Goal: Transaction & Acquisition: Purchase product/service

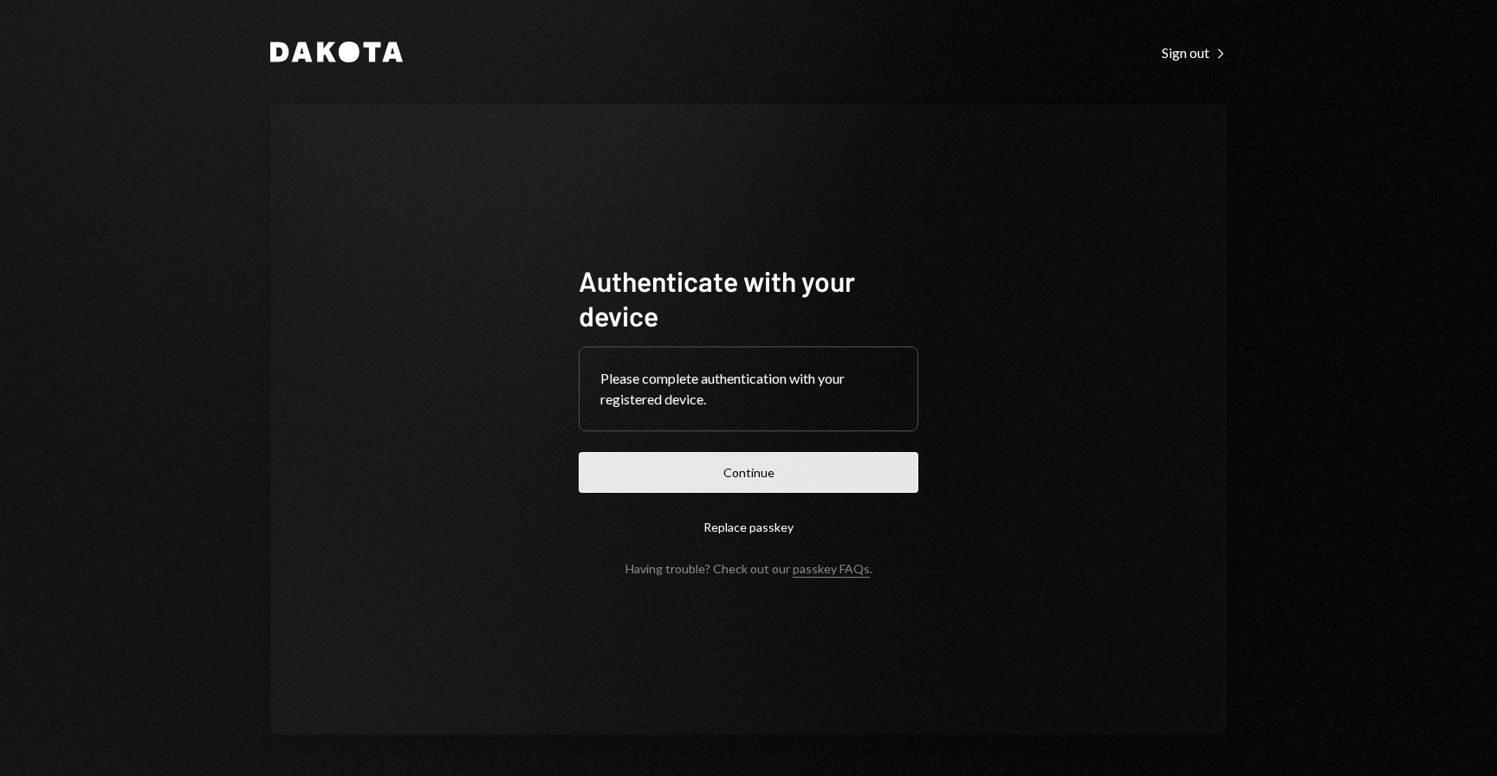
click at [820, 471] on button "Continue" at bounding box center [749, 472] width 340 height 41
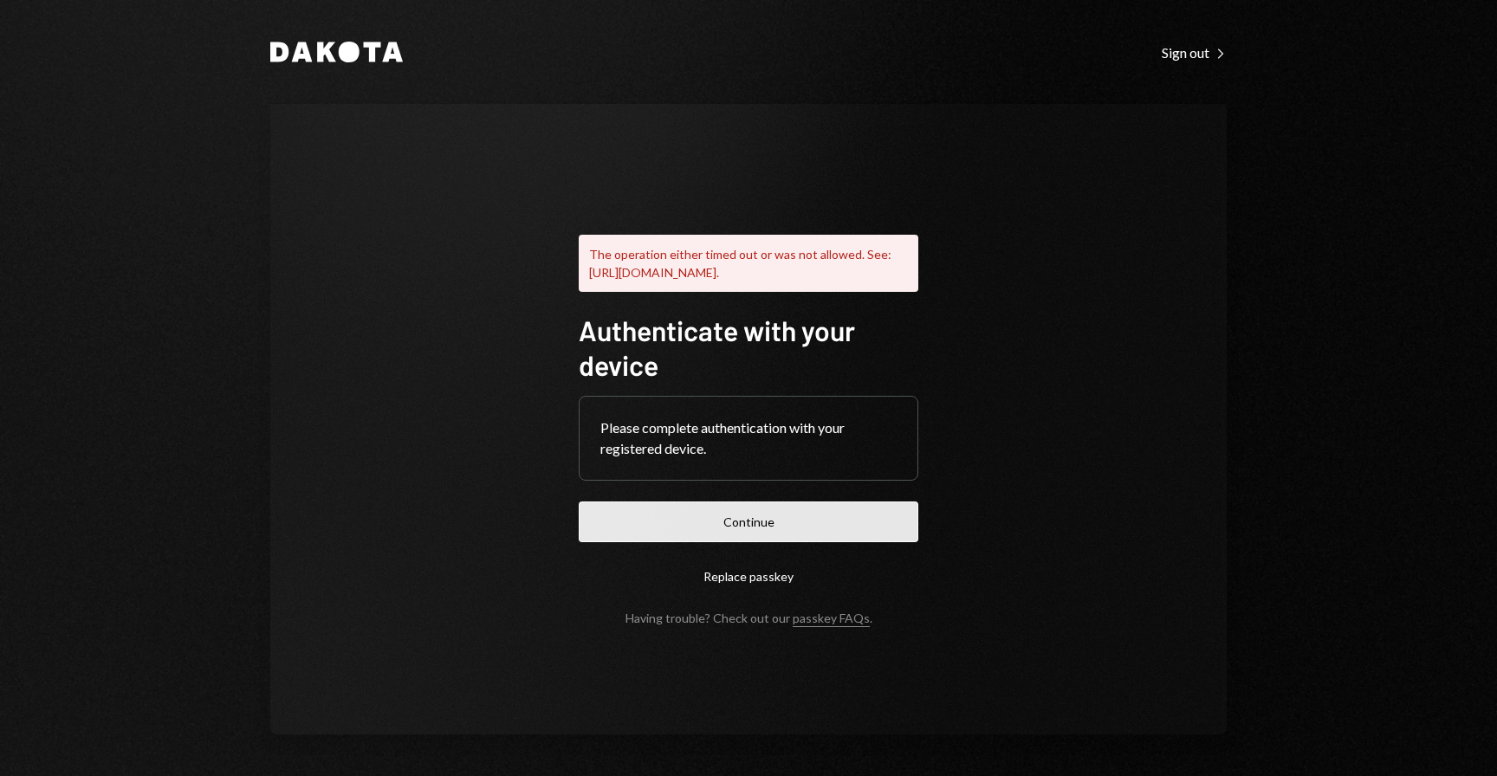
click at [732, 535] on button "Continue" at bounding box center [749, 522] width 340 height 41
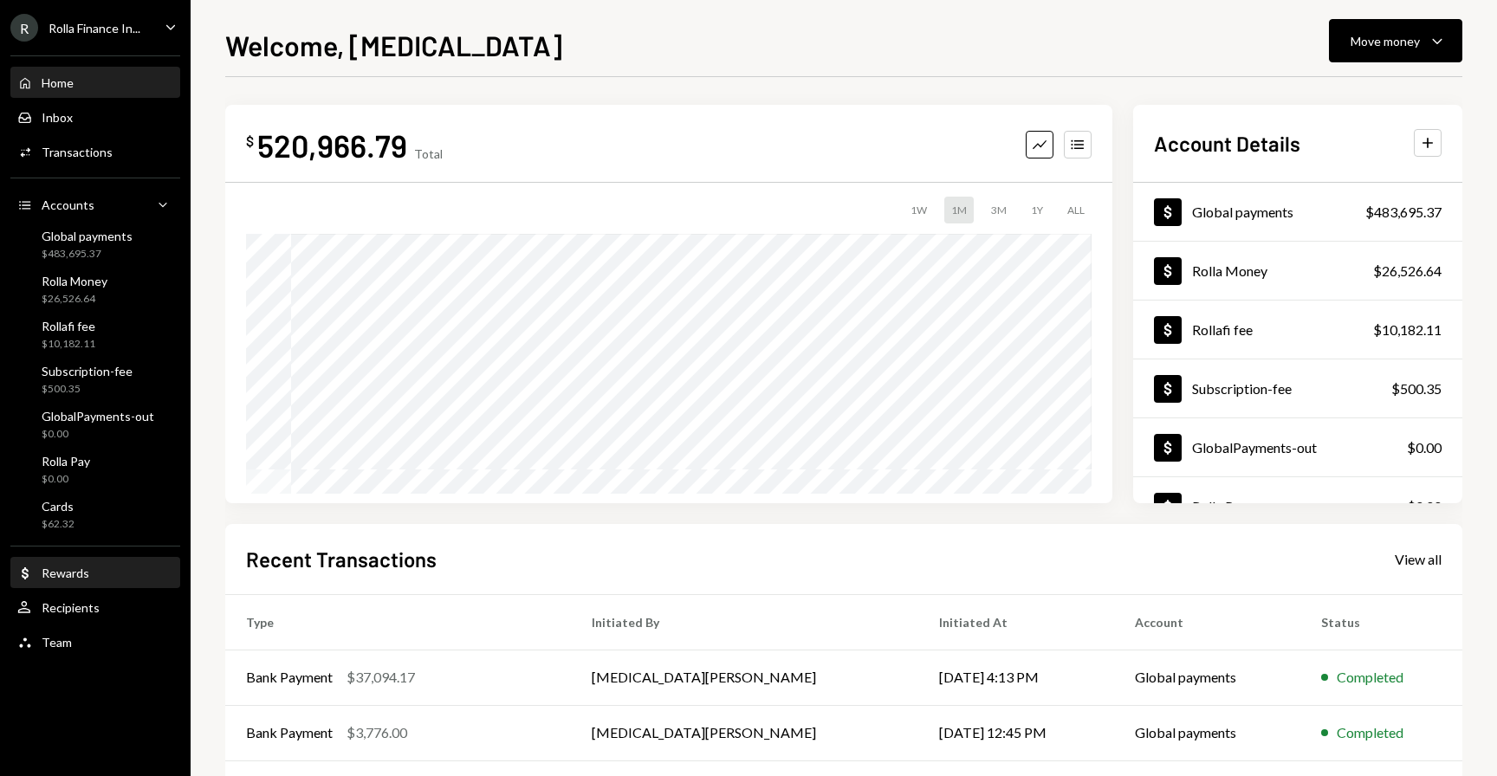
click at [63, 566] on div "Rewards" at bounding box center [66, 573] width 48 height 15
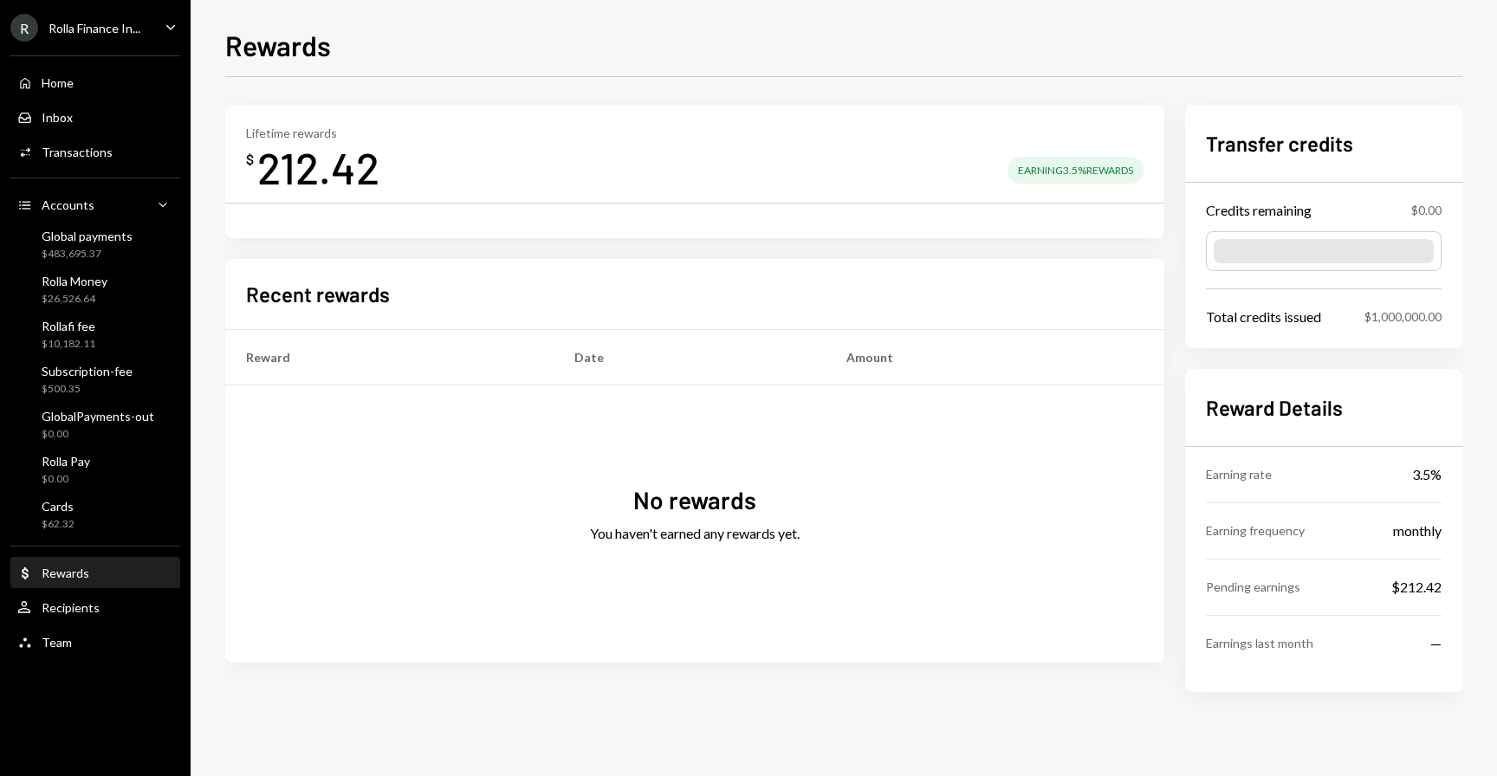
click at [120, 22] on div "Rolla Finance In..." at bounding box center [95, 28] width 92 height 15
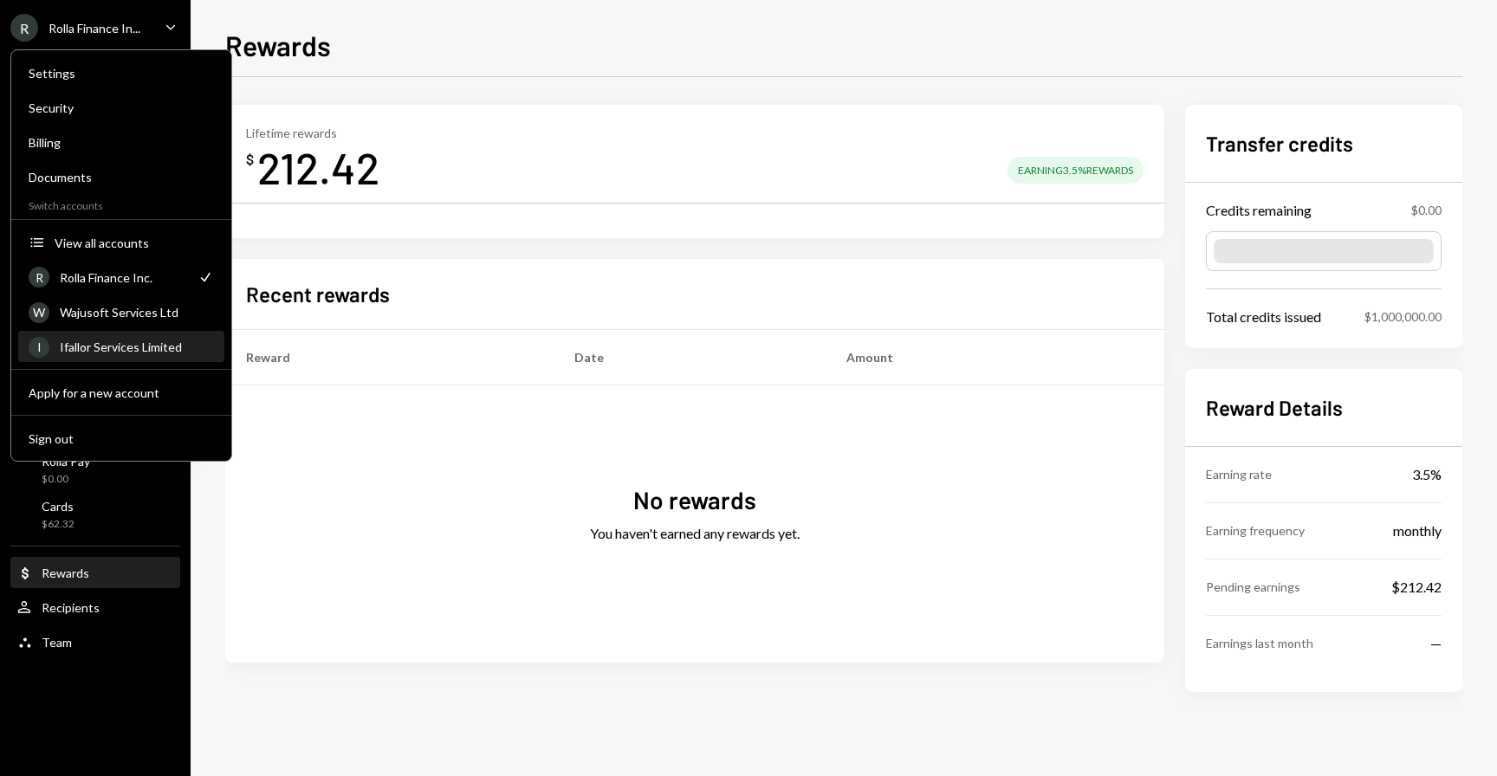
click at [133, 349] on div "Ifallor Services Limited" at bounding box center [137, 347] width 154 height 15
click at [461, 550] on div "No rewards You haven't earned any rewards yet." at bounding box center [694, 524] width 939 height 277
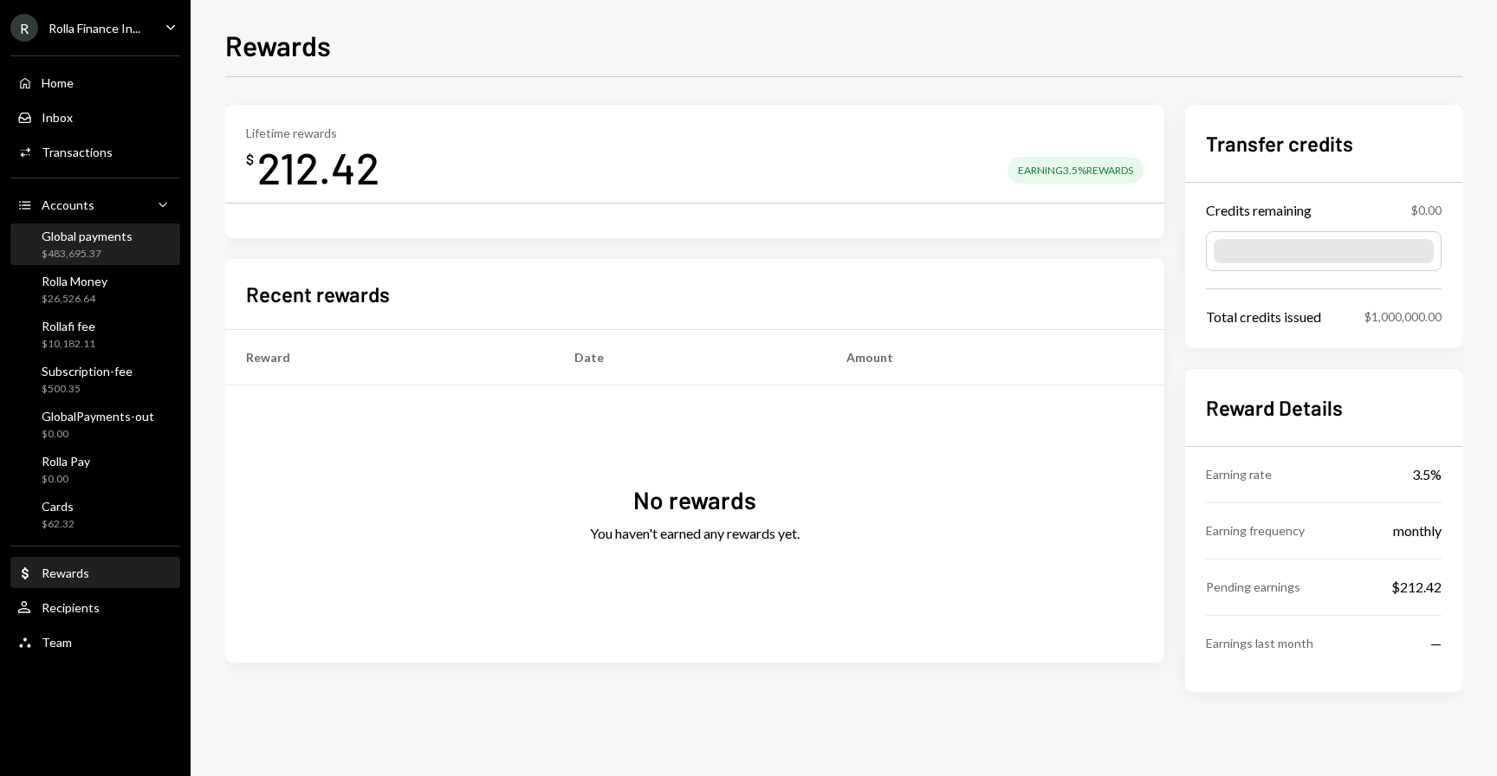
click at [86, 243] on div "Global payments" at bounding box center [87, 236] width 91 height 15
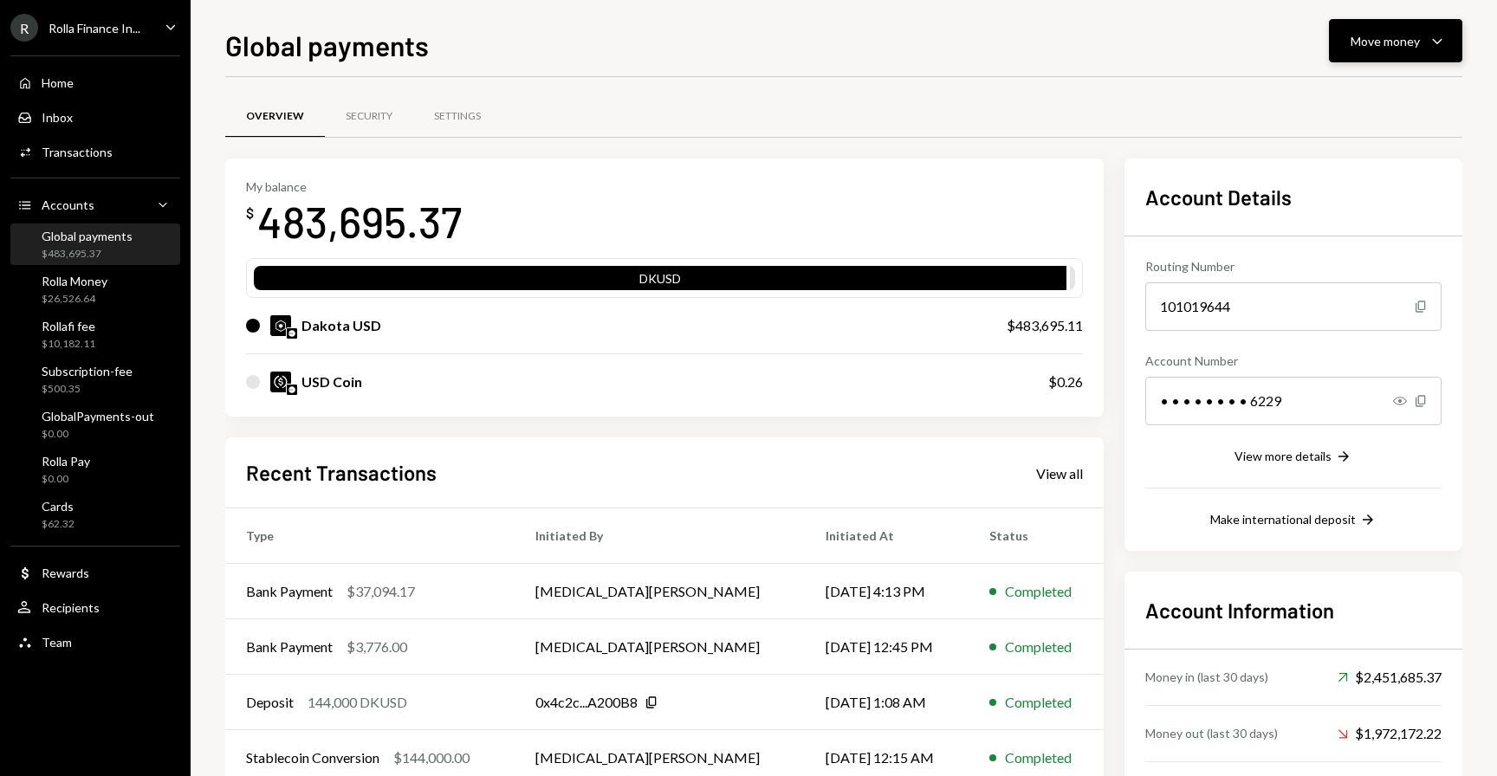
click at [1445, 38] on icon "Caret Down" at bounding box center [1437, 40] width 21 height 21
click at [1372, 84] on div "Send" at bounding box center [1382, 93] width 127 height 18
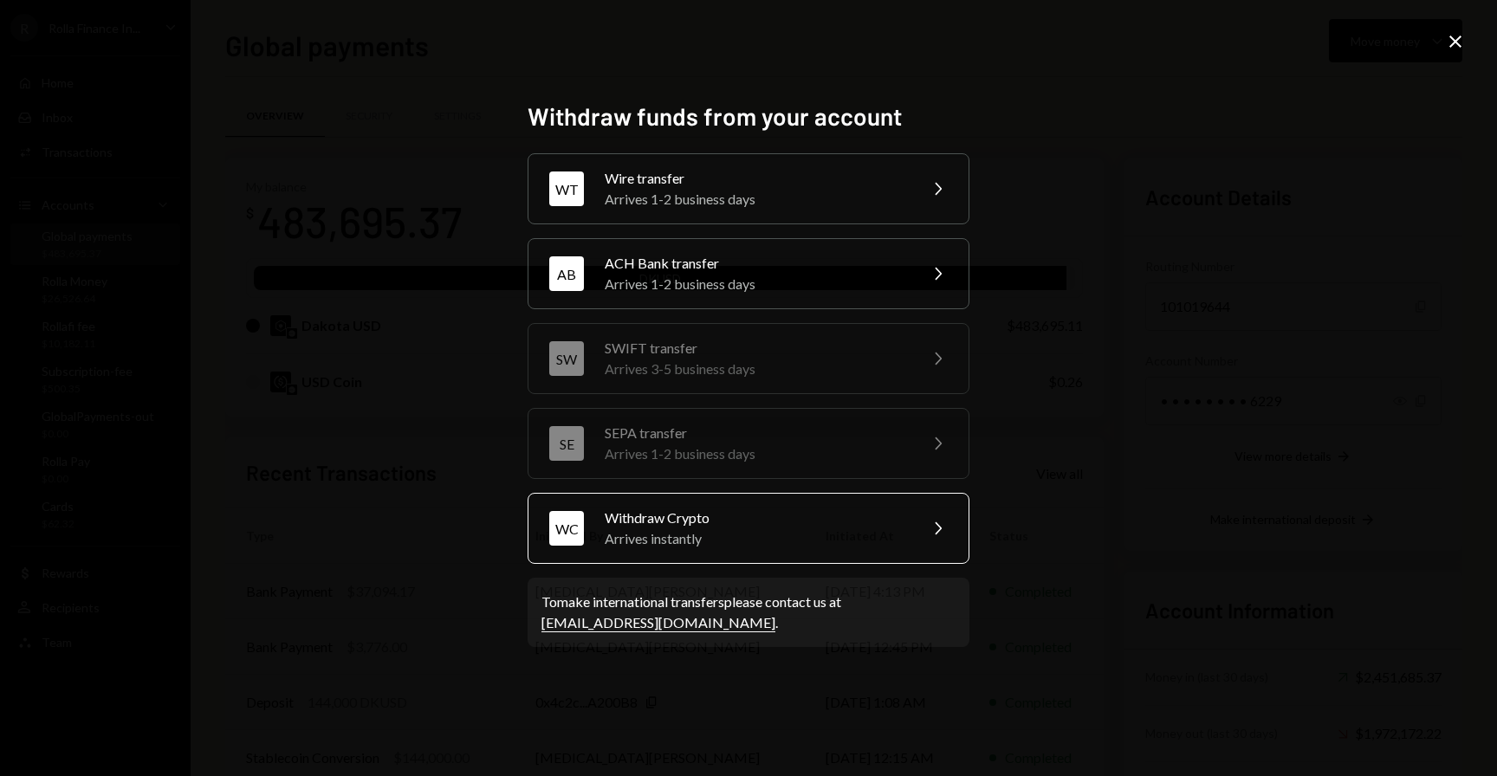
click at [717, 529] on div "Arrives instantly" at bounding box center [756, 539] width 302 height 21
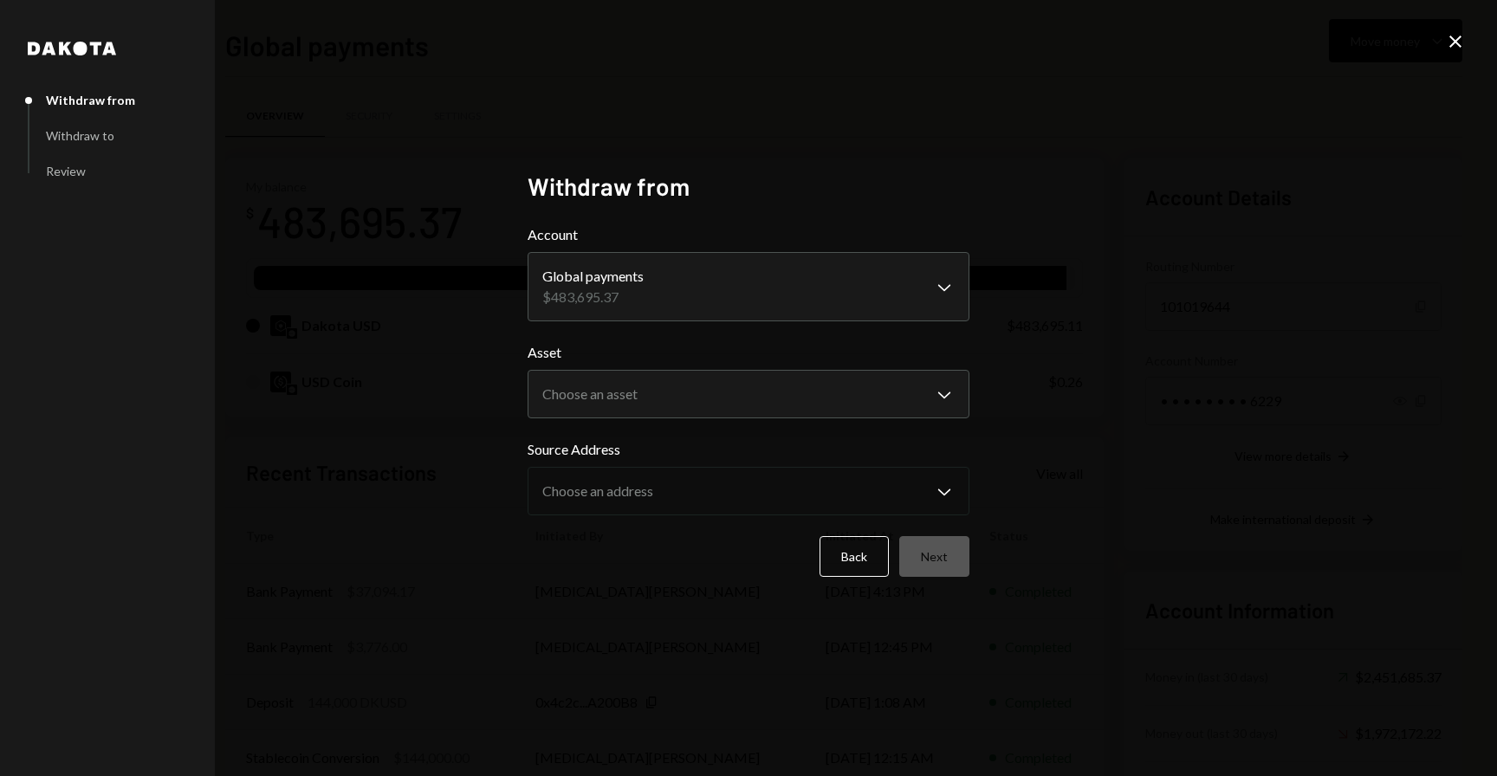
click at [802, 323] on form "**********" at bounding box center [749, 400] width 442 height 353
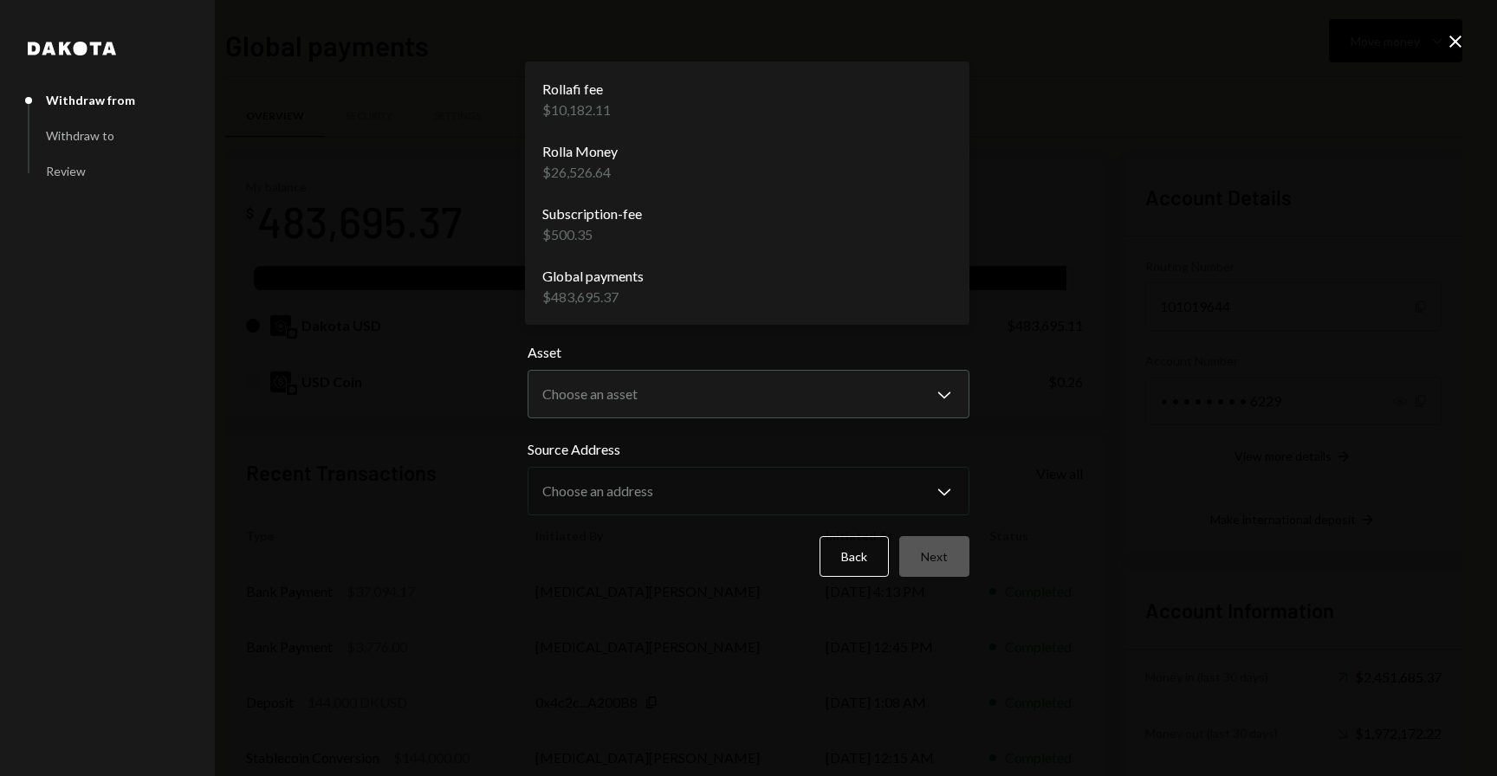
click at [802, 300] on body "R Rolla Finance In... Caret Down Home Home Inbox Inbox Activities Transactions …" at bounding box center [748, 388] width 1497 height 776
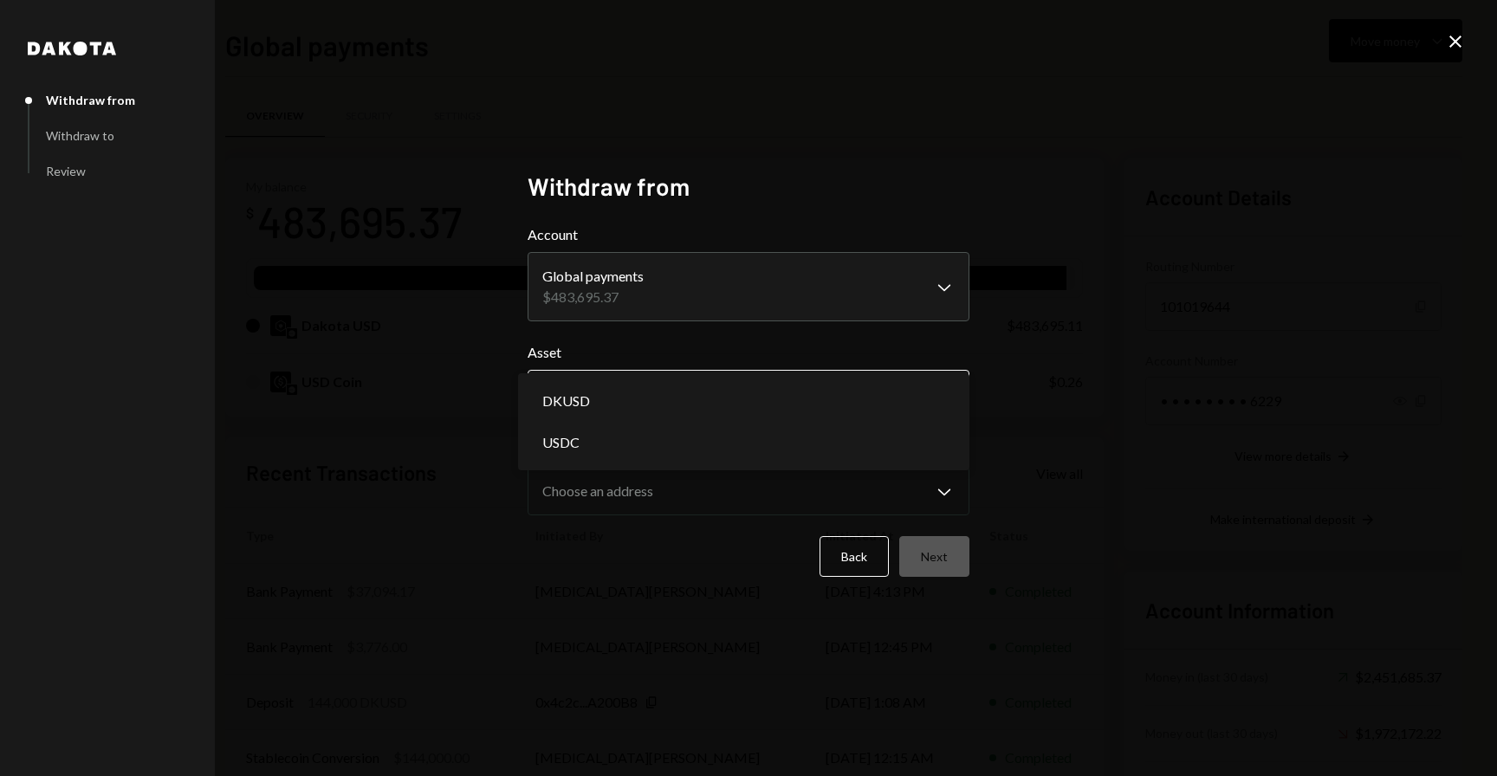
click at [771, 388] on body "R Rolla Finance In... Caret Down Home Home Inbox Inbox Activities Transactions …" at bounding box center [748, 388] width 1497 height 776
select select "*****"
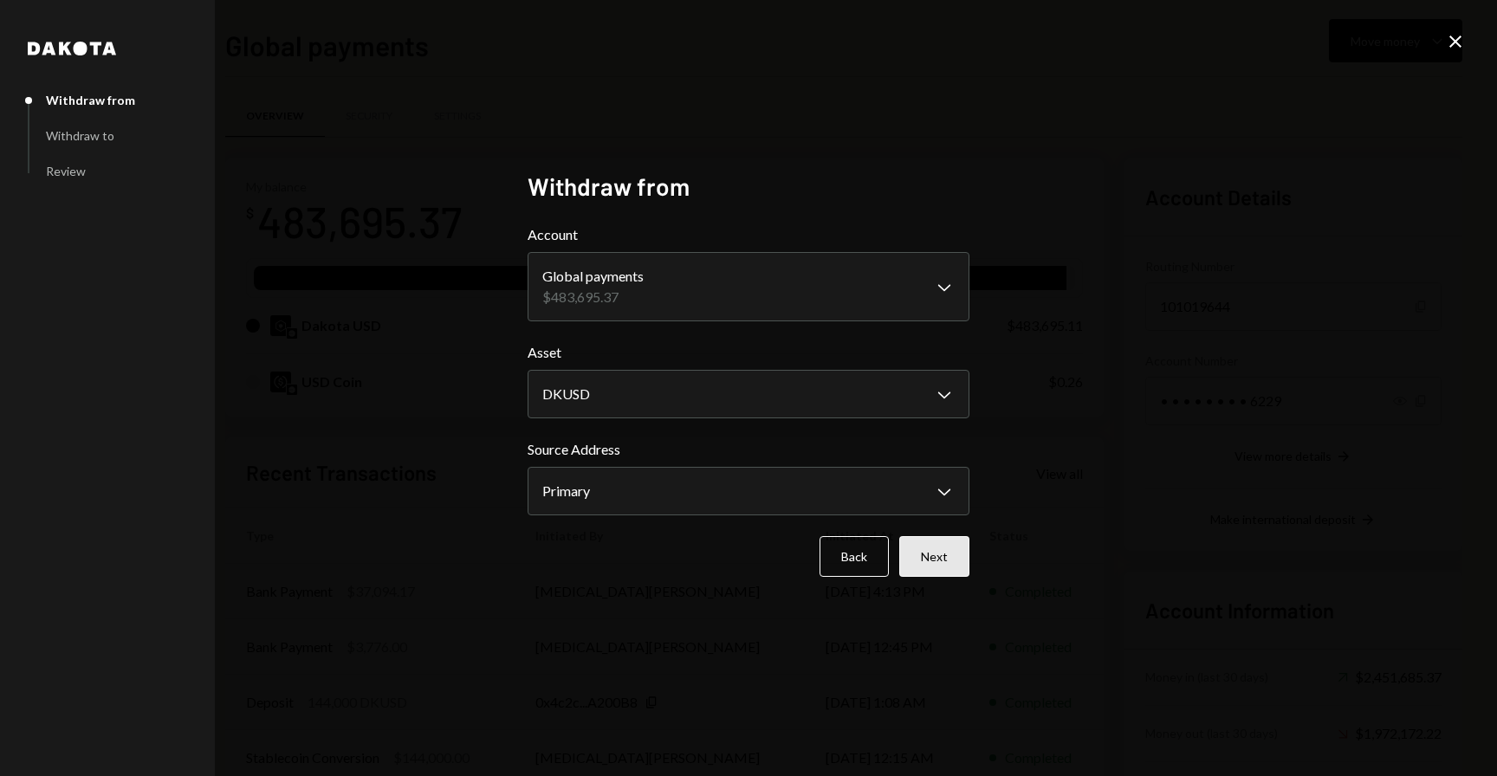
click at [902, 557] on button "Next" at bounding box center [935, 556] width 70 height 41
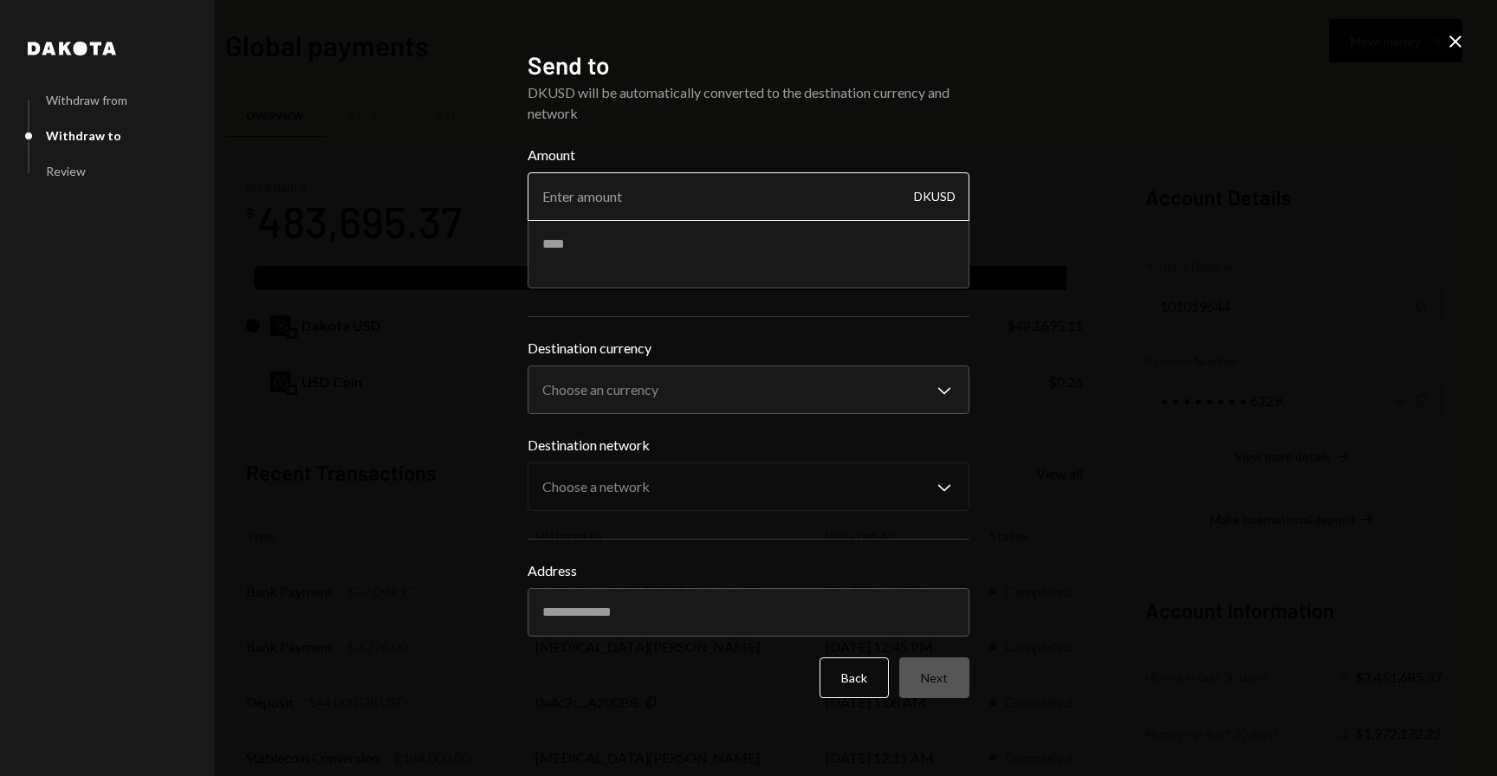
click at [644, 198] on input "Amount" at bounding box center [749, 196] width 442 height 49
type input "250"
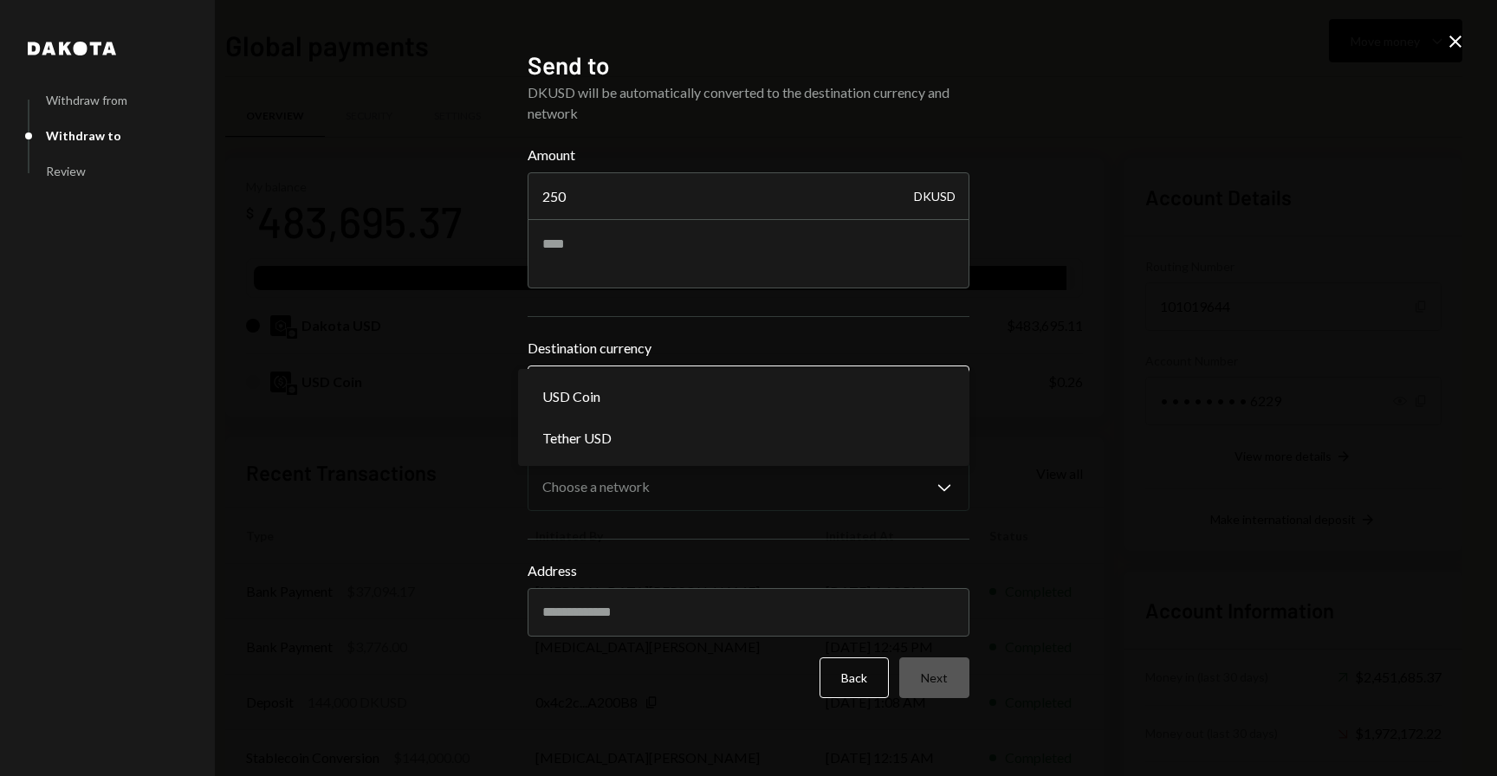
click at [592, 404] on body "R Rolla Finance In... Caret Down Home Home Inbox Inbox Activities Transactions …" at bounding box center [748, 388] width 1497 height 776
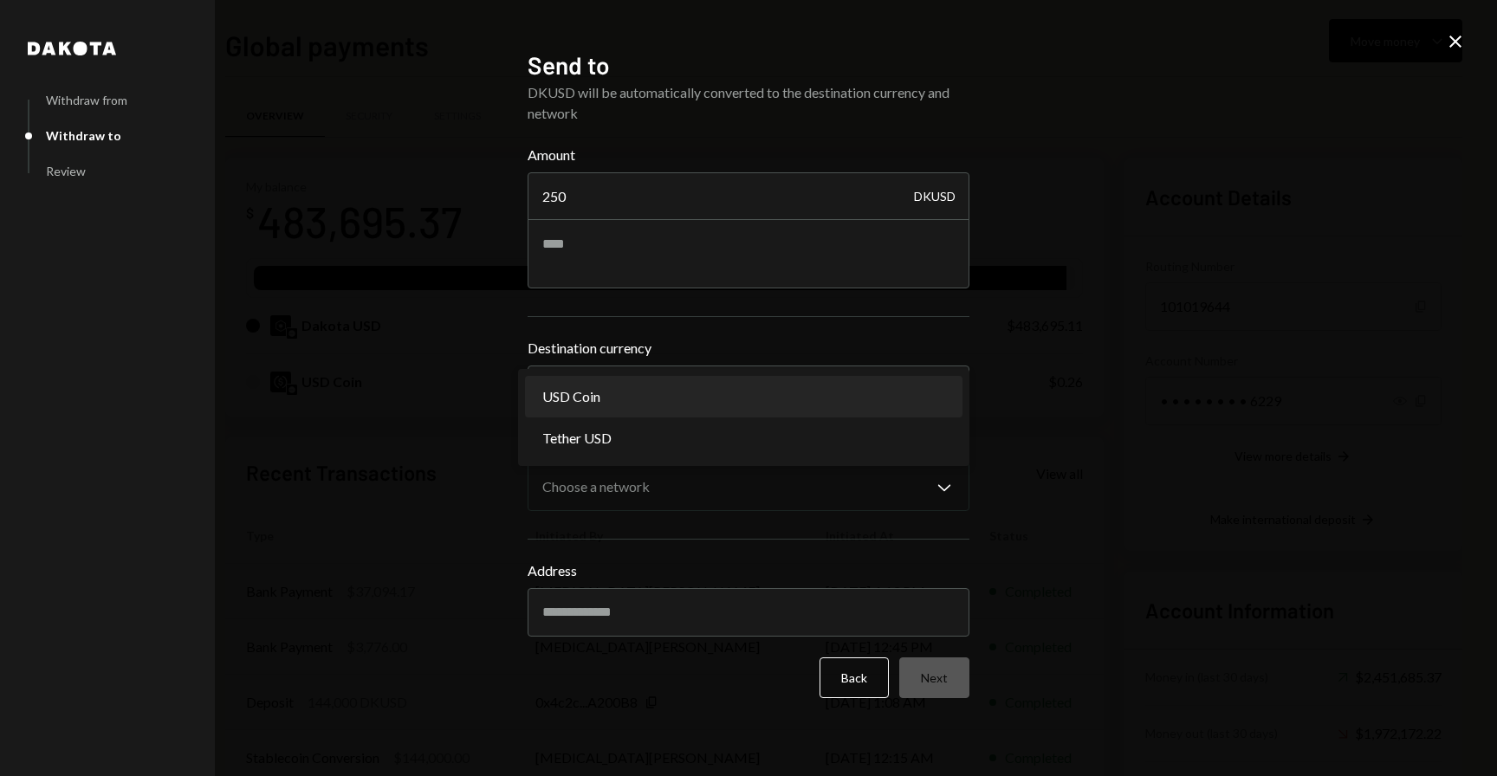
select select "****"
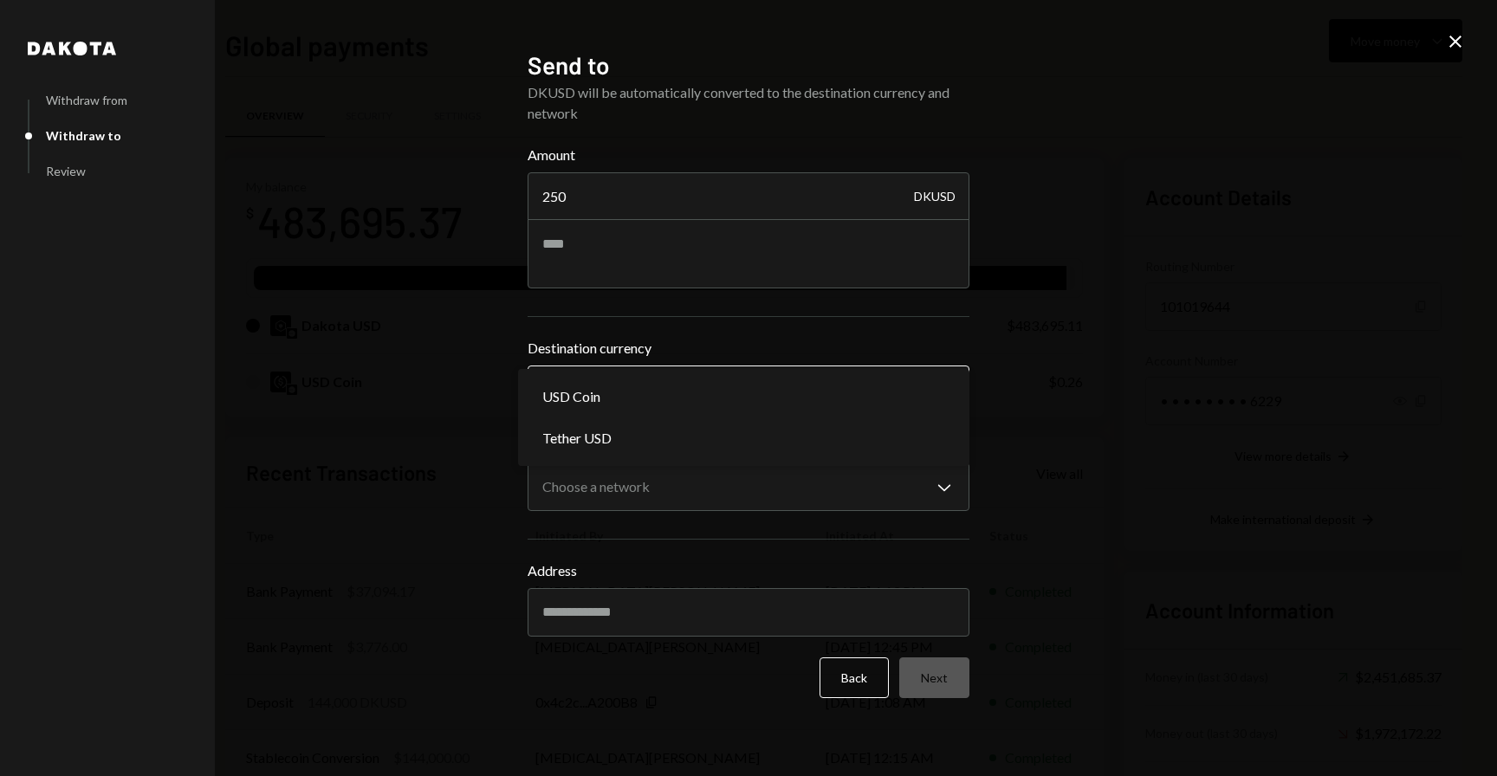
click at [592, 378] on body "R Rolla Finance In... Caret Down Home Home Inbox Inbox Activities Transactions …" at bounding box center [748, 388] width 1497 height 776
click at [630, 325] on div "**********" at bounding box center [749, 473] width 442 height 328
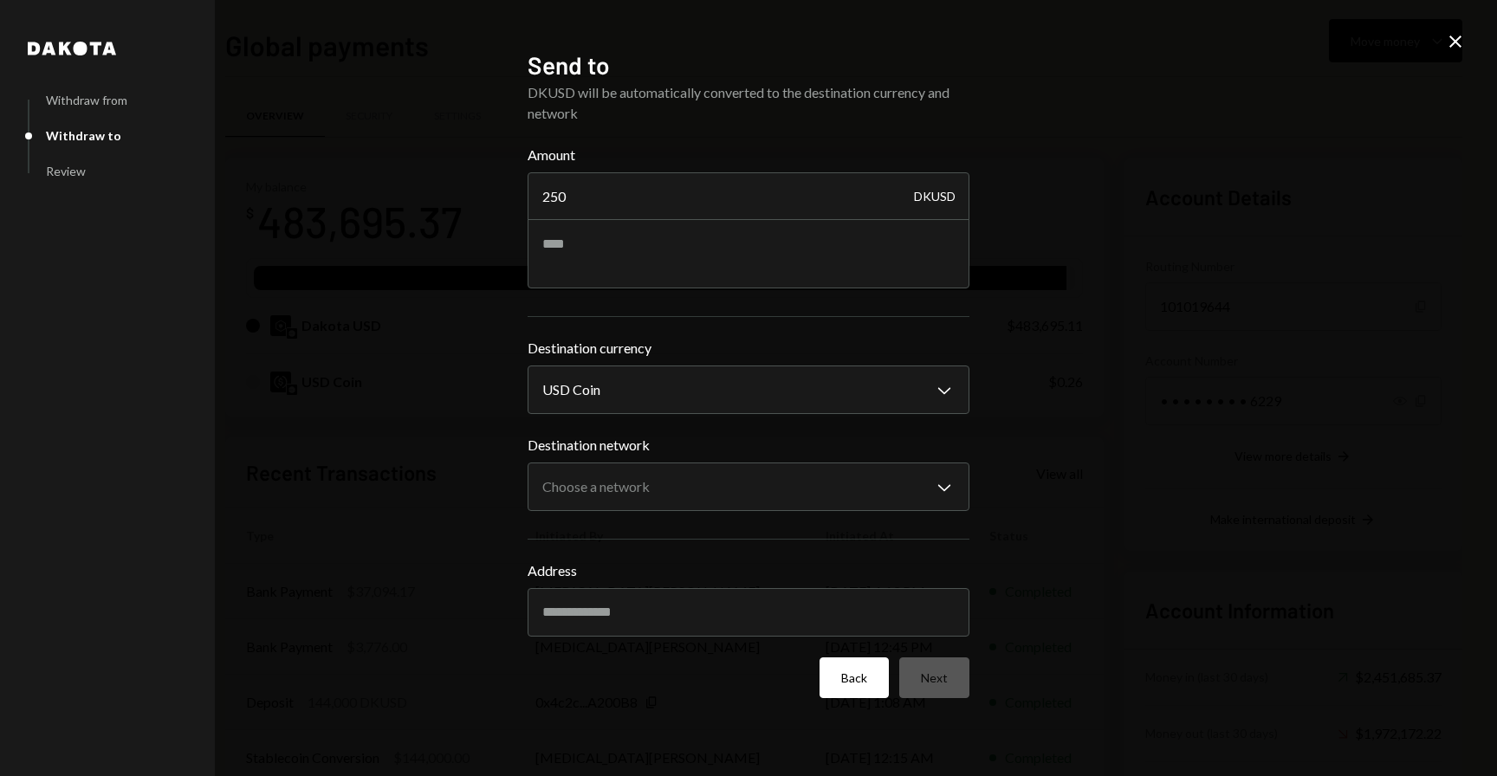
click at [878, 673] on button "Back" at bounding box center [854, 678] width 69 height 41
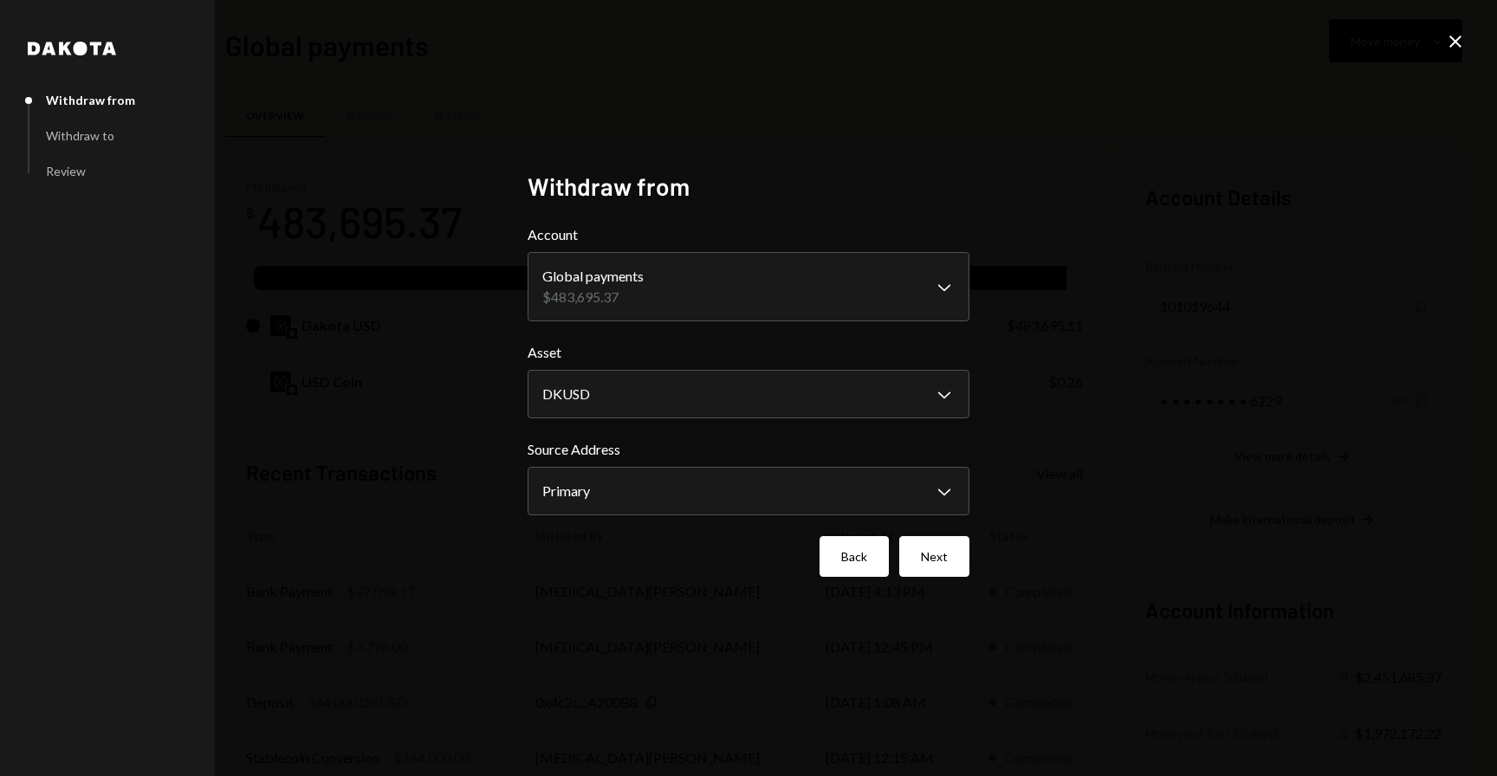
click at [864, 552] on button "Back" at bounding box center [854, 556] width 69 height 41
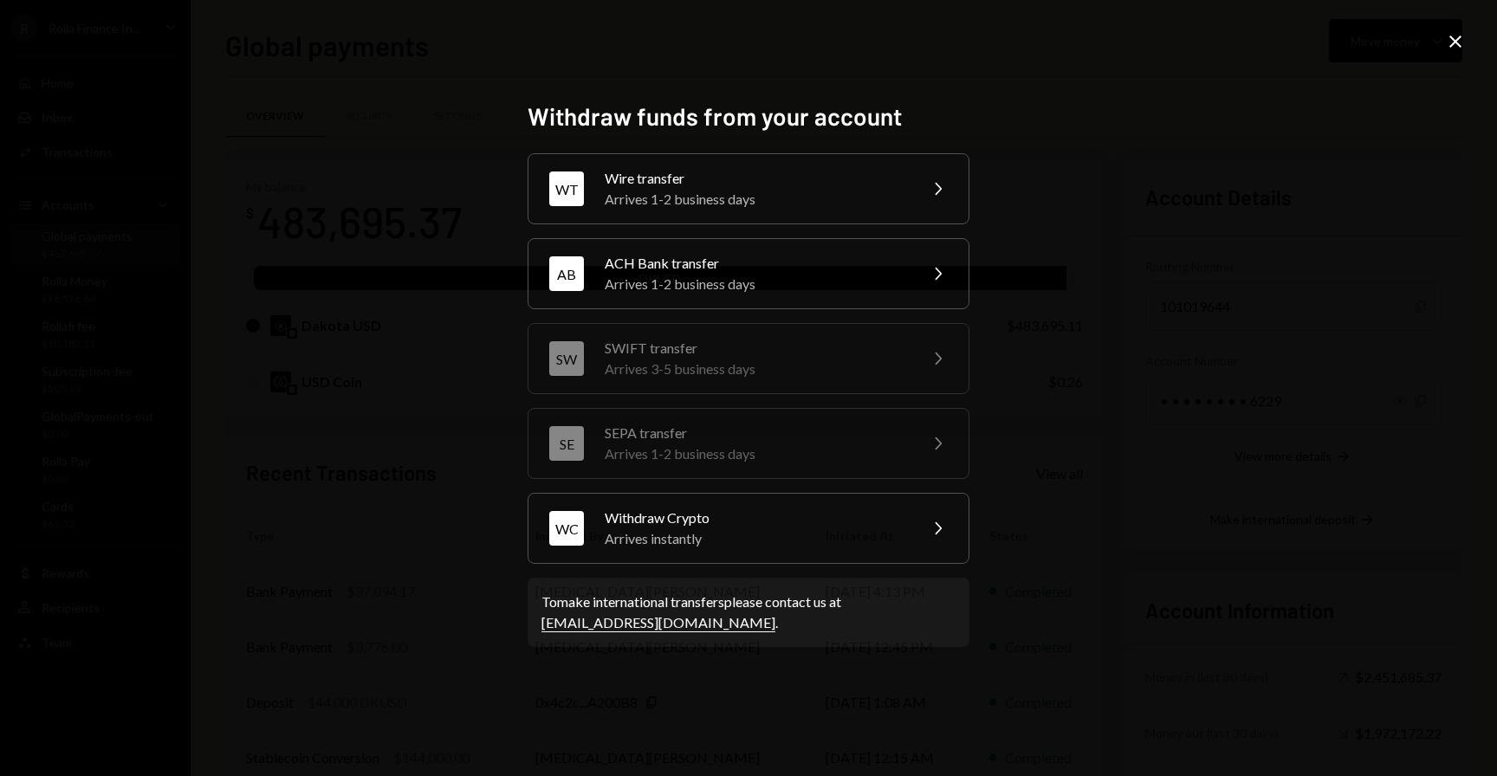
click at [1469, 26] on div "Withdraw funds from your account WT Wire transfer Arrives 1-2 business days Che…" at bounding box center [748, 388] width 1497 height 776
click at [1458, 41] on icon "Close" at bounding box center [1455, 41] width 21 height 21
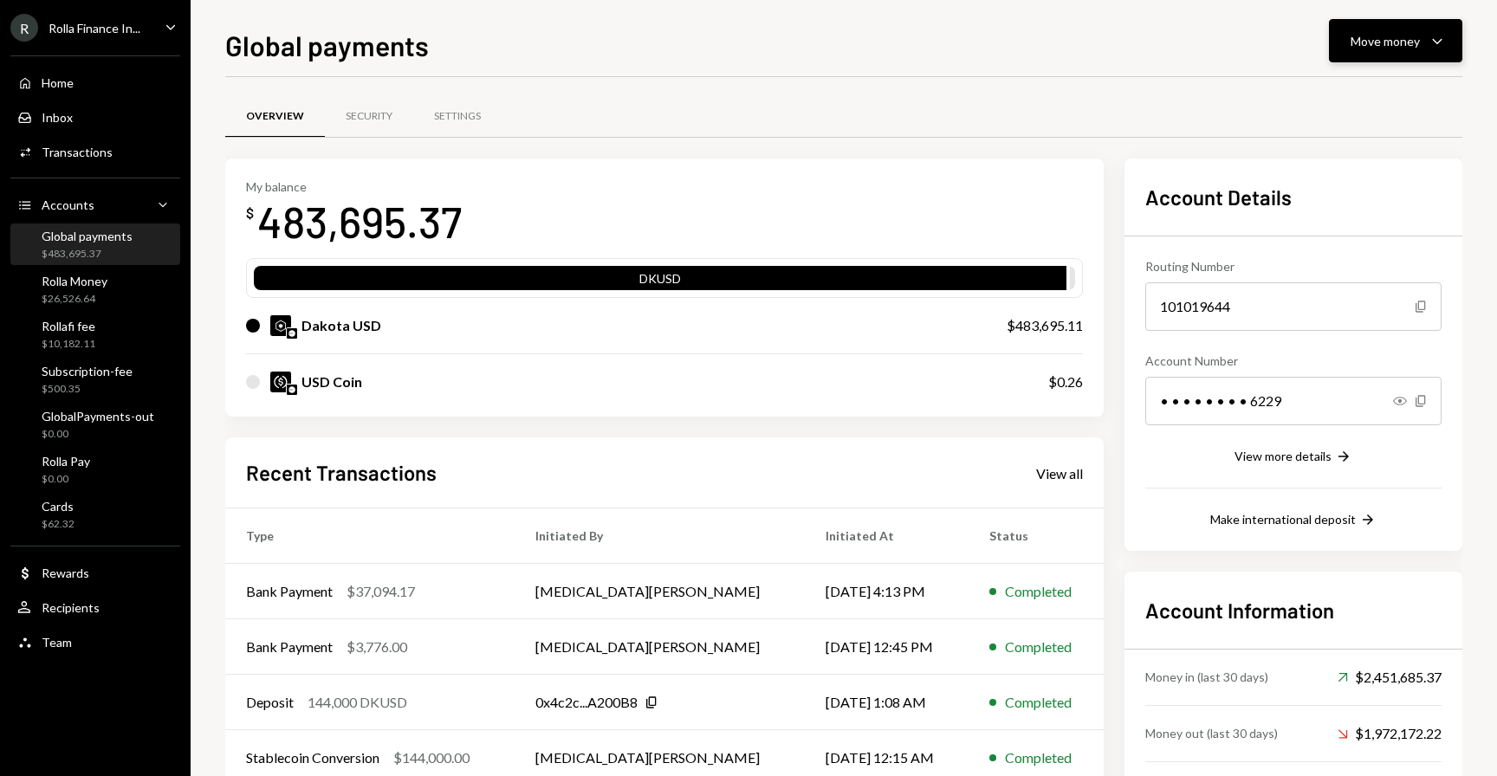
click at [1418, 42] on div "Move money" at bounding box center [1385, 41] width 69 height 18
click at [1363, 127] on div "Transfer" at bounding box center [1382, 132] width 127 height 18
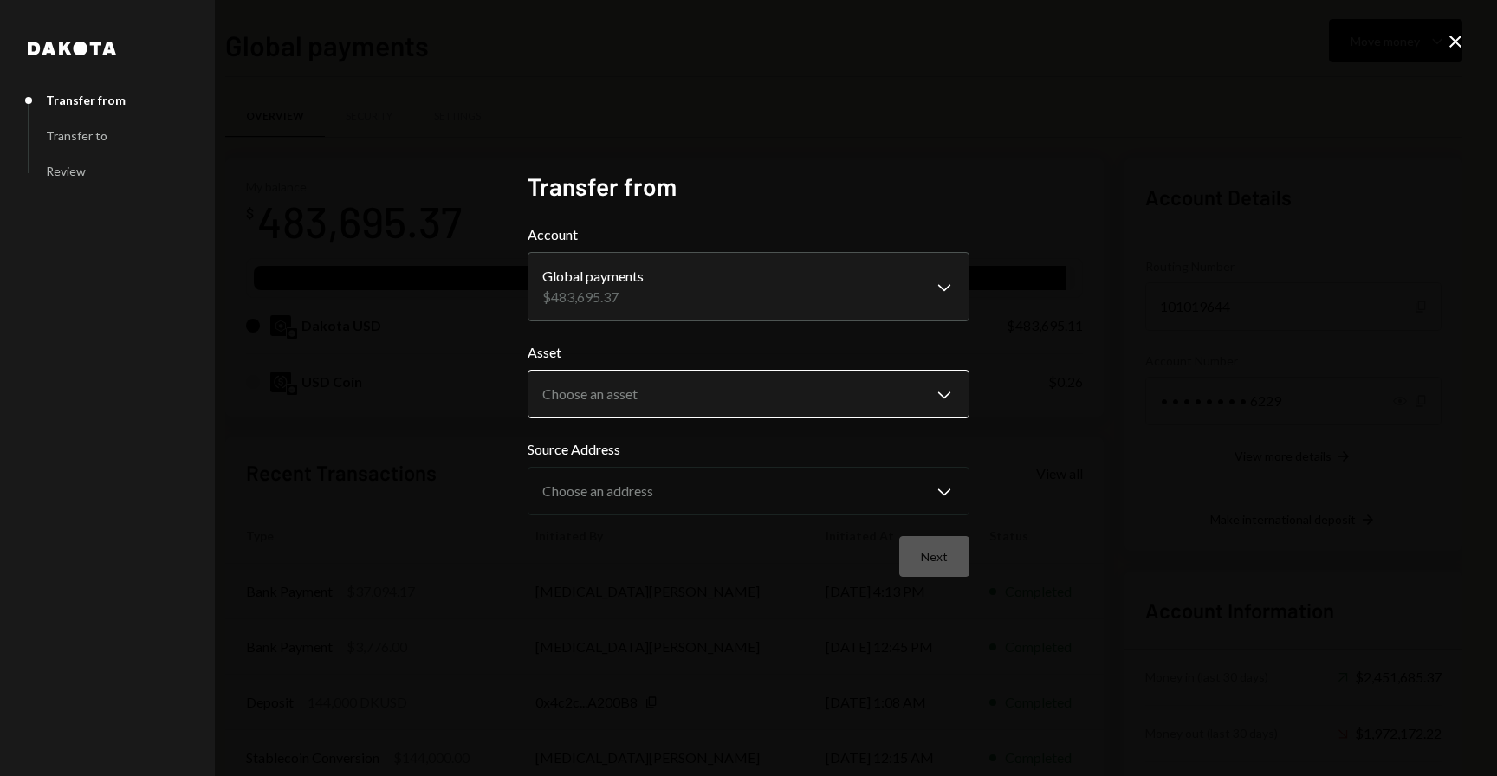
click at [611, 392] on body "R Rolla Finance In... Caret Down Home Home Inbox Inbox Activities Transactions …" at bounding box center [748, 388] width 1497 height 776
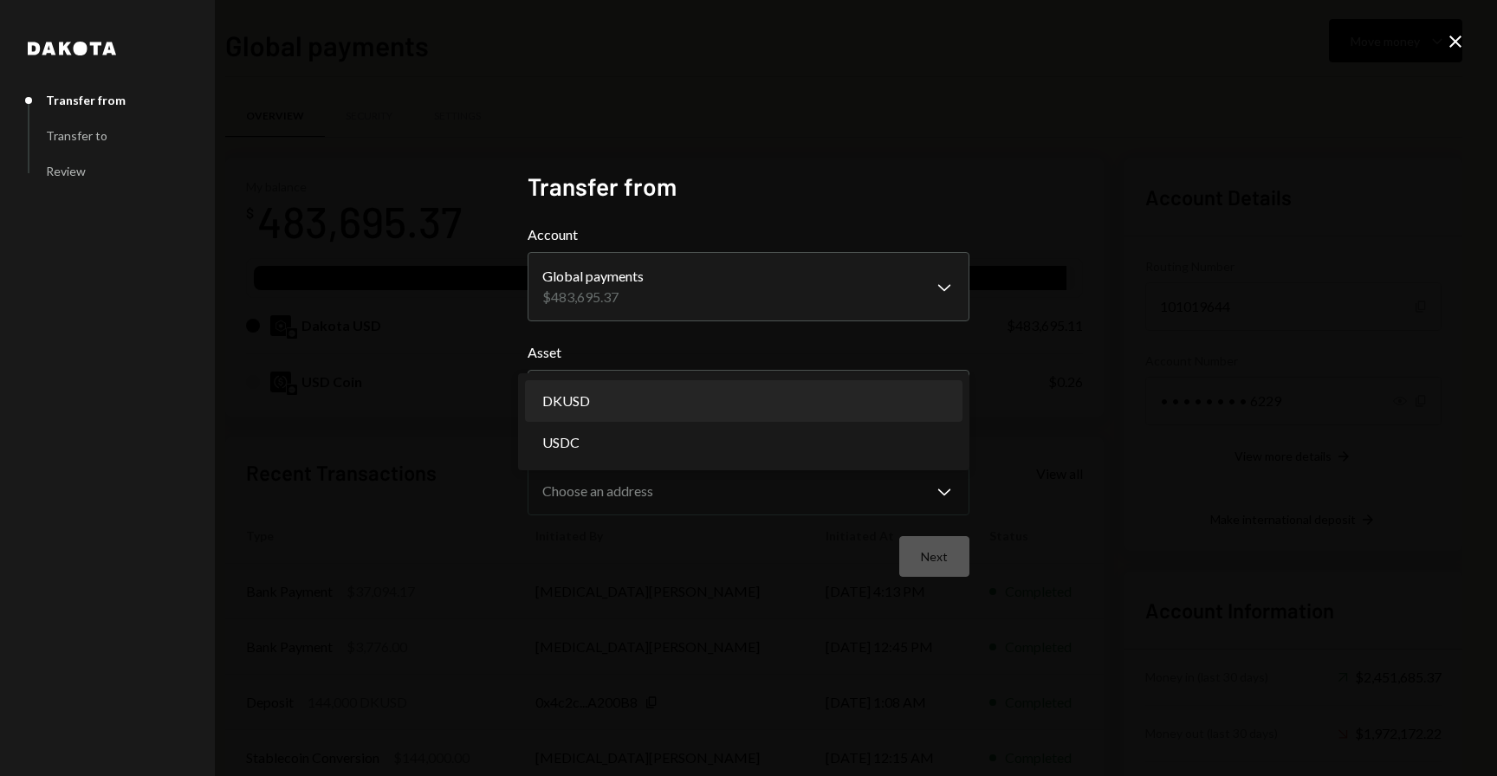
select select "*****"
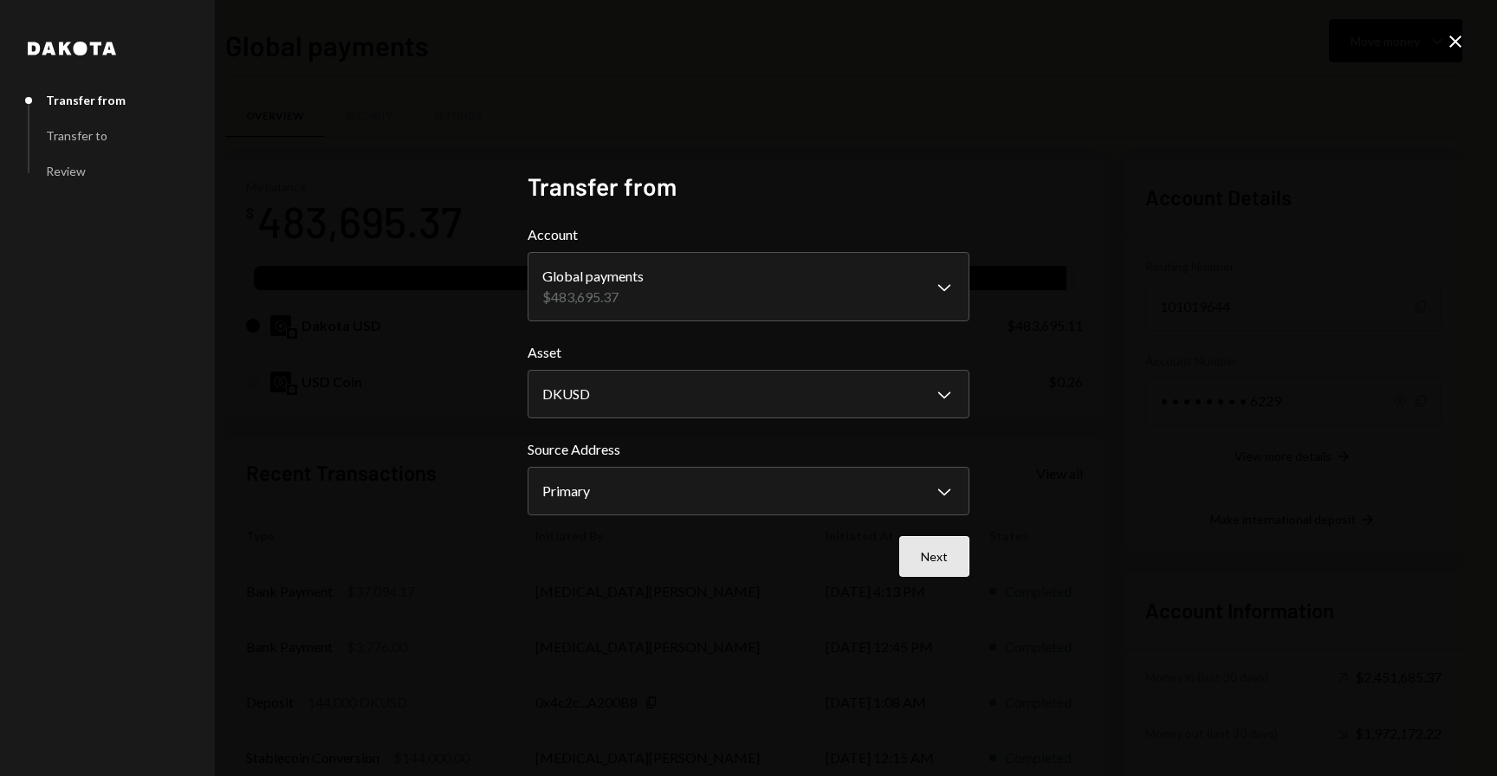
click at [926, 555] on button "Next" at bounding box center [935, 556] width 70 height 41
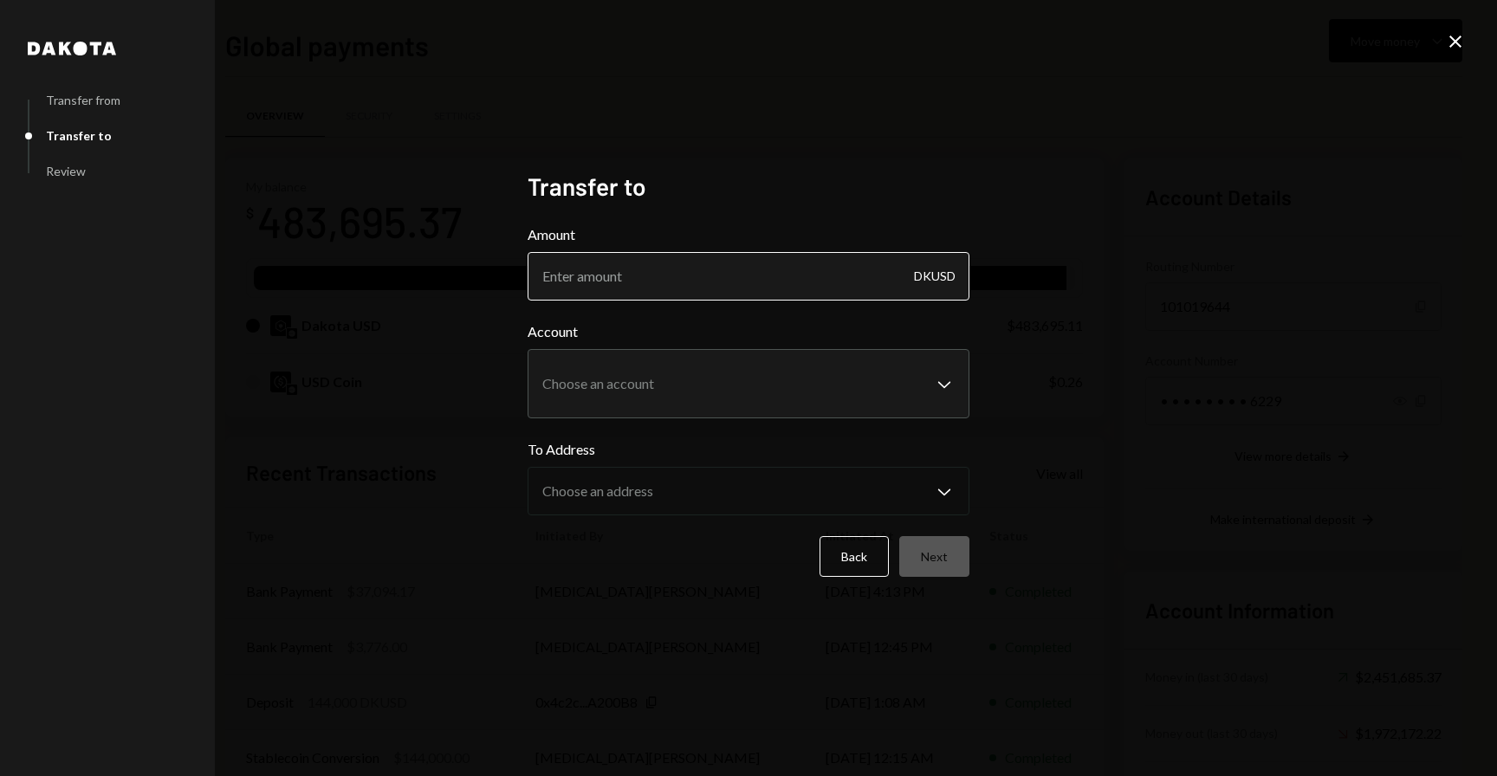
click at [775, 289] on input "Amount" at bounding box center [749, 276] width 442 height 49
type input "250"
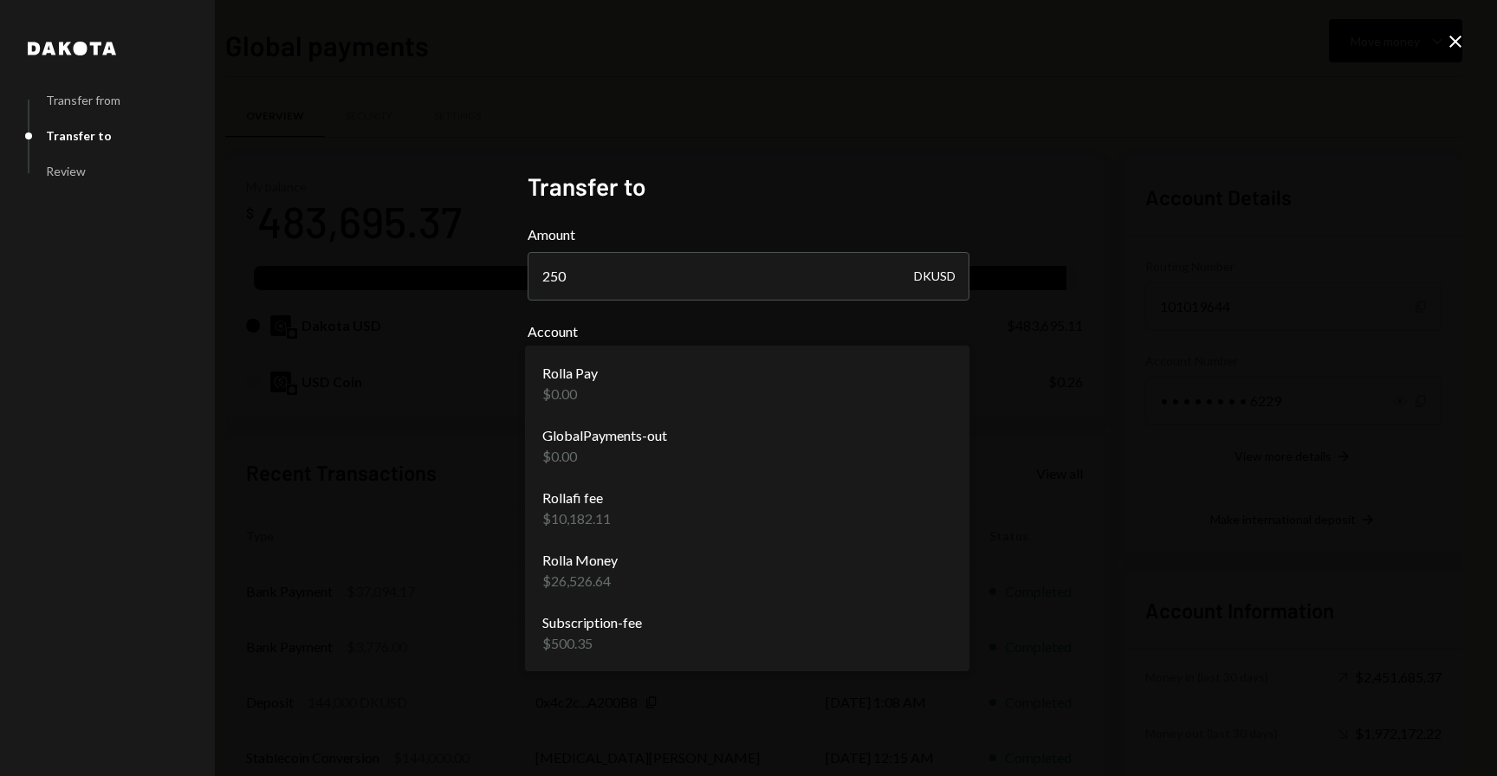
click at [876, 383] on body "R Rolla Finance In... Caret Down Home Home Inbox Inbox Activities Transactions …" at bounding box center [748, 388] width 1497 height 776
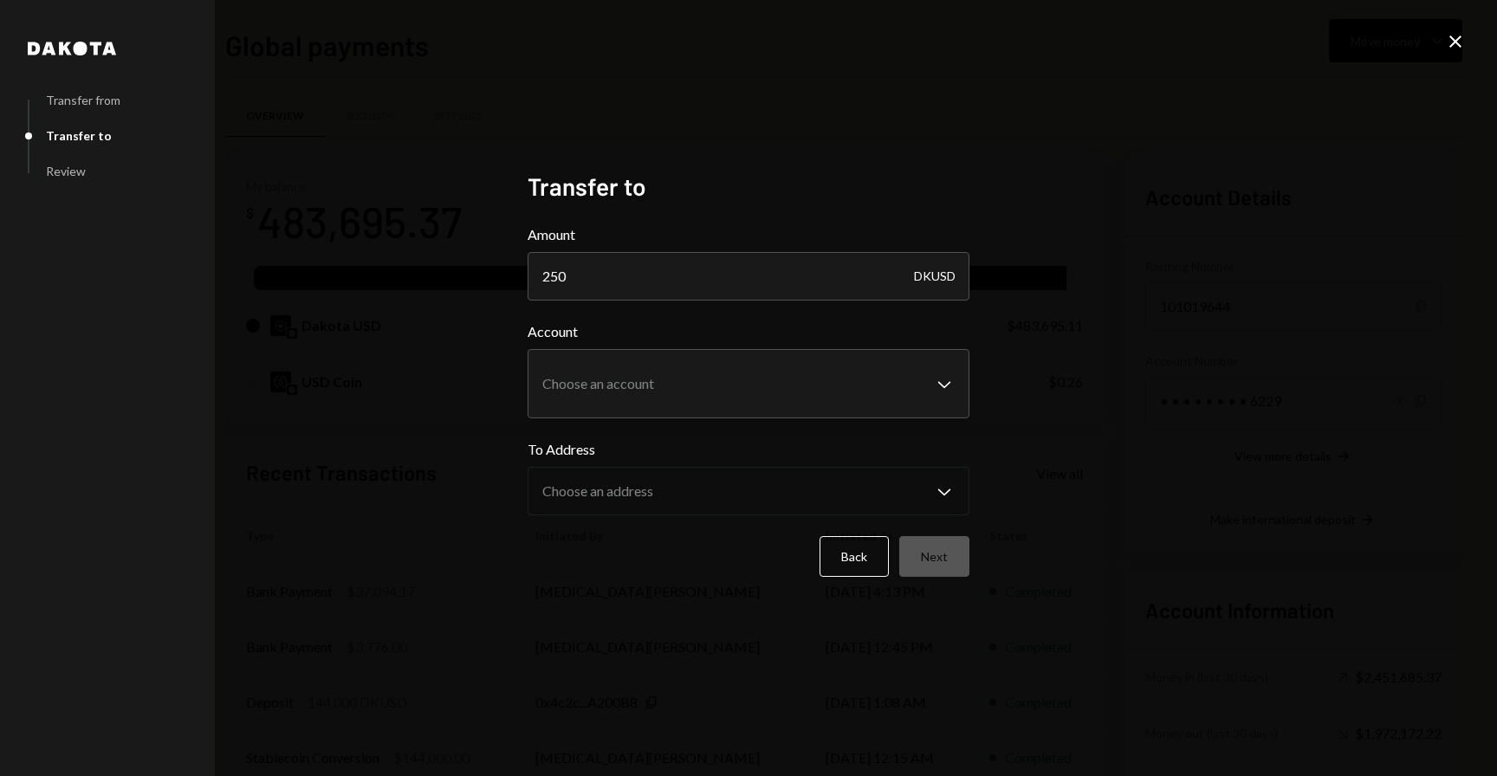
click at [1068, 381] on div "**********" at bounding box center [748, 388] width 1497 height 776
click at [863, 565] on button "Back" at bounding box center [854, 556] width 69 height 41
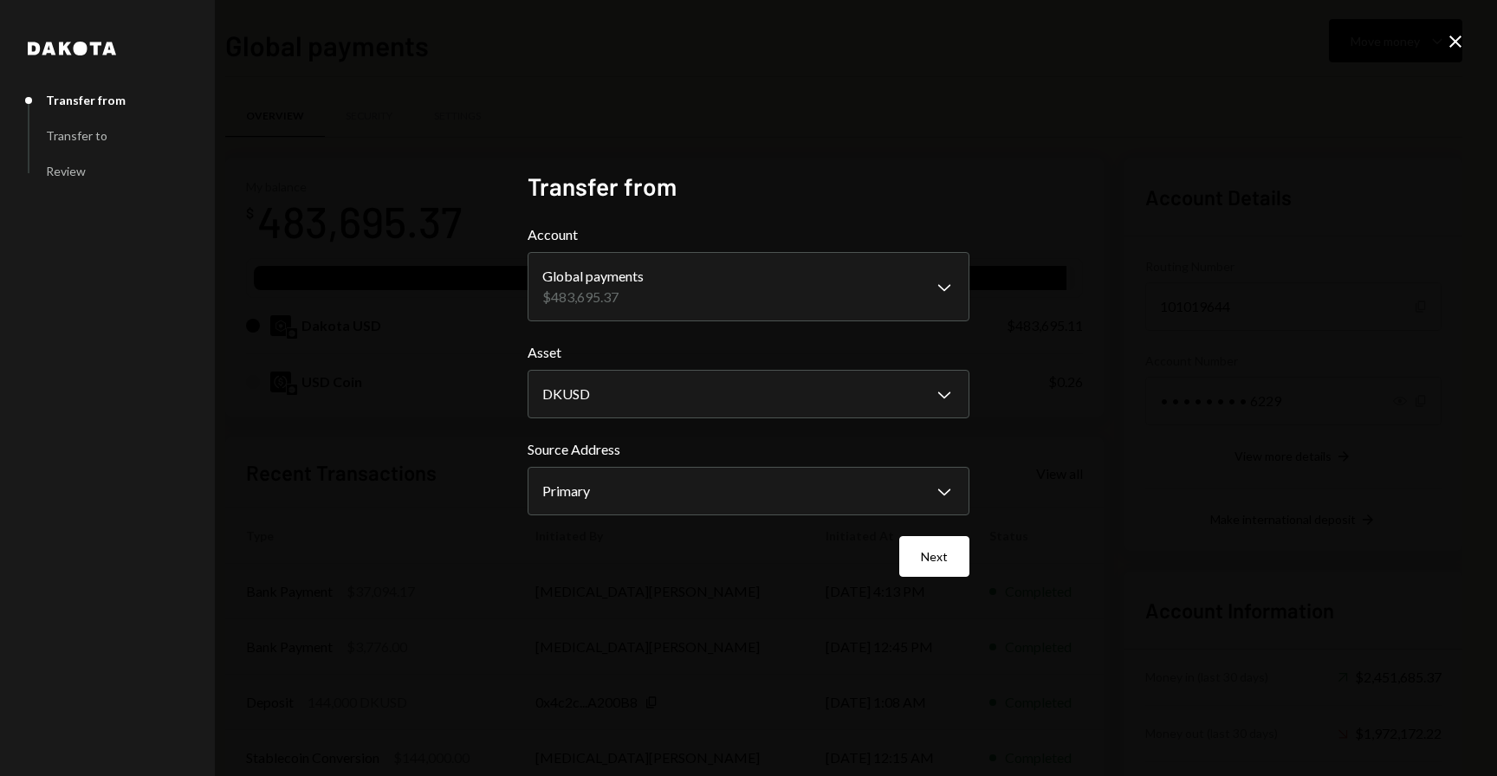
click at [1458, 39] on icon at bounding box center [1456, 42] width 12 height 12
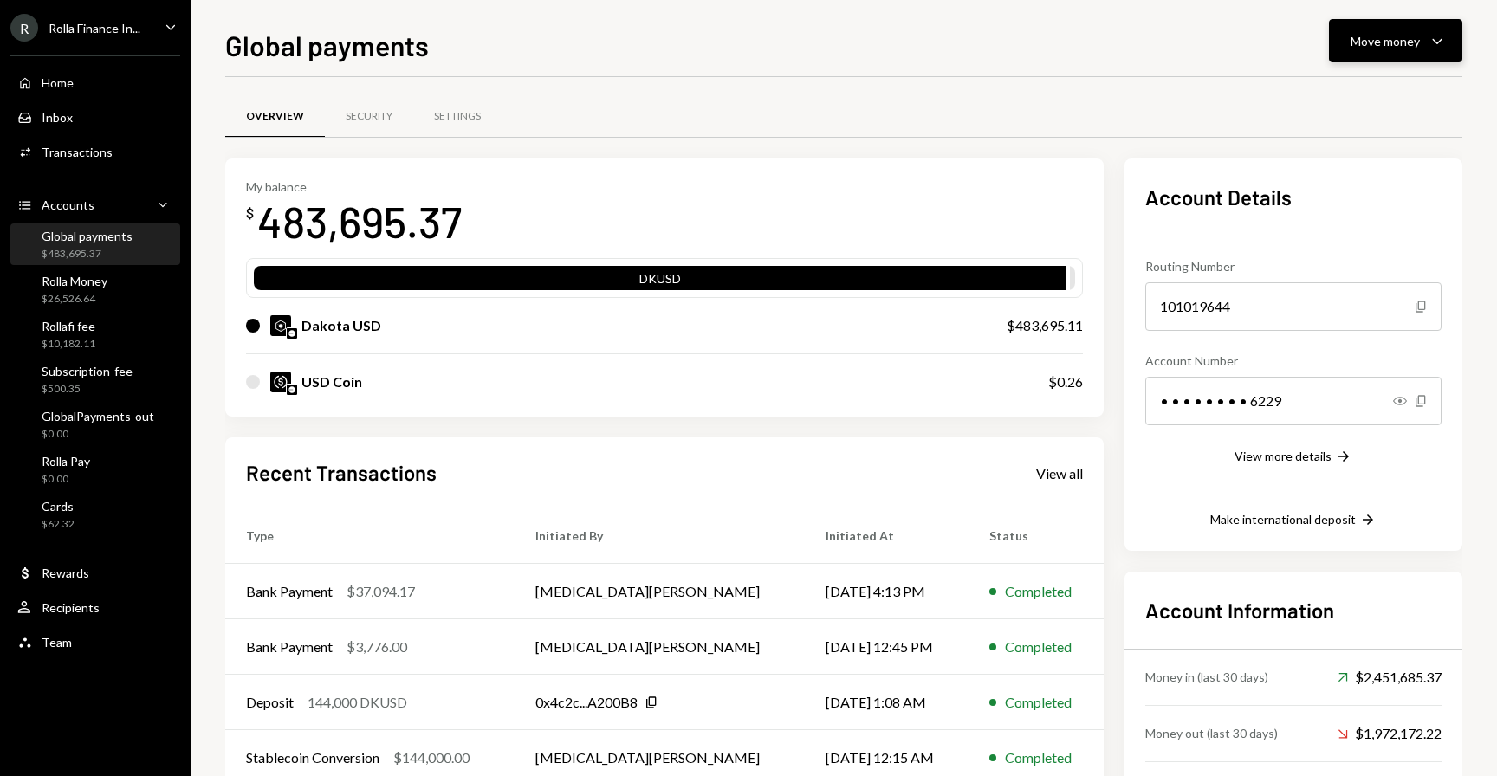
click at [1365, 40] on div "Move money" at bounding box center [1385, 41] width 69 height 18
click at [1343, 75] on div "Withdraw Send" at bounding box center [1369, 93] width 173 height 39
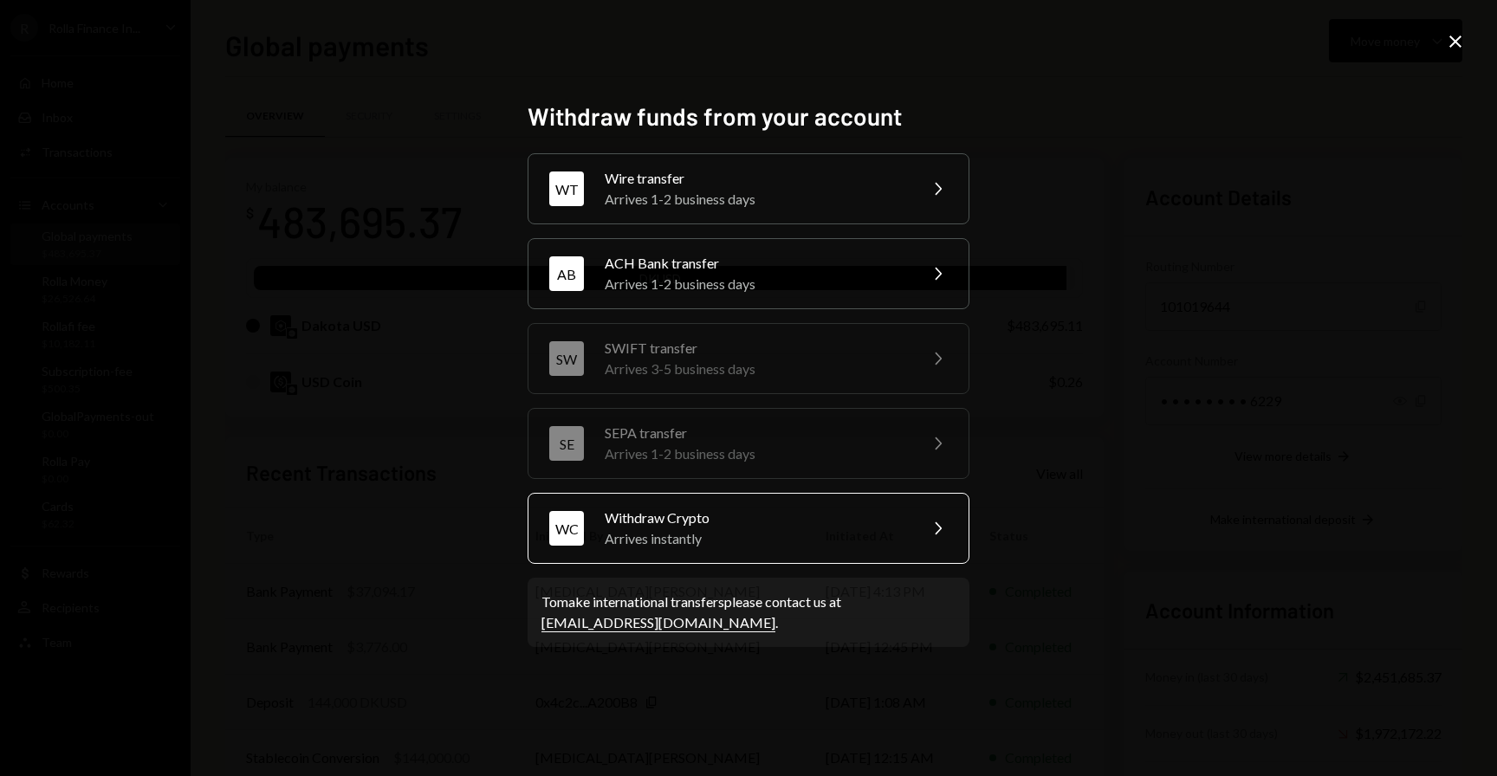
click at [685, 523] on div "Withdraw Crypto" at bounding box center [756, 518] width 302 height 21
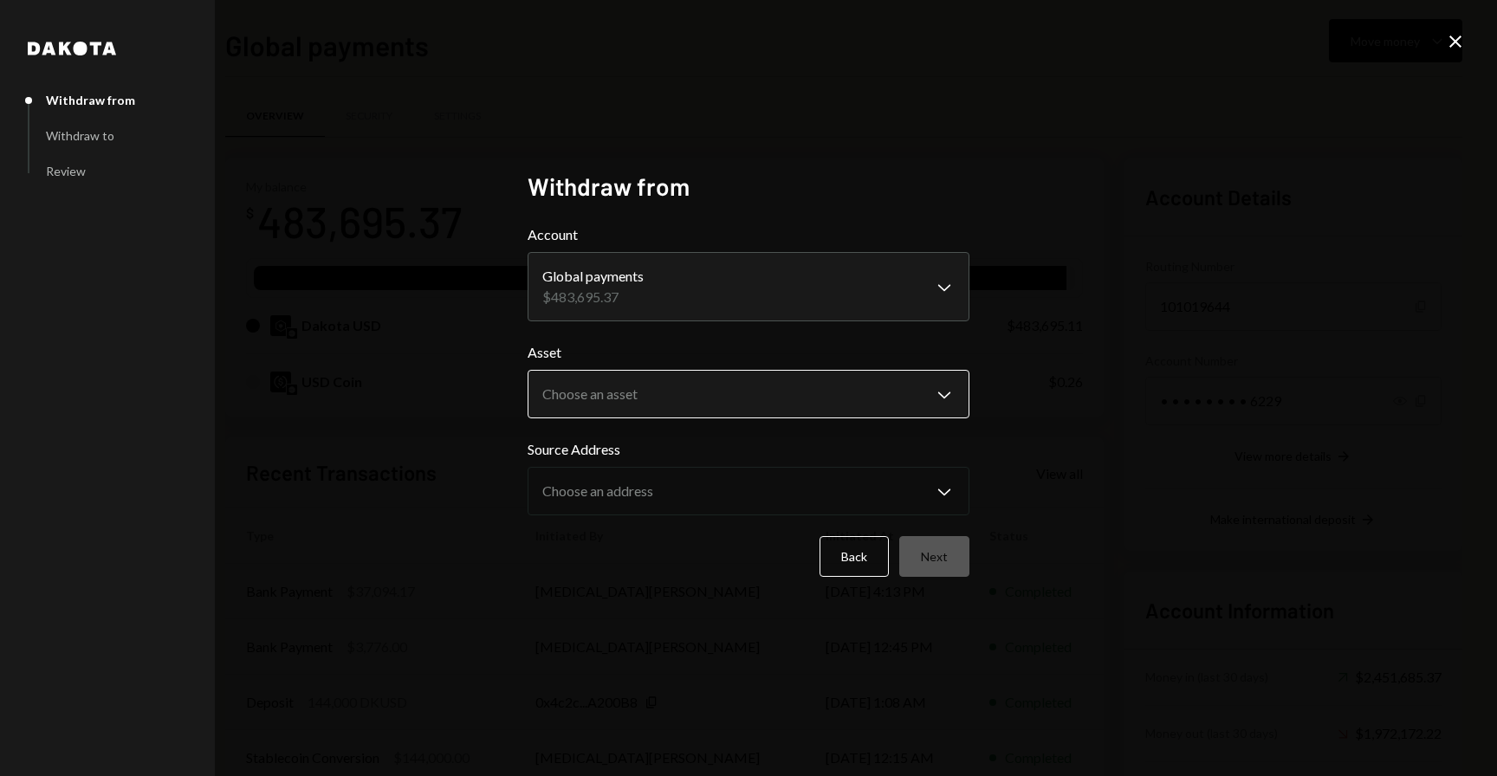
click at [640, 383] on body "R Rolla Finance In... Caret Down Home Home Inbox Inbox Activities Transactions …" at bounding box center [748, 388] width 1497 height 776
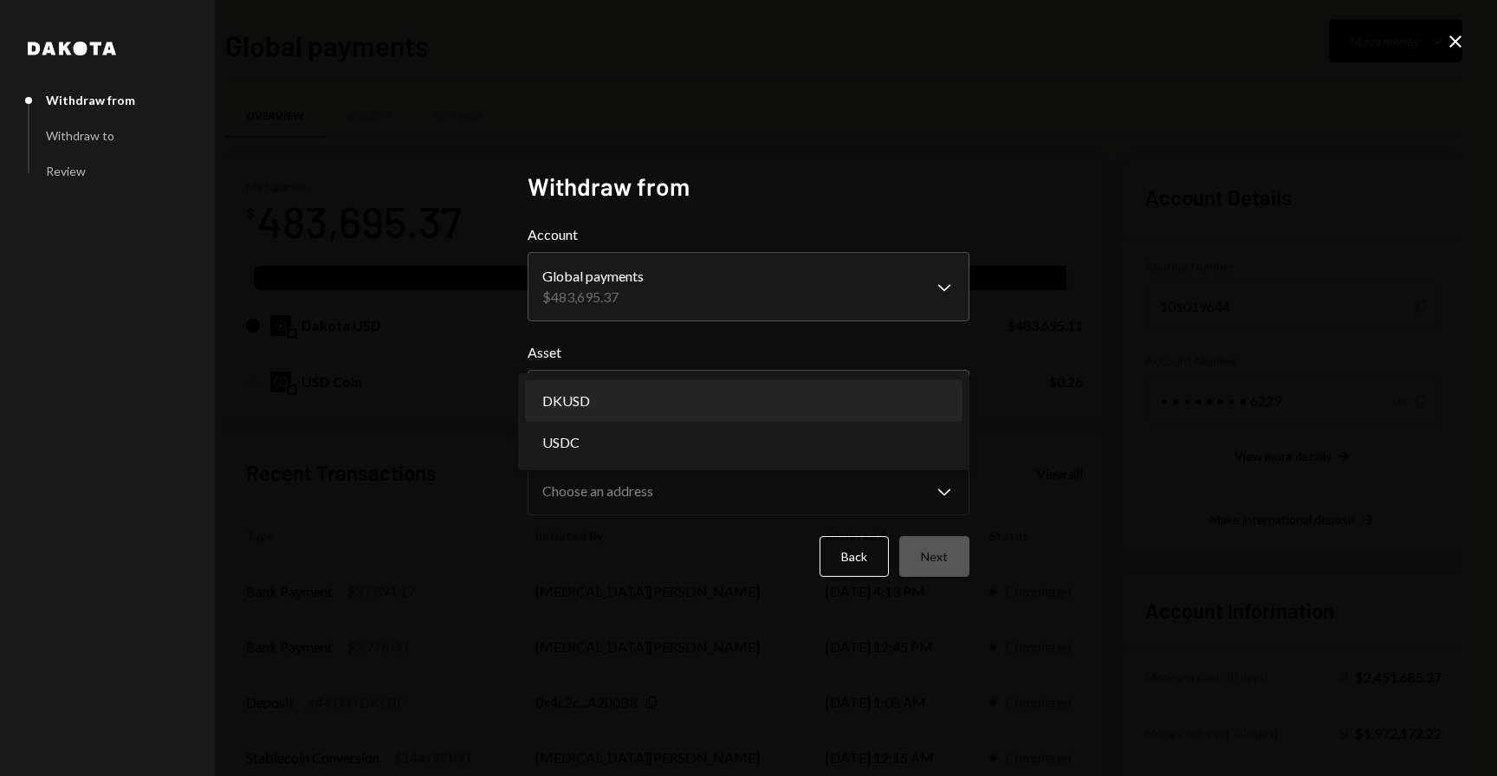
select select "*****"
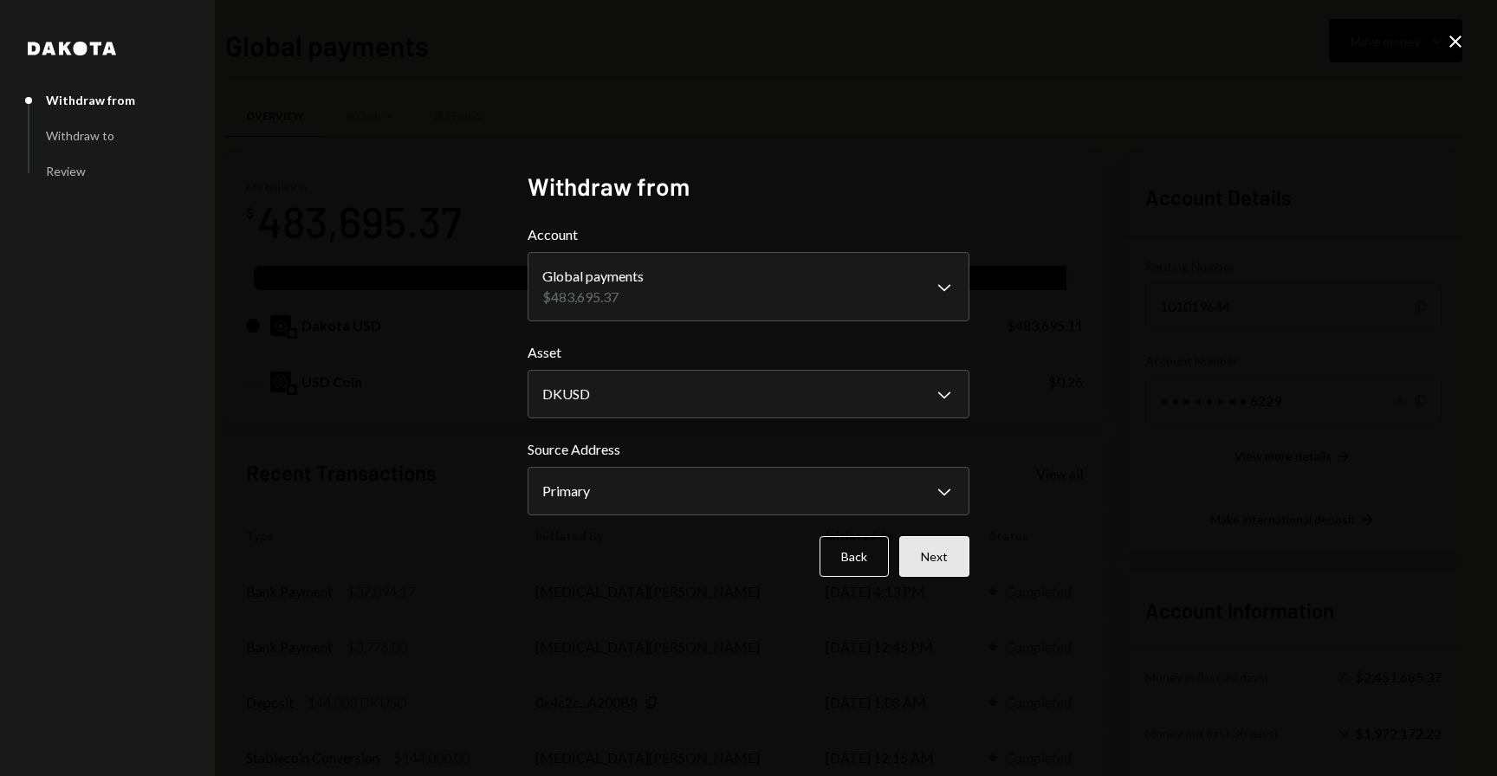
click at [927, 548] on button "Next" at bounding box center [935, 556] width 70 height 41
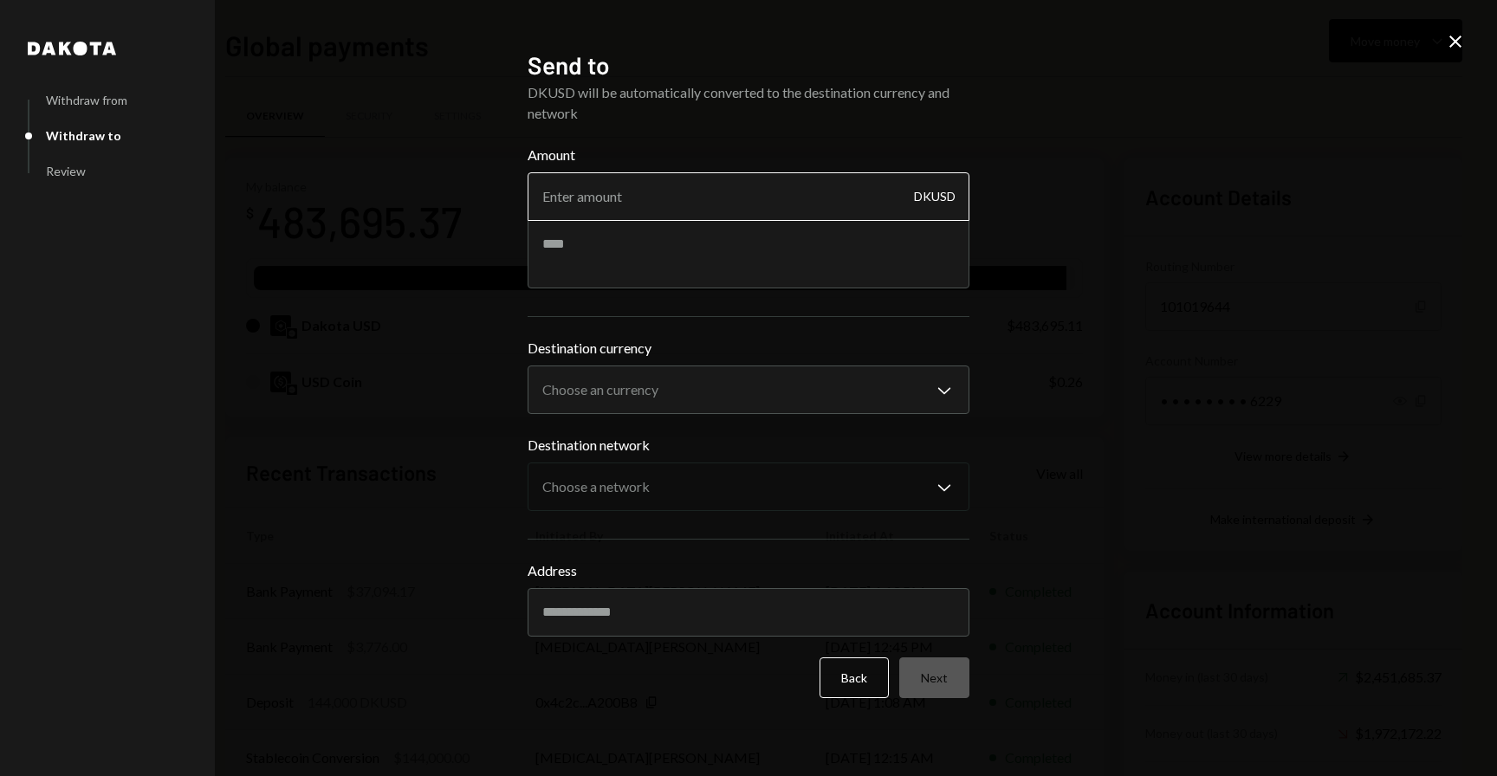
click at [728, 203] on input "Amount" at bounding box center [749, 196] width 442 height 49
type input "4"
type input "250"
click at [626, 225] on textarea at bounding box center [749, 253] width 442 height 69
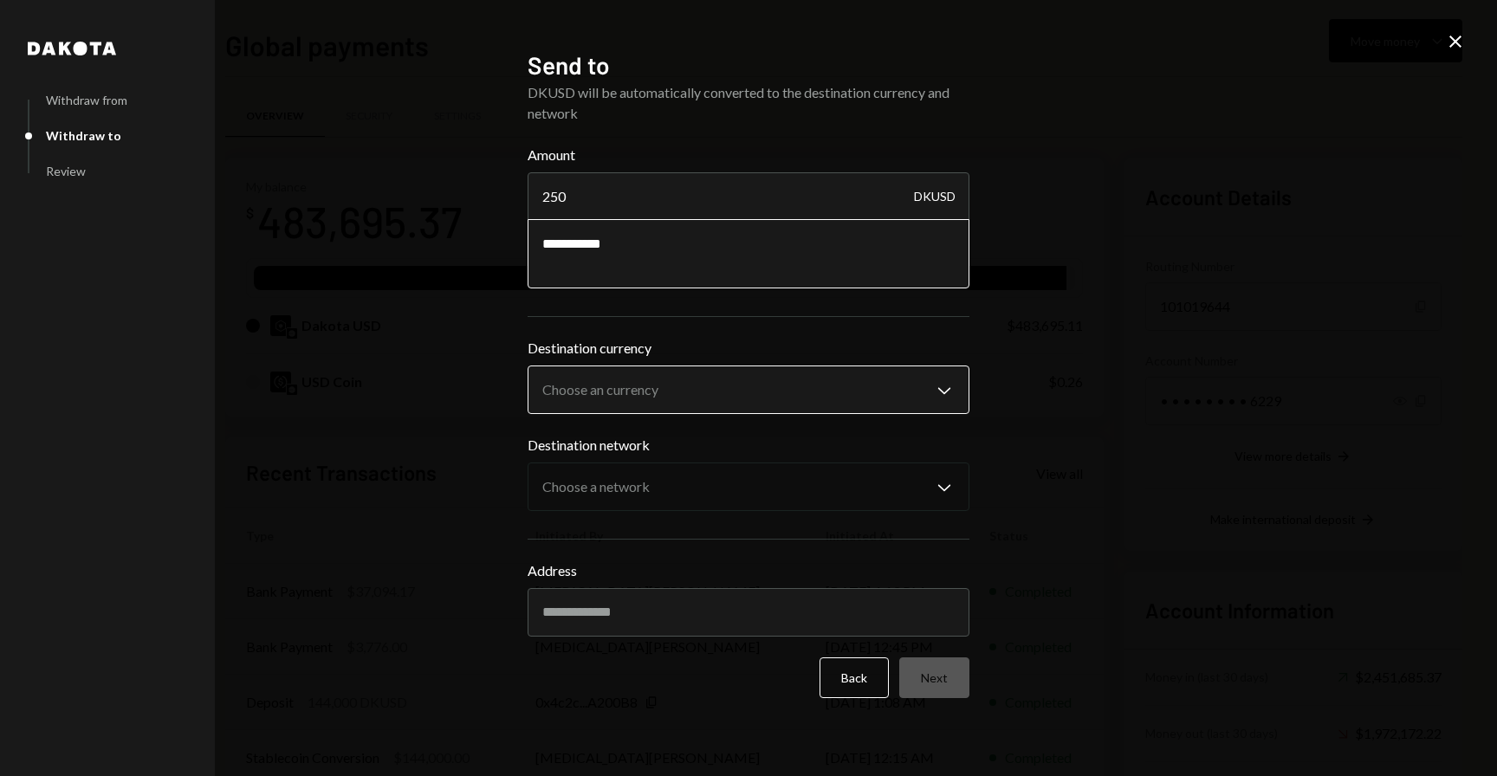
type textarea "**********"
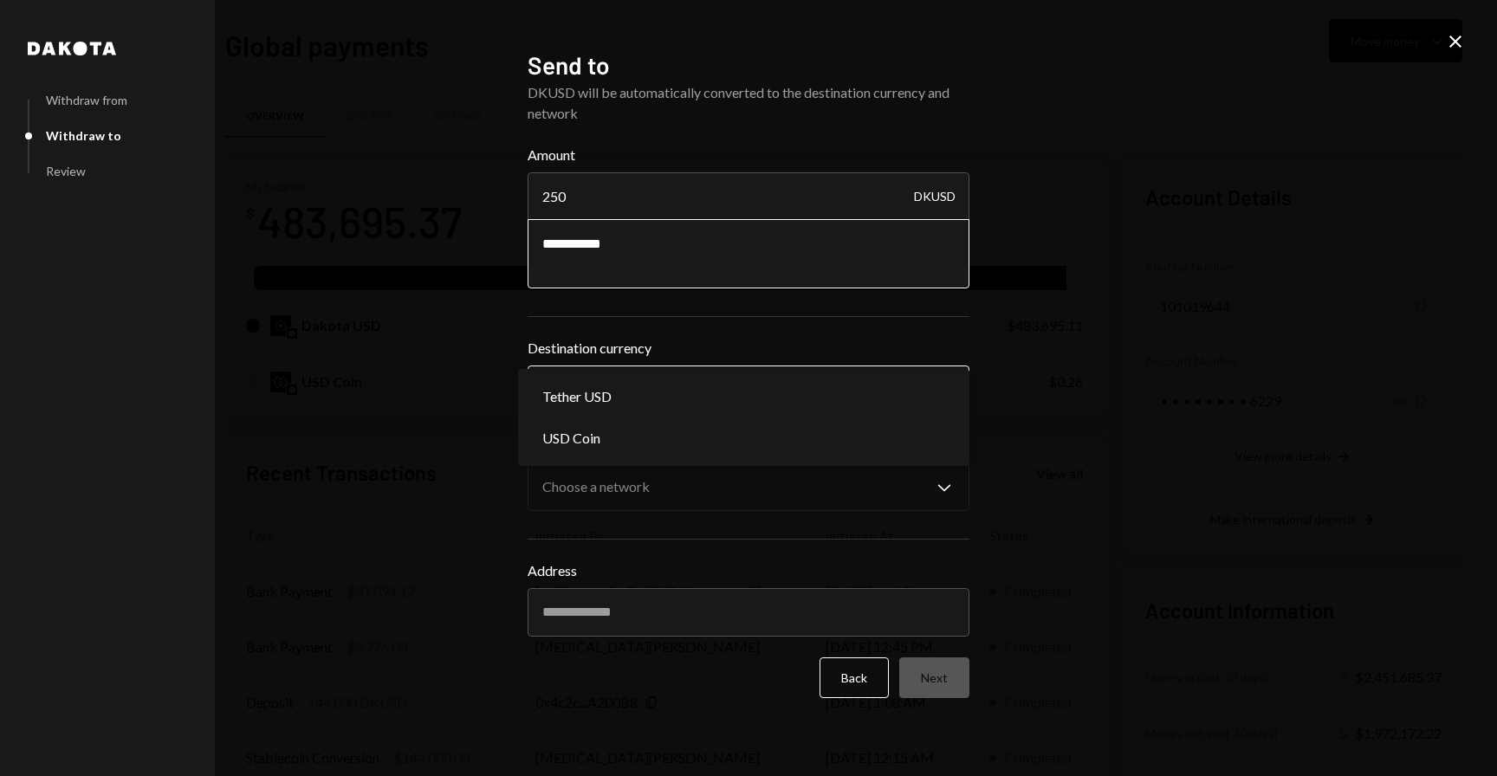
click at [601, 404] on body "R Rolla Finance In... Caret Down Home Home Inbox Inbox Activities Transactions …" at bounding box center [748, 388] width 1497 height 776
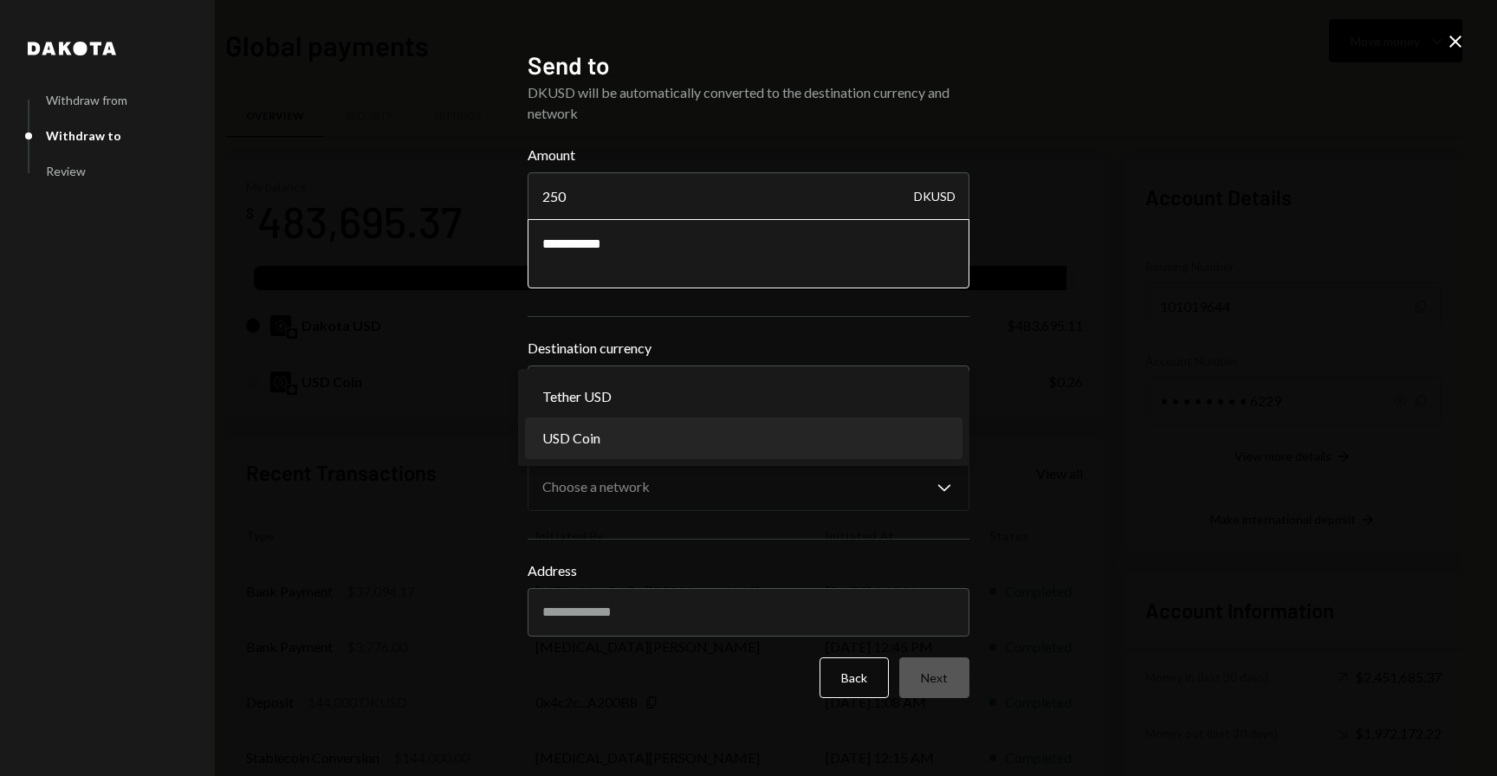
select select "****"
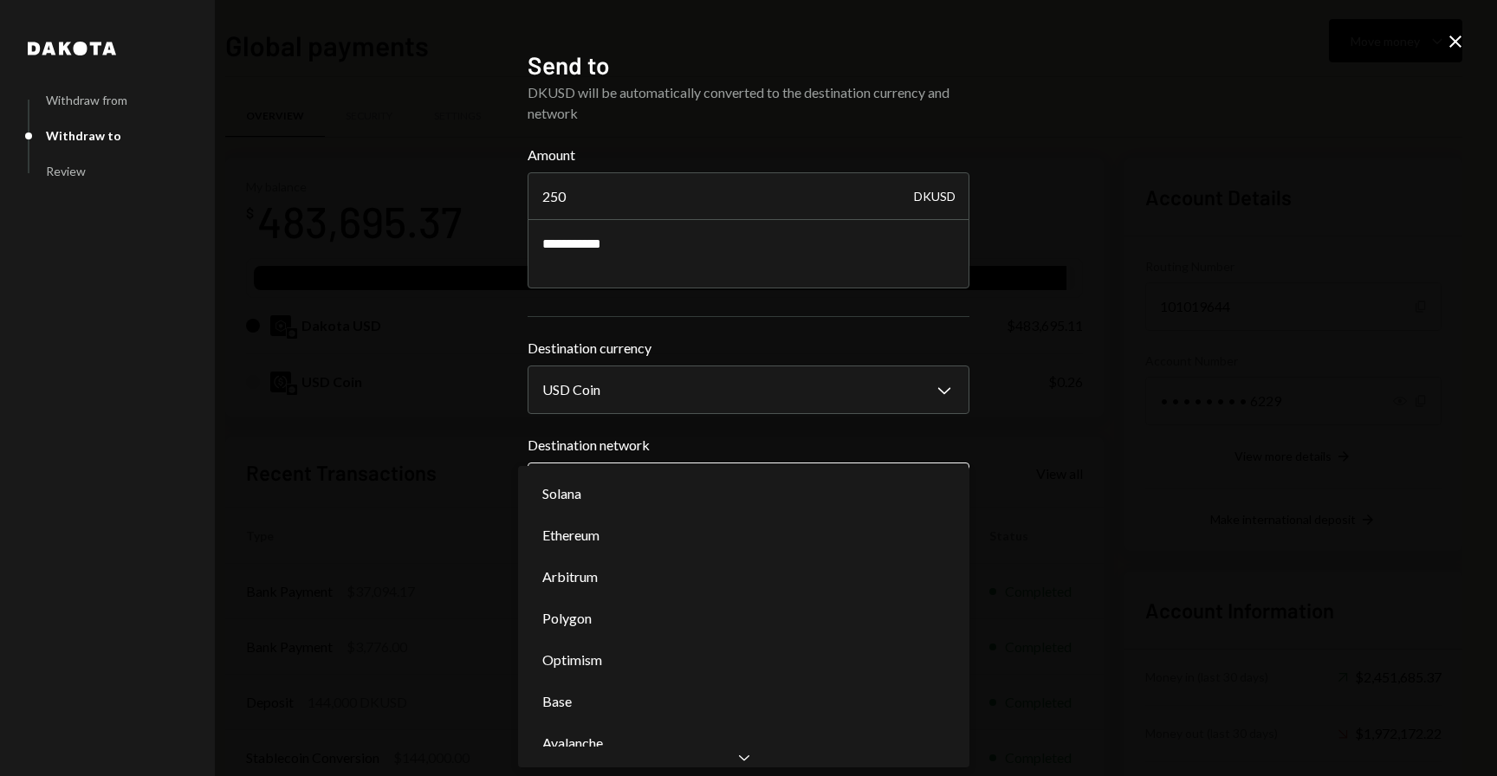
click at [673, 484] on body "R Rolla Finance In... Caret Down Home Home Inbox Inbox Activities Transactions …" at bounding box center [748, 388] width 1497 height 776
select select "**********"
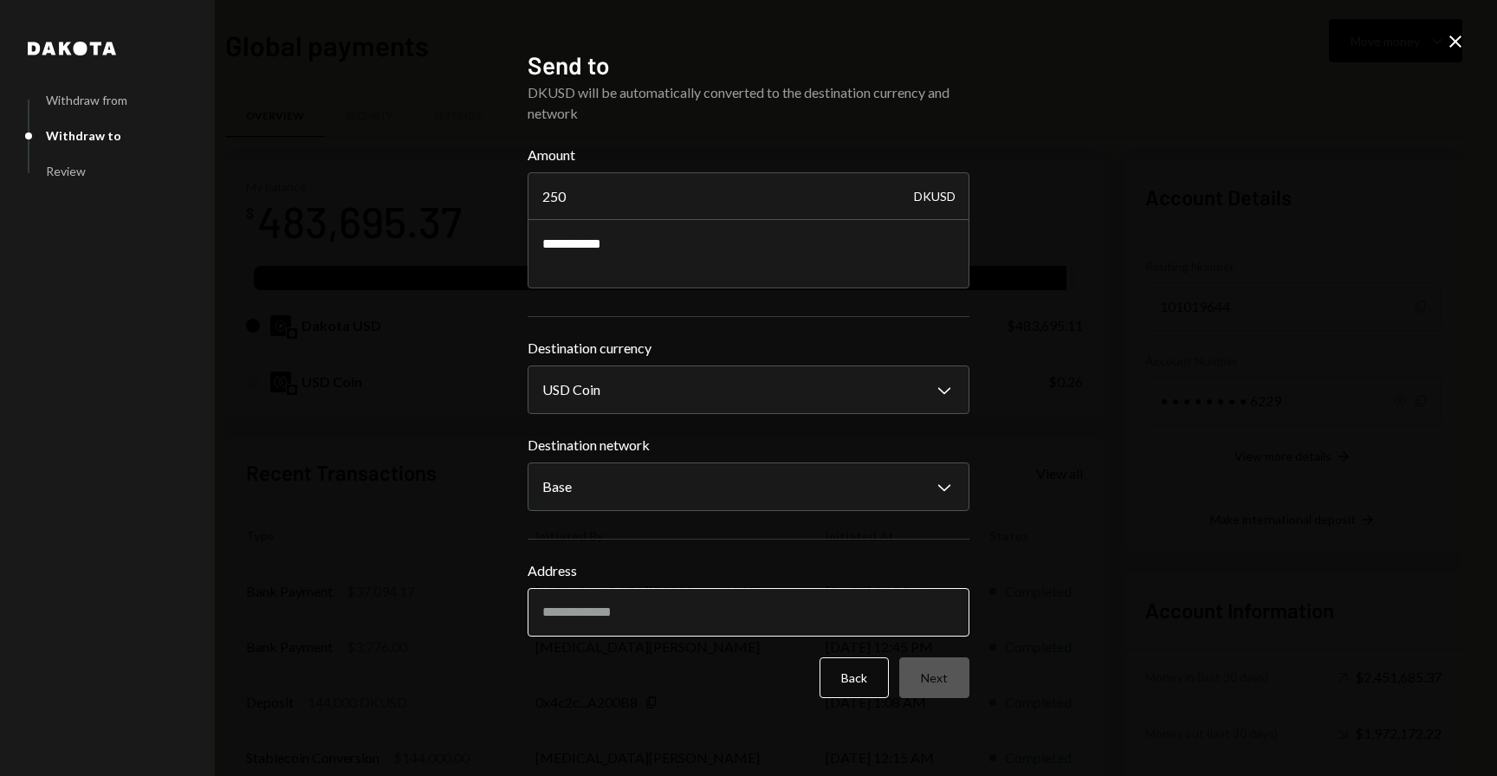
click at [653, 627] on input "Address" at bounding box center [749, 612] width 442 height 49
paste input "**********"
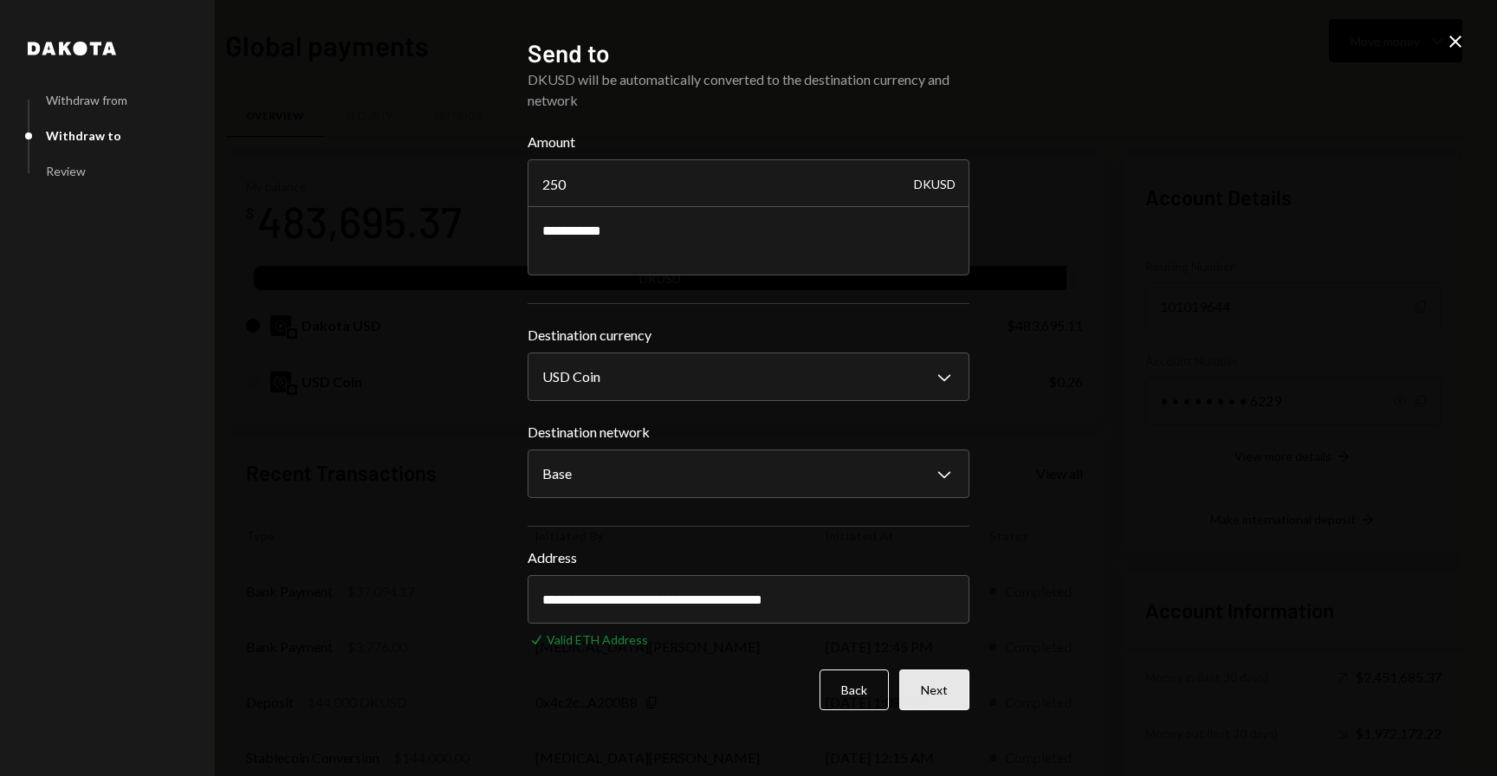
type input "**********"
click at [935, 685] on button "Next" at bounding box center [935, 690] width 70 height 41
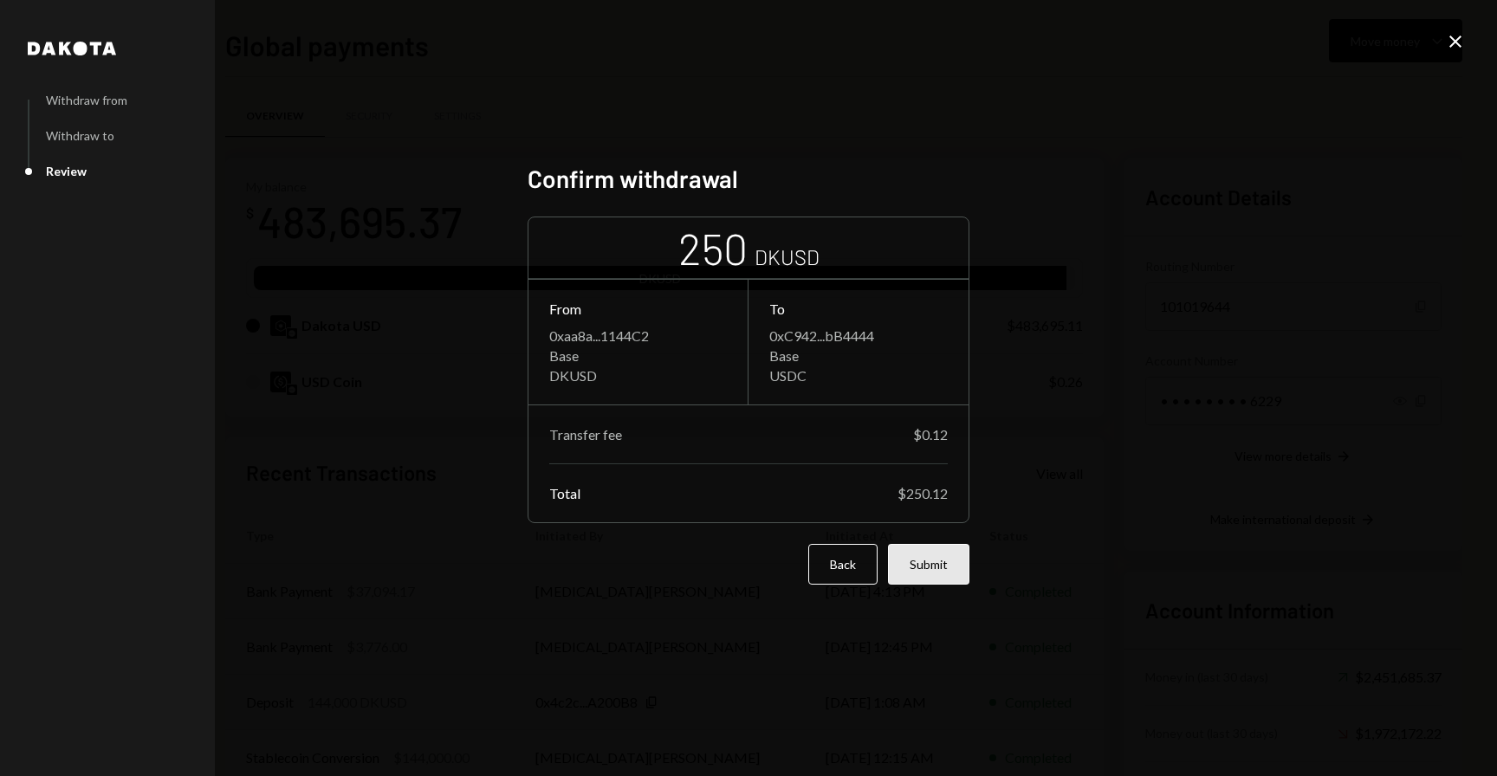
click at [925, 557] on button "Submit" at bounding box center [928, 564] width 81 height 41
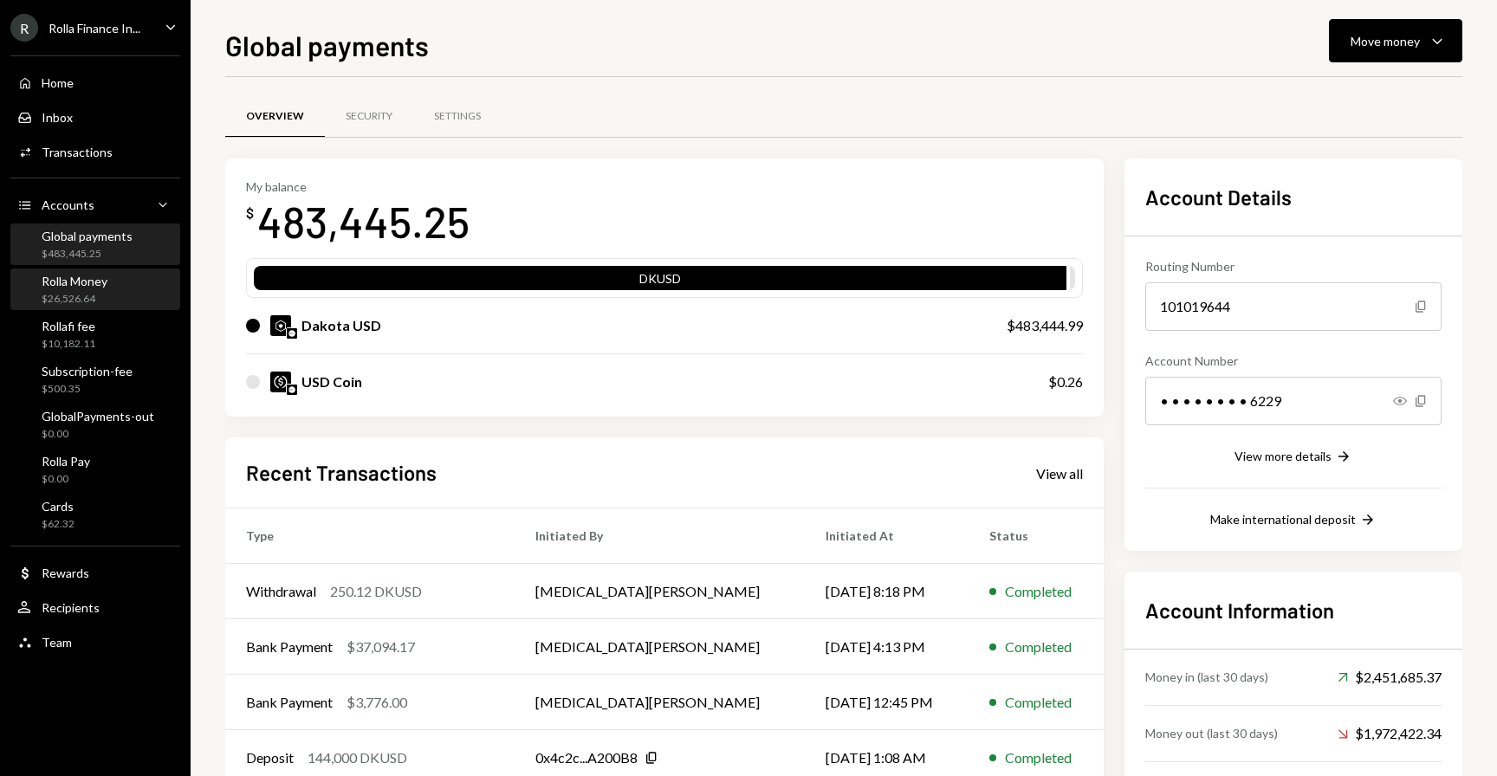
click at [78, 288] on div "Rolla Money $26,526.64" at bounding box center [75, 290] width 66 height 33
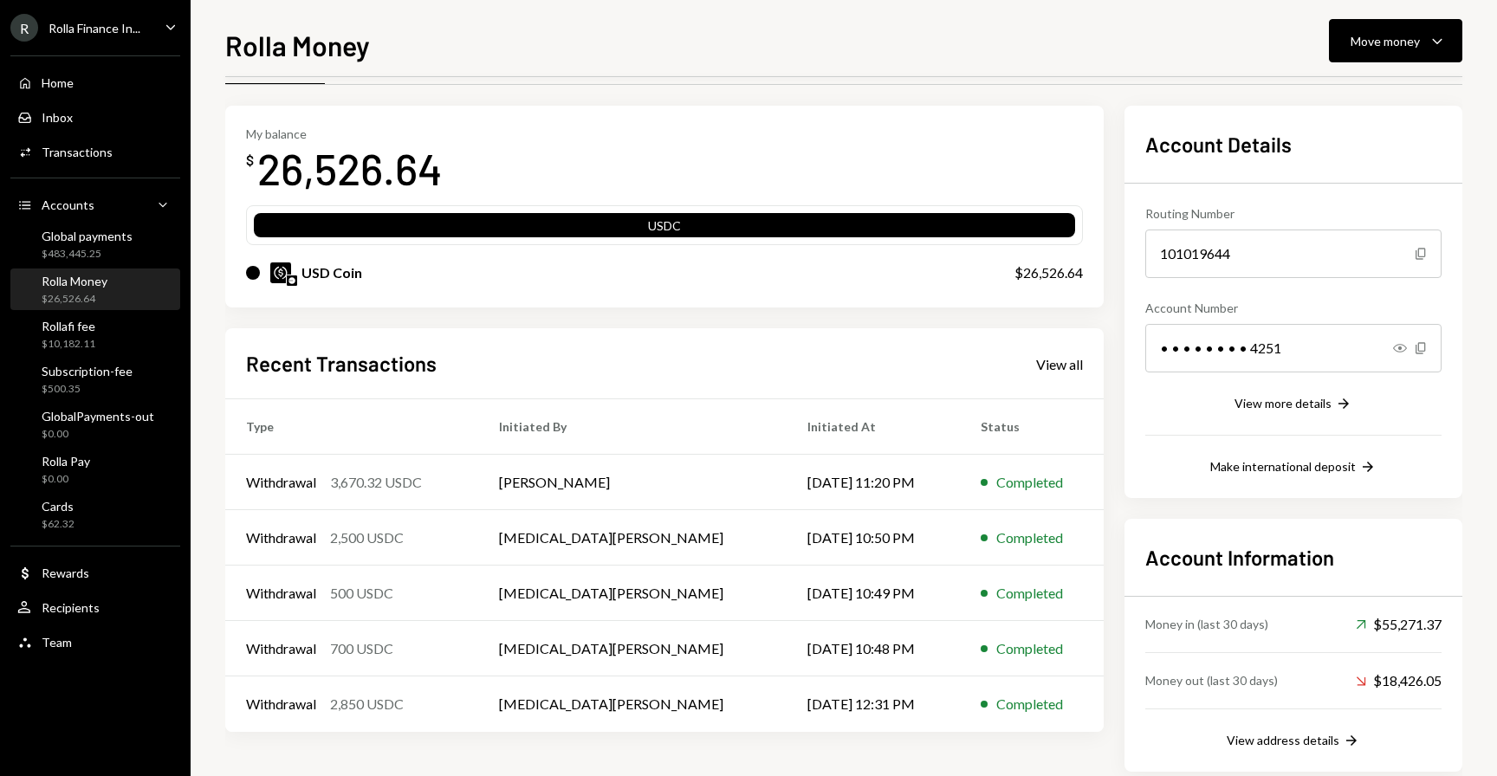
scroll to position [83, 0]
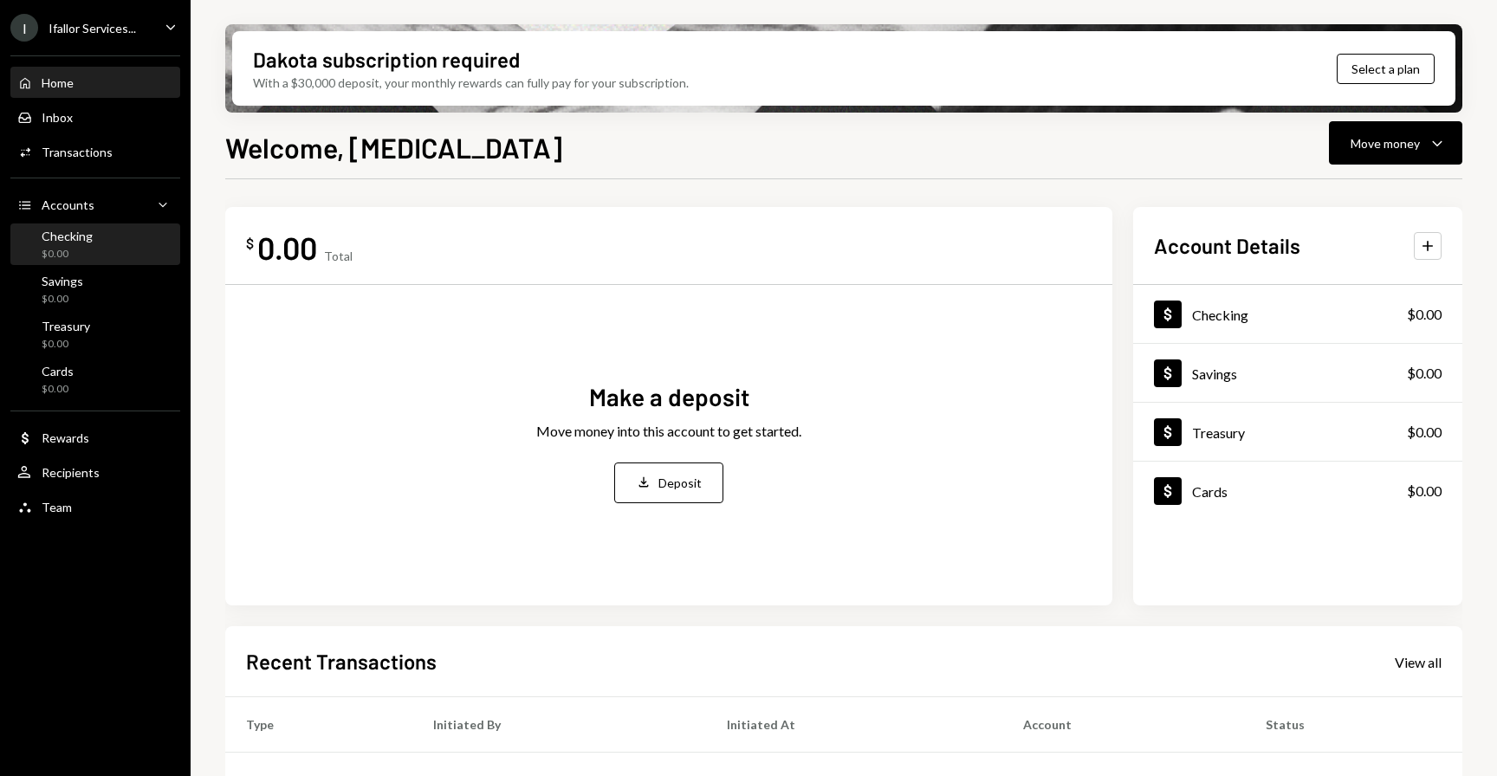
click at [92, 235] on div "Checking $0.00" at bounding box center [95, 245] width 156 height 33
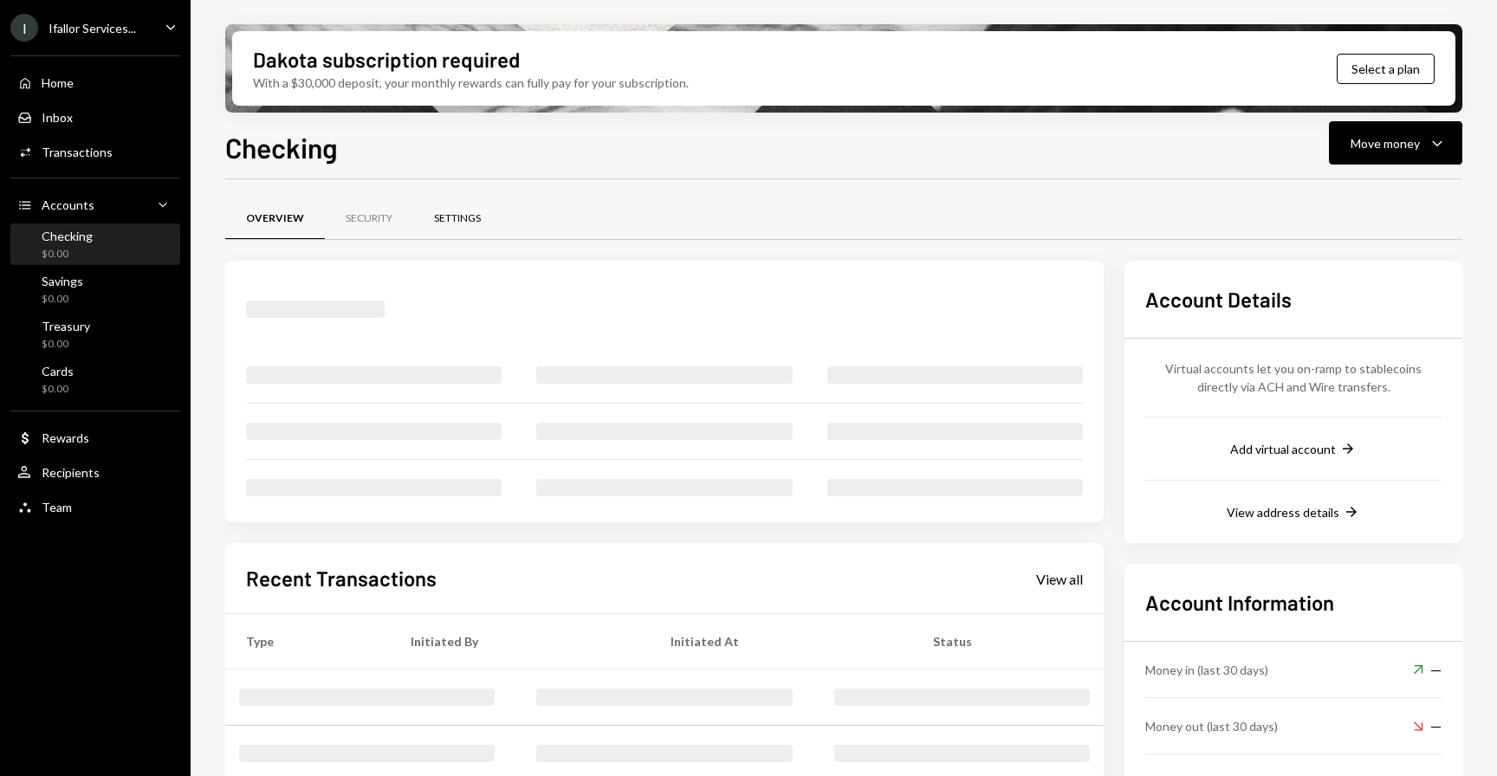
click at [458, 216] on div "Settings" at bounding box center [457, 218] width 47 height 15
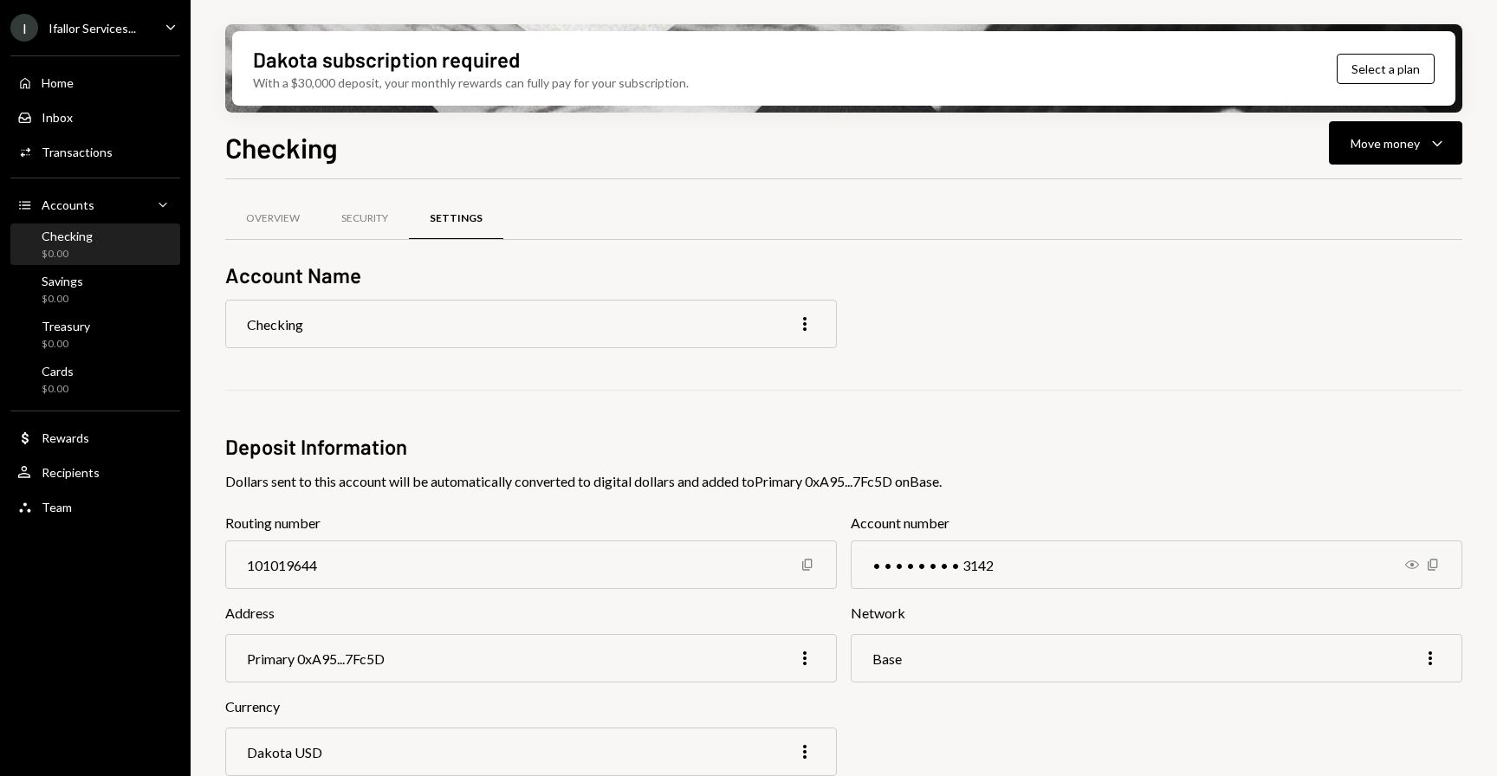
click at [458, 321] on div "Checking More" at bounding box center [531, 324] width 612 height 49
click at [815, 330] on icon "More" at bounding box center [805, 324] width 21 height 21
click at [789, 354] on div "Edit" at bounding box center [766, 361] width 87 height 30
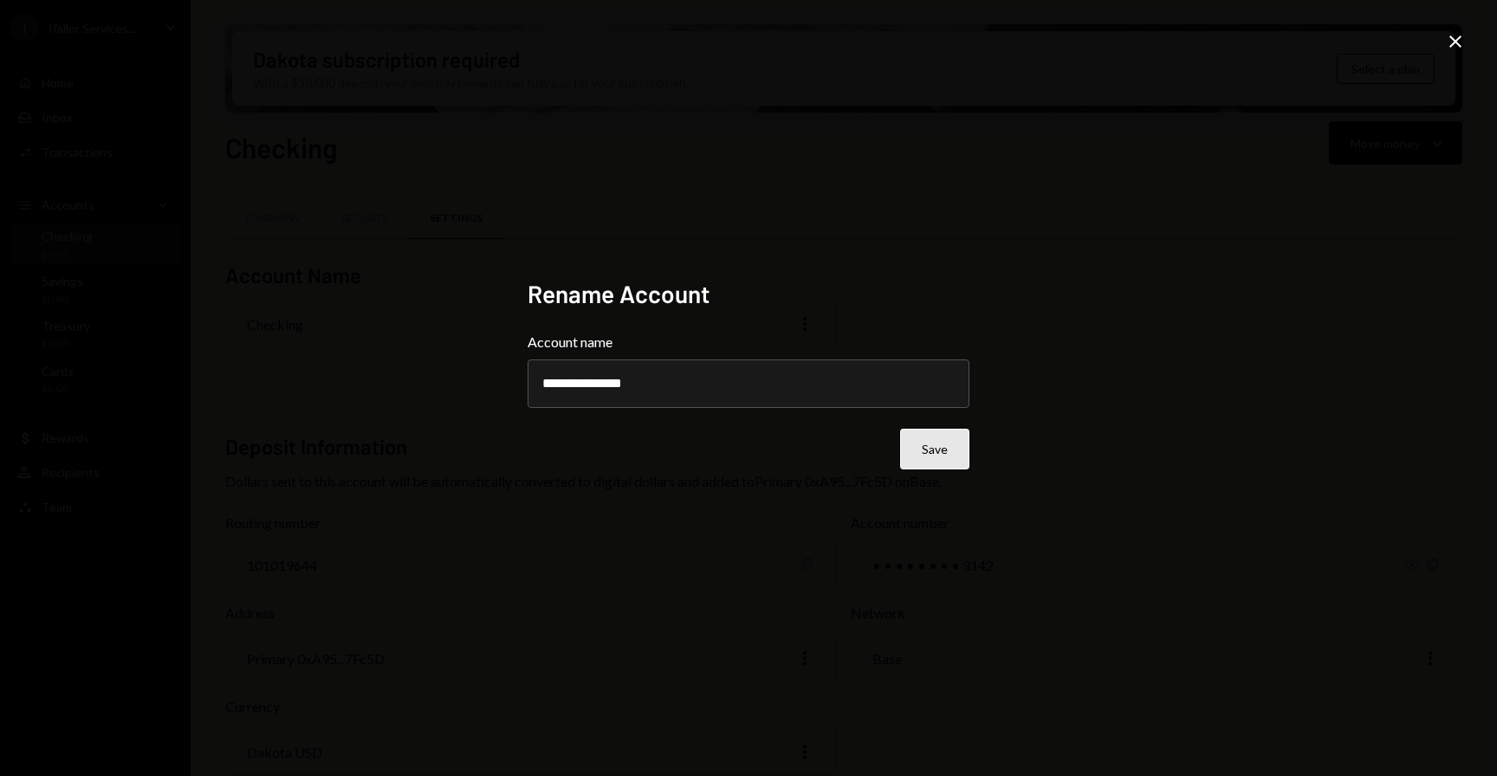
type input "**********"
click at [947, 445] on button "Save" at bounding box center [934, 449] width 69 height 41
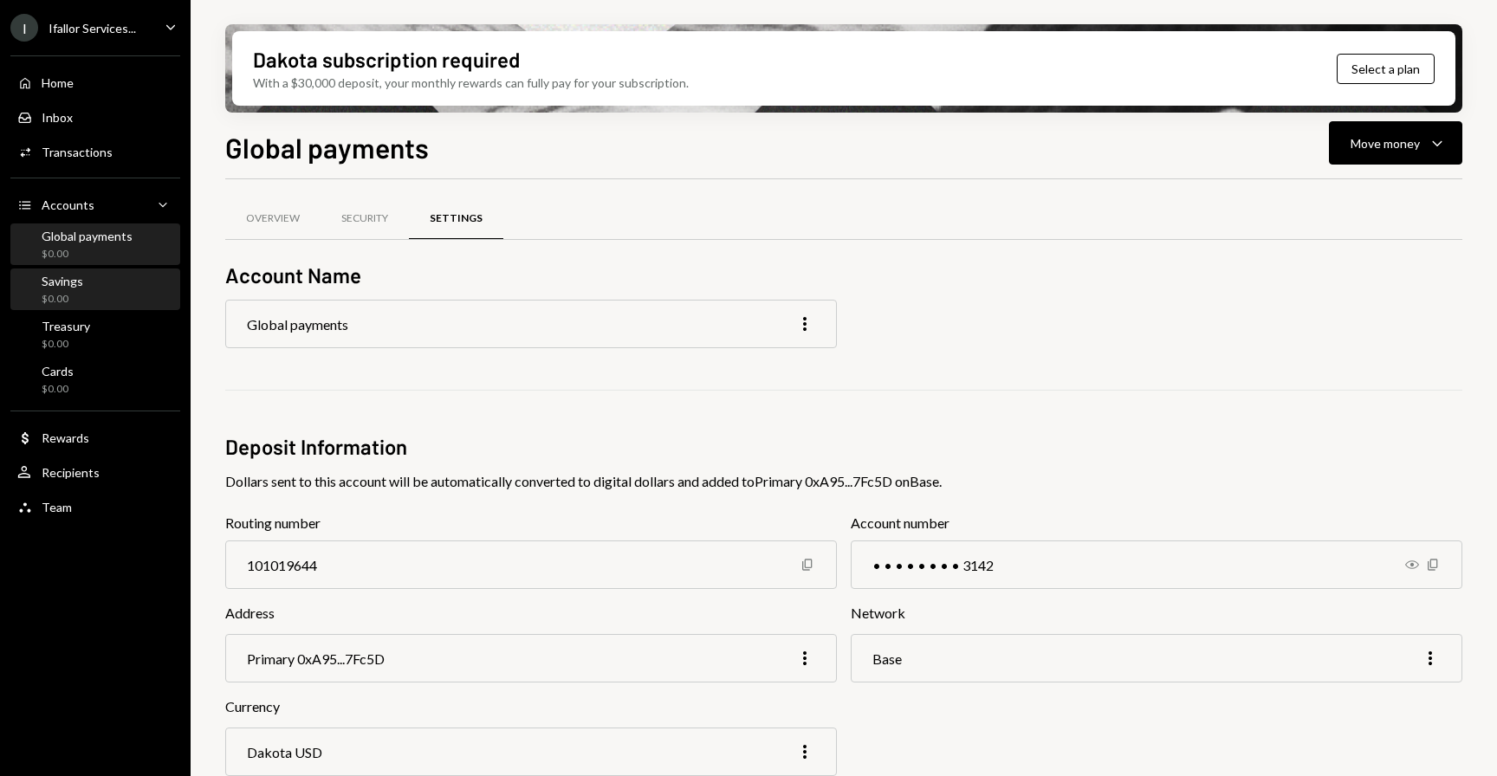
click at [82, 293] on div "Savings $0.00" at bounding box center [95, 290] width 156 height 33
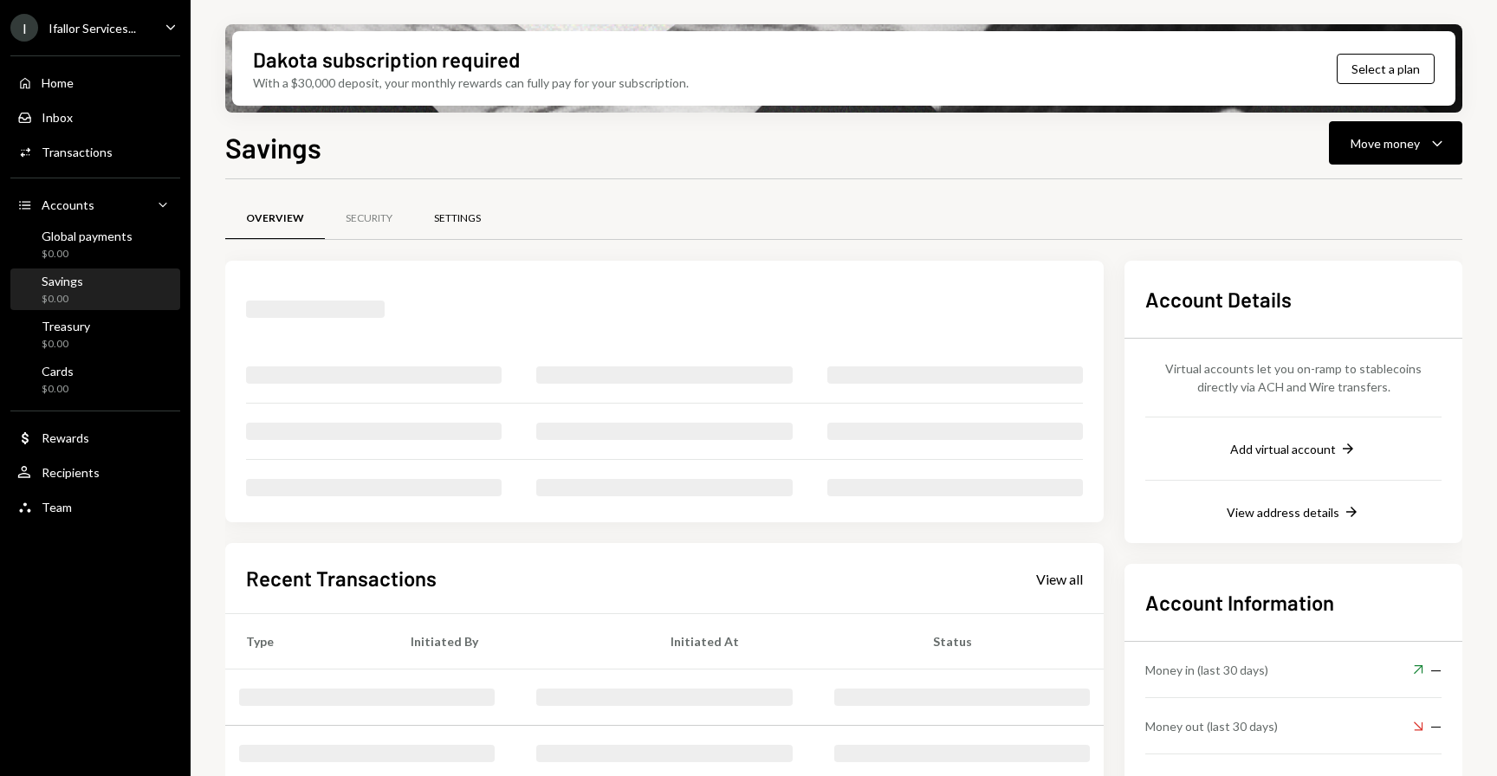
click at [458, 211] on div "Settings" at bounding box center [457, 218] width 47 height 15
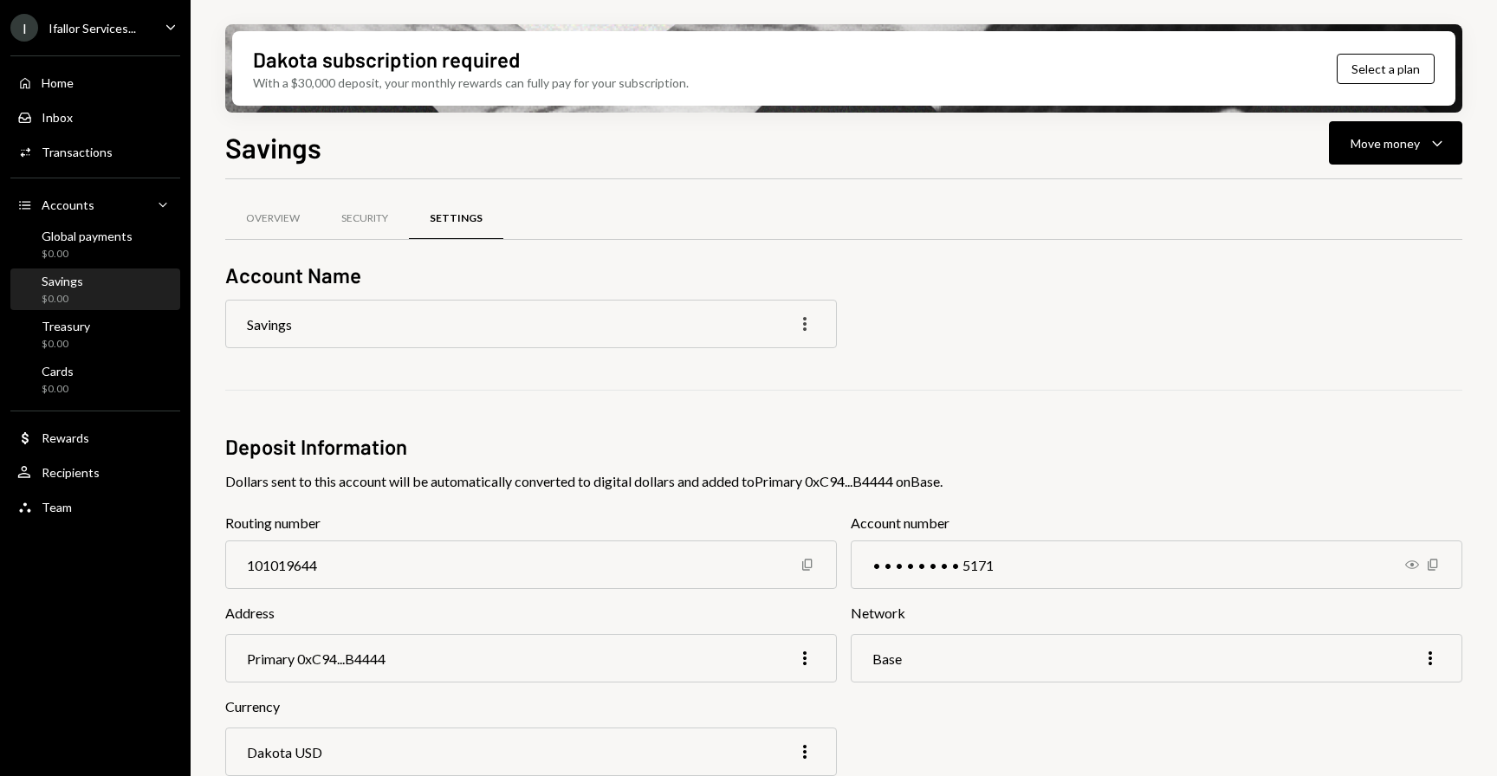
click at [802, 331] on icon "More" at bounding box center [805, 324] width 21 height 21
click at [788, 366] on div "Edit" at bounding box center [766, 361] width 87 height 30
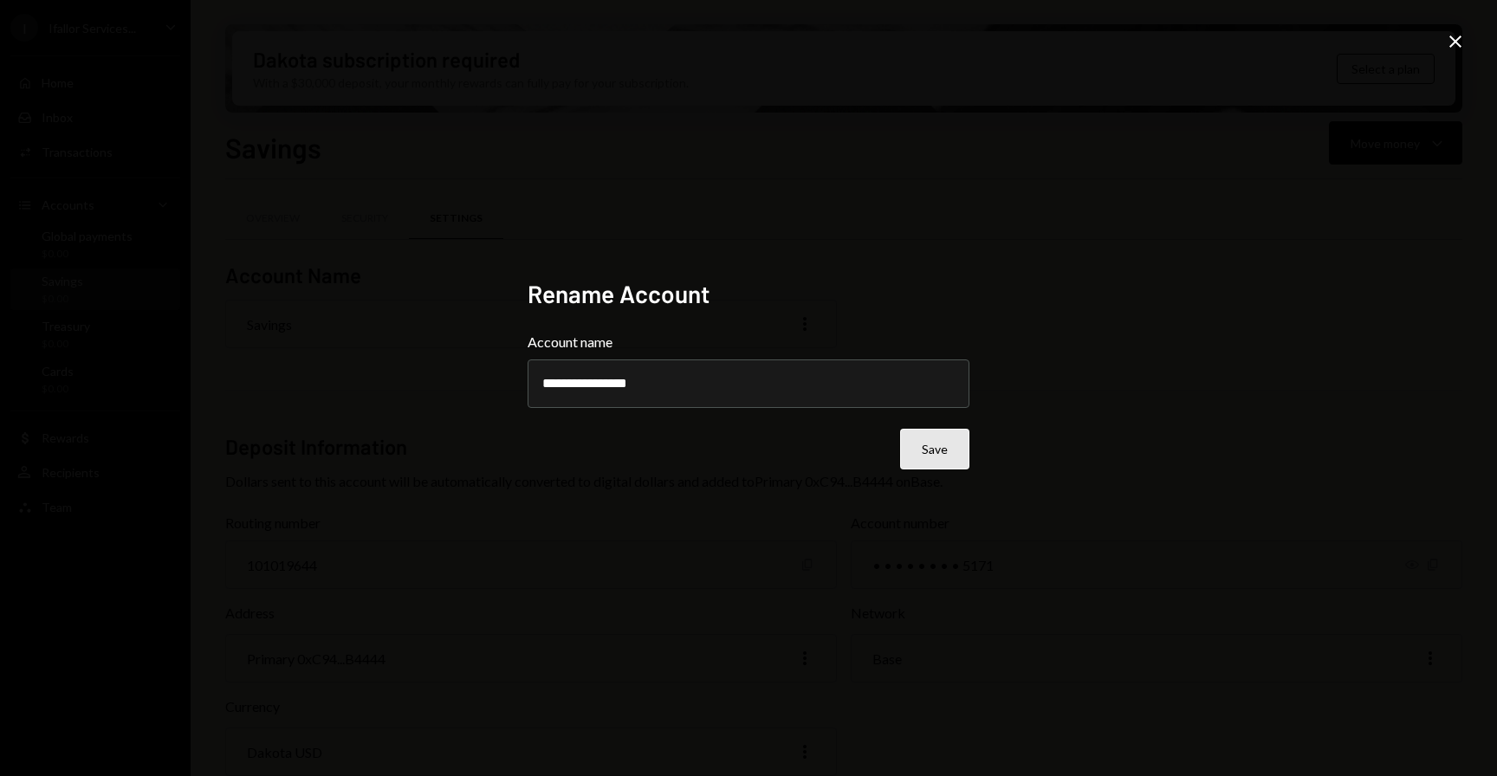
type input "**********"
click at [951, 459] on button "Save" at bounding box center [934, 449] width 69 height 41
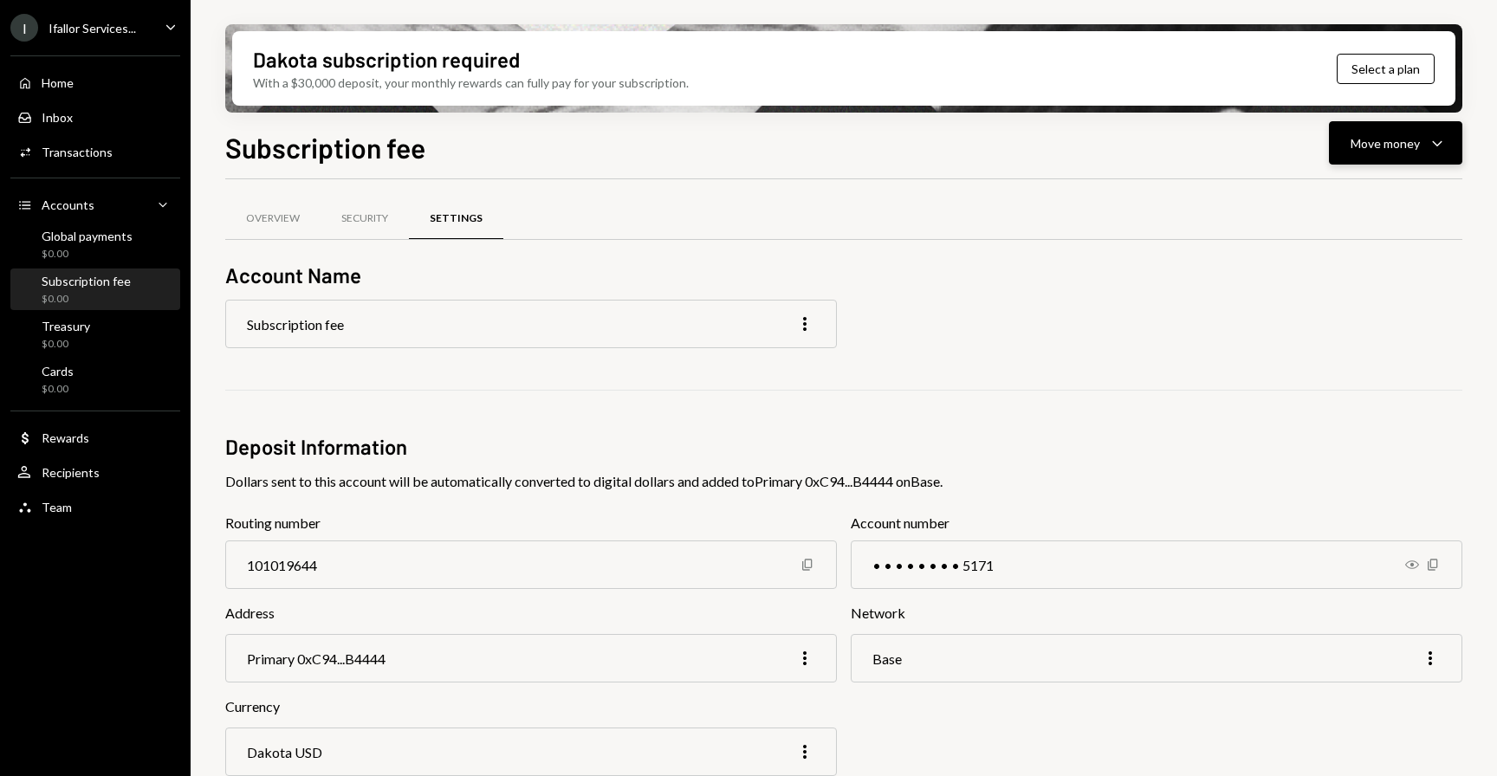
click at [1437, 138] on icon "Caret Down" at bounding box center [1437, 143] width 21 height 21
click at [1339, 264] on div "Deposit" at bounding box center [1382, 273] width 127 height 18
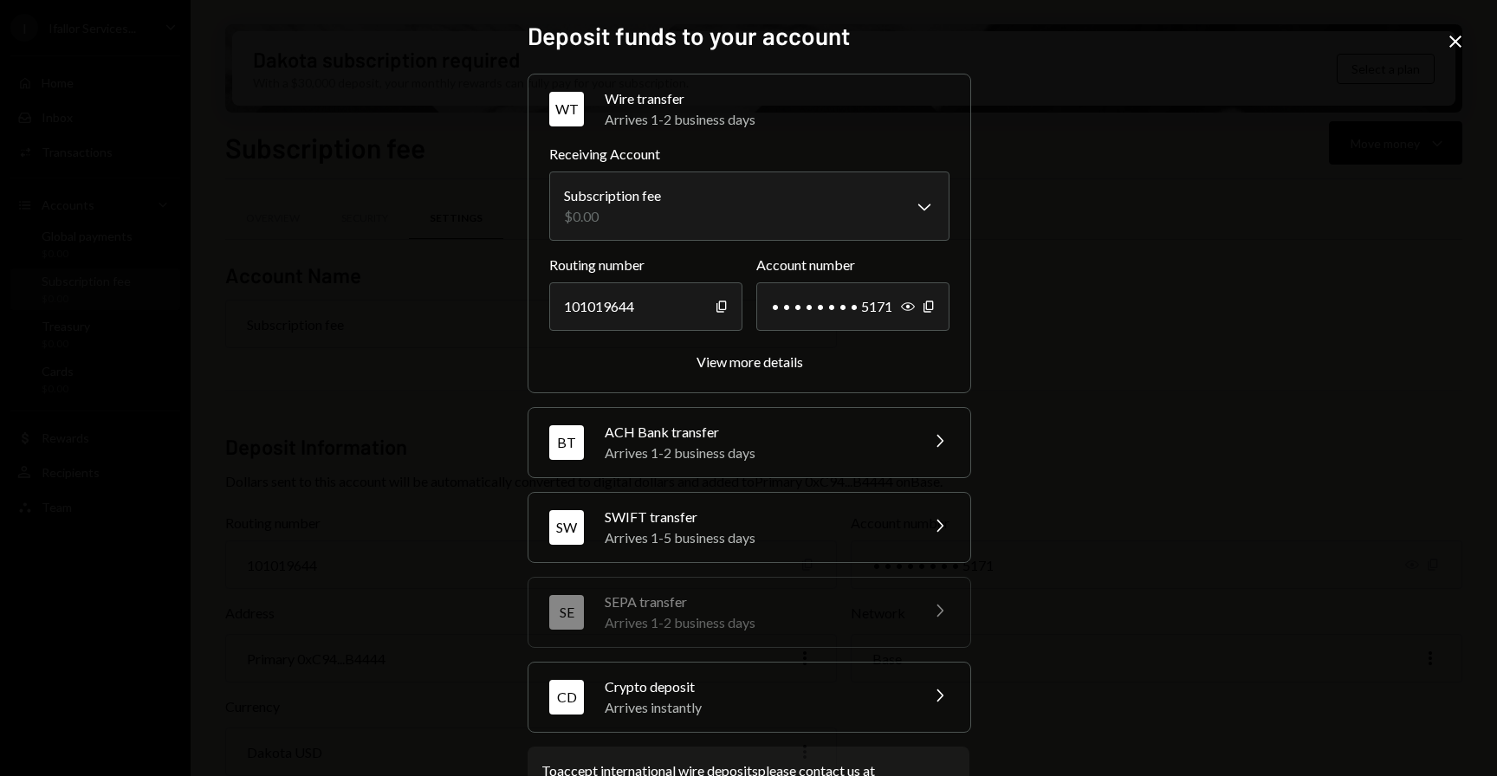
click at [710, 703] on div "Arrives instantly" at bounding box center [756, 708] width 303 height 21
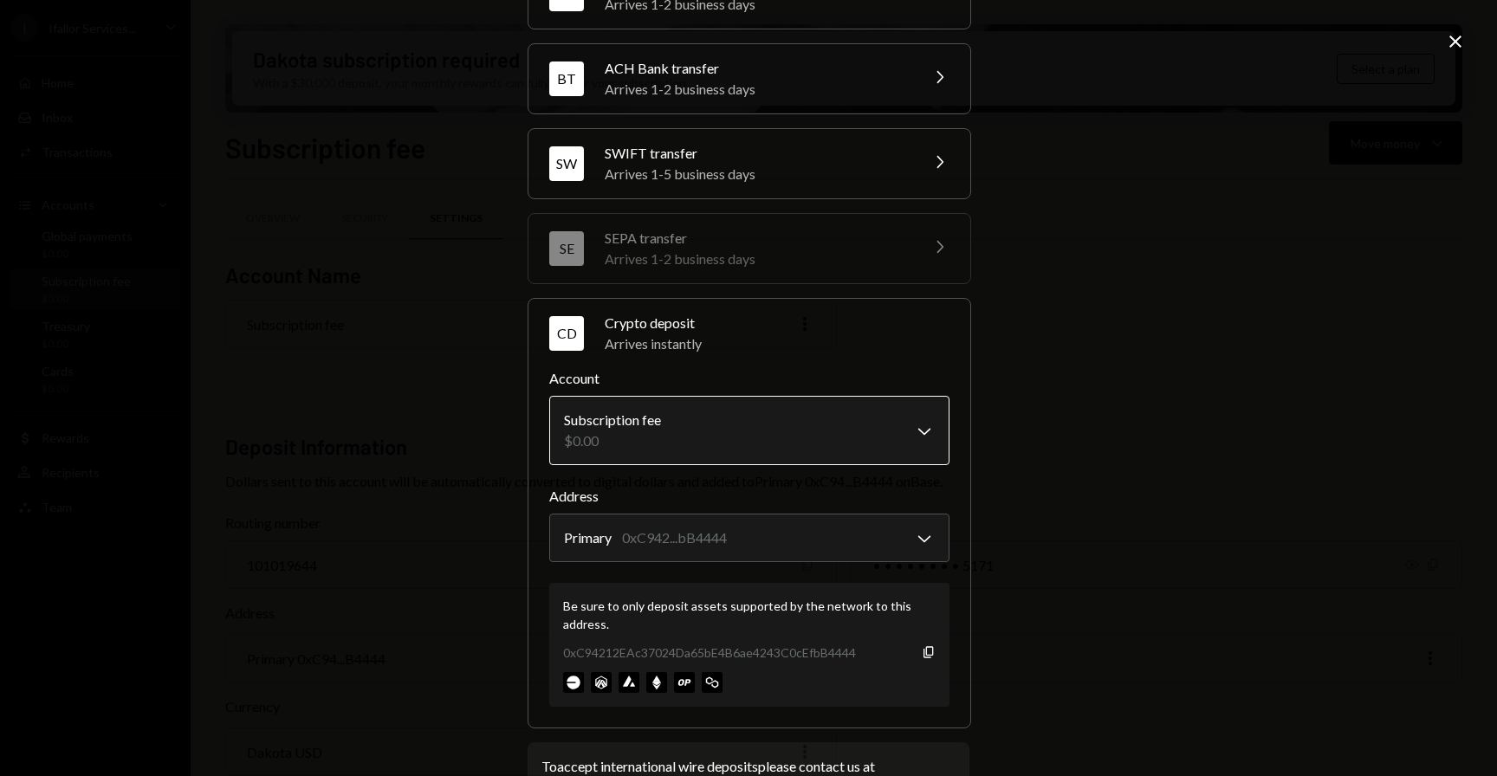
scroll to position [178, 0]
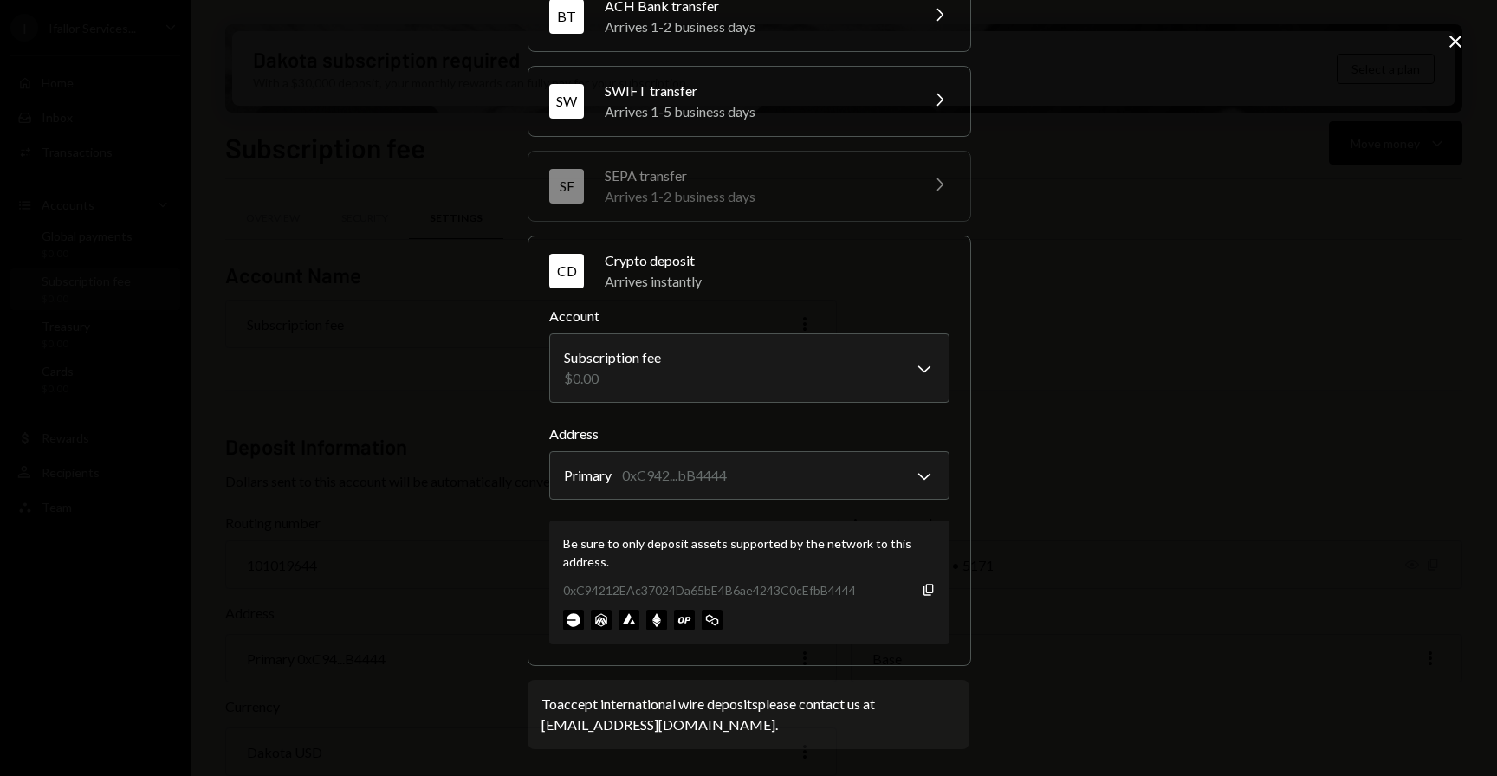
click at [934, 591] on div "Be sure to only deposit assets supported by the network to this address. 0xC942…" at bounding box center [749, 583] width 400 height 124
click at [925, 591] on icon "Copy" at bounding box center [929, 590] width 14 height 14
click at [1456, 45] on icon "Close" at bounding box center [1455, 41] width 21 height 21
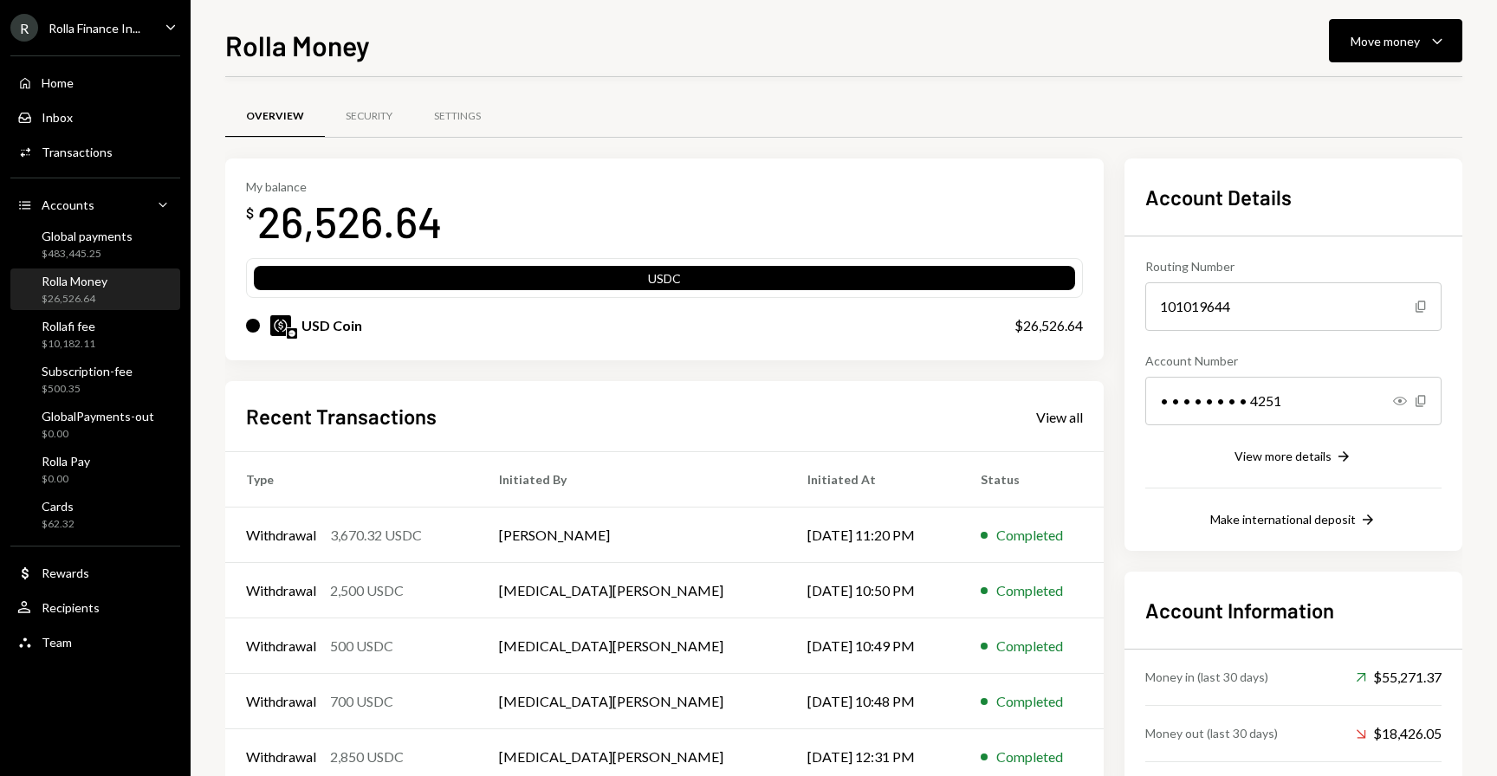
scroll to position [83, 0]
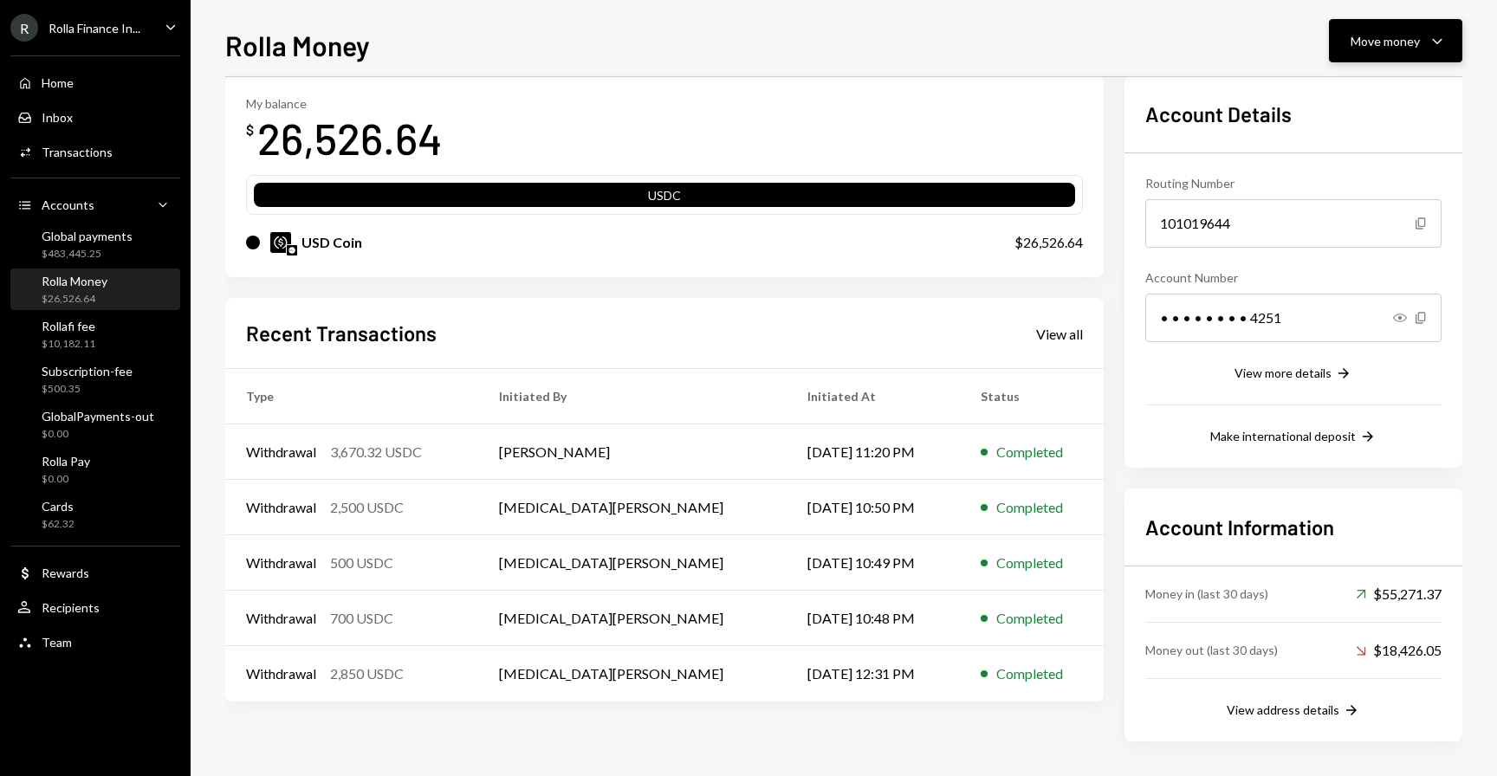
click at [1393, 36] on div "Move money" at bounding box center [1385, 41] width 69 height 18
click at [1332, 101] on div "Send" at bounding box center [1382, 93] width 127 height 18
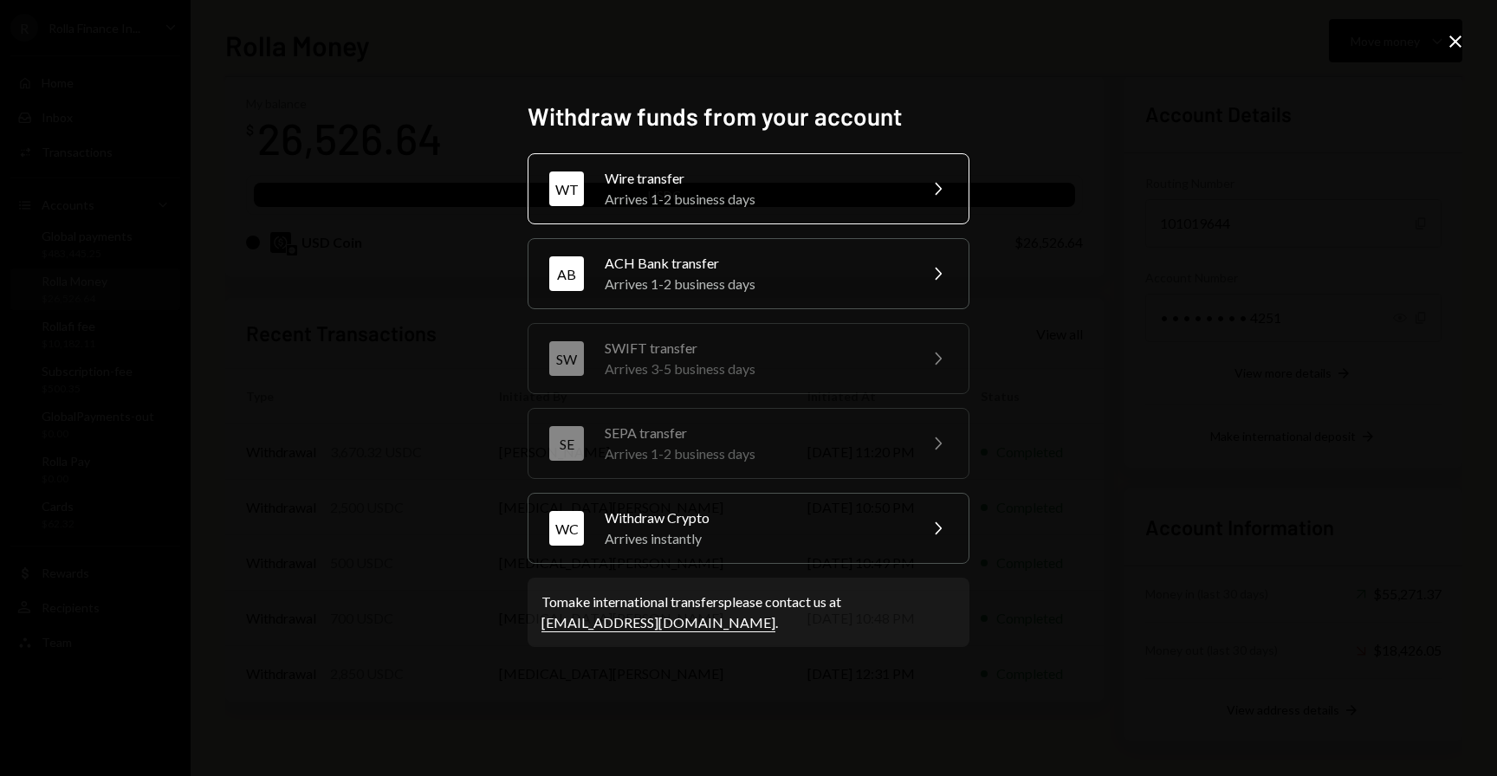
click at [711, 192] on div "Arrives 1-2 business days" at bounding box center [756, 199] width 302 height 21
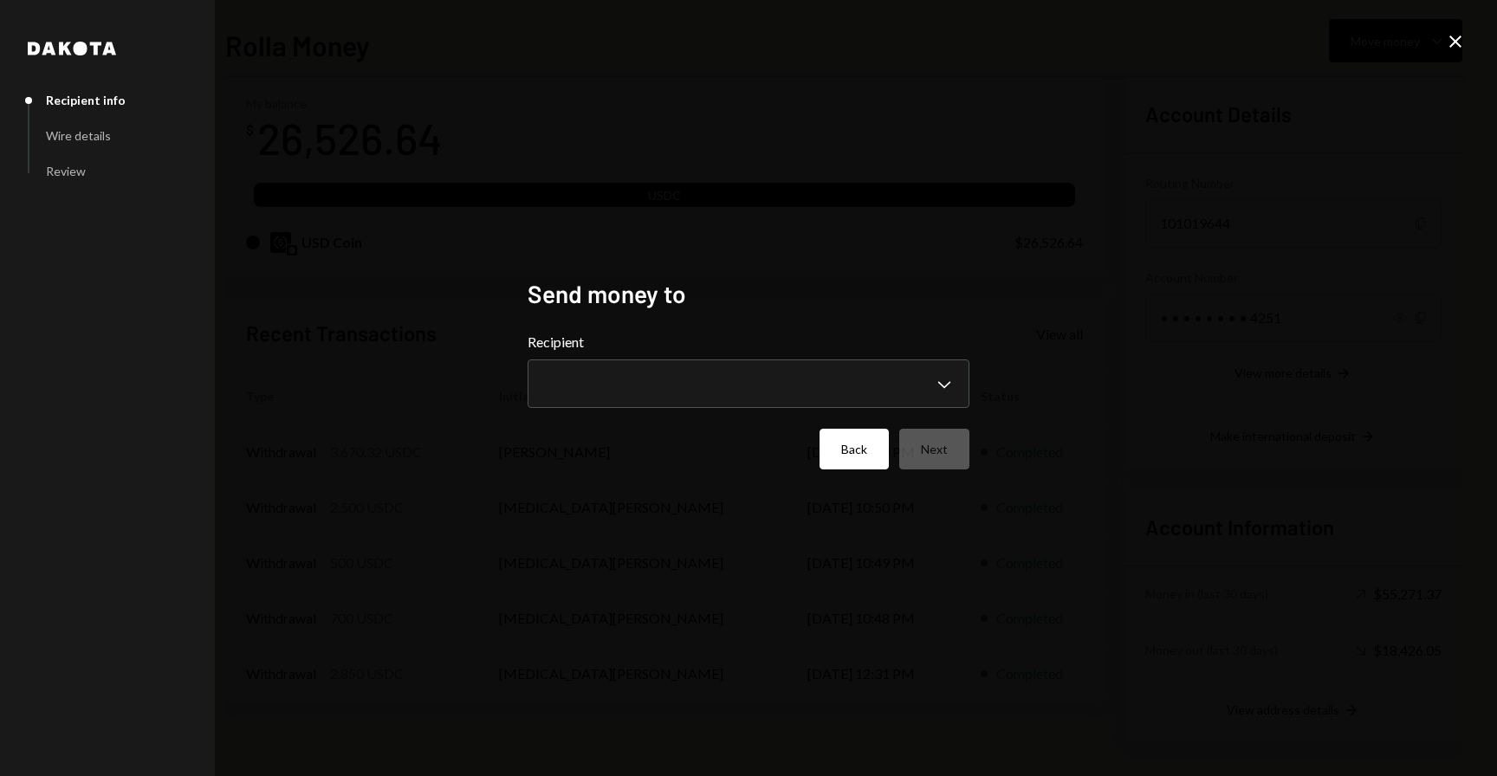
click at [839, 452] on button "Back" at bounding box center [854, 449] width 69 height 41
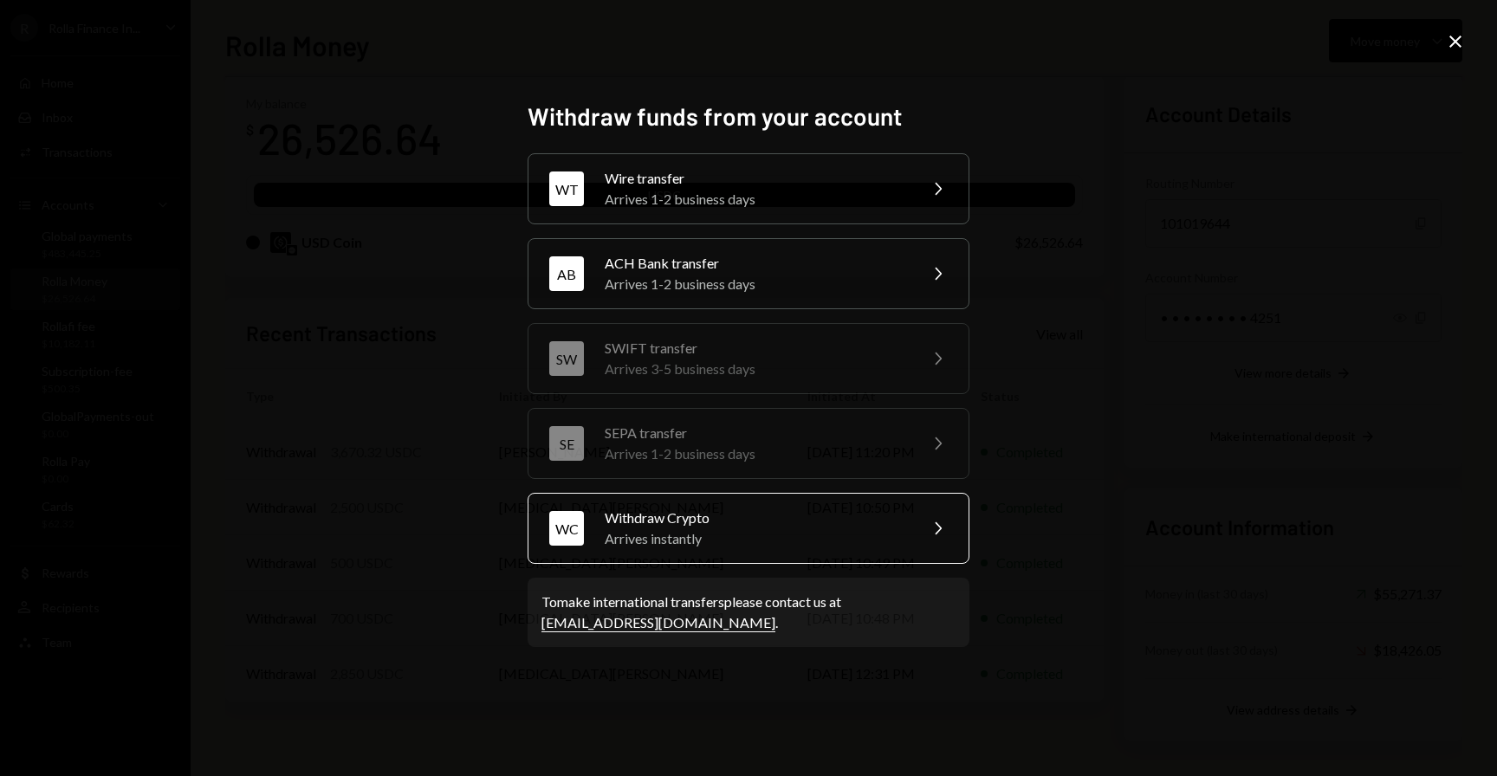
click at [662, 511] on div "Withdraw Crypto" at bounding box center [756, 518] width 302 height 21
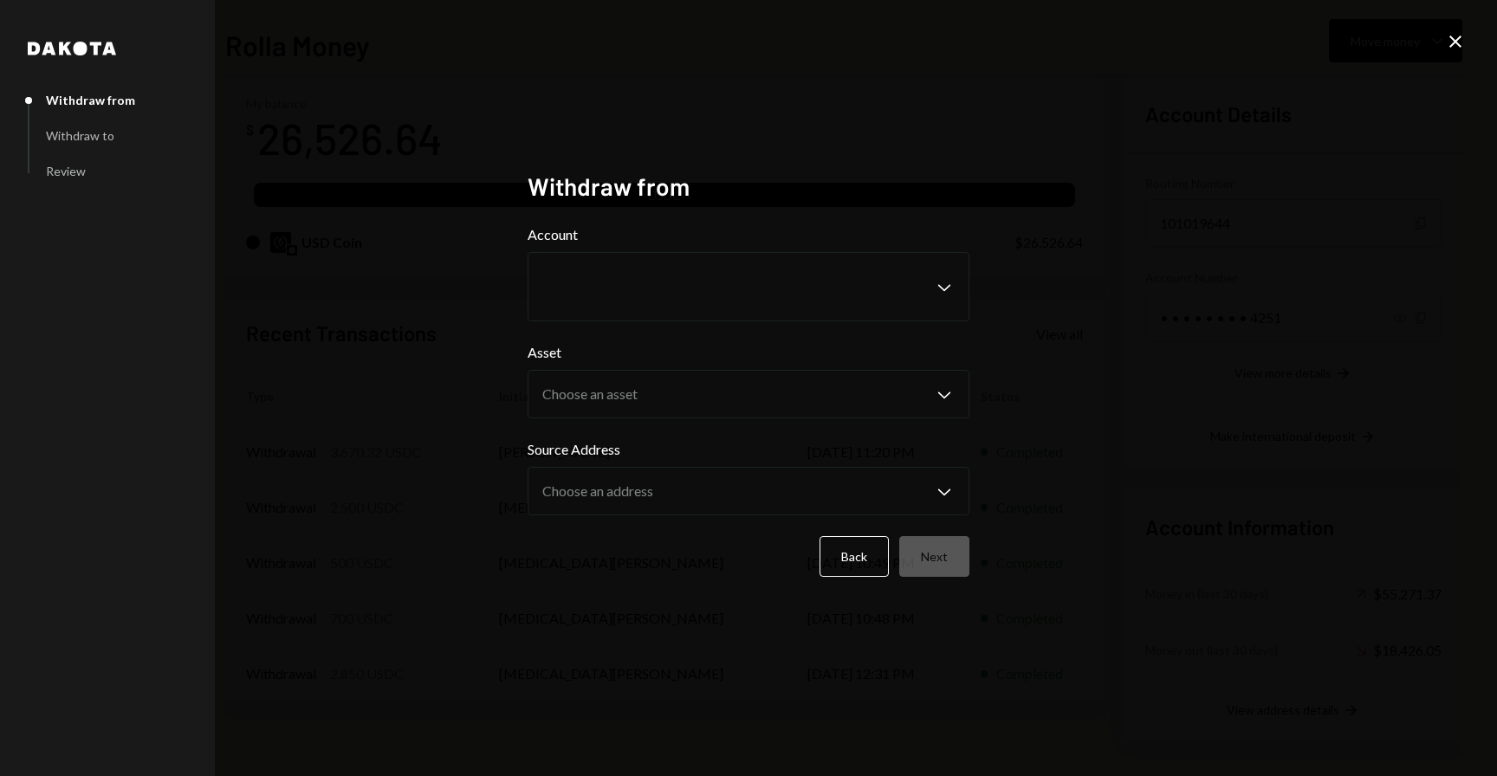
click at [869, 451] on label "Source Address" at bounding box center [749, 449] width 442 height 21
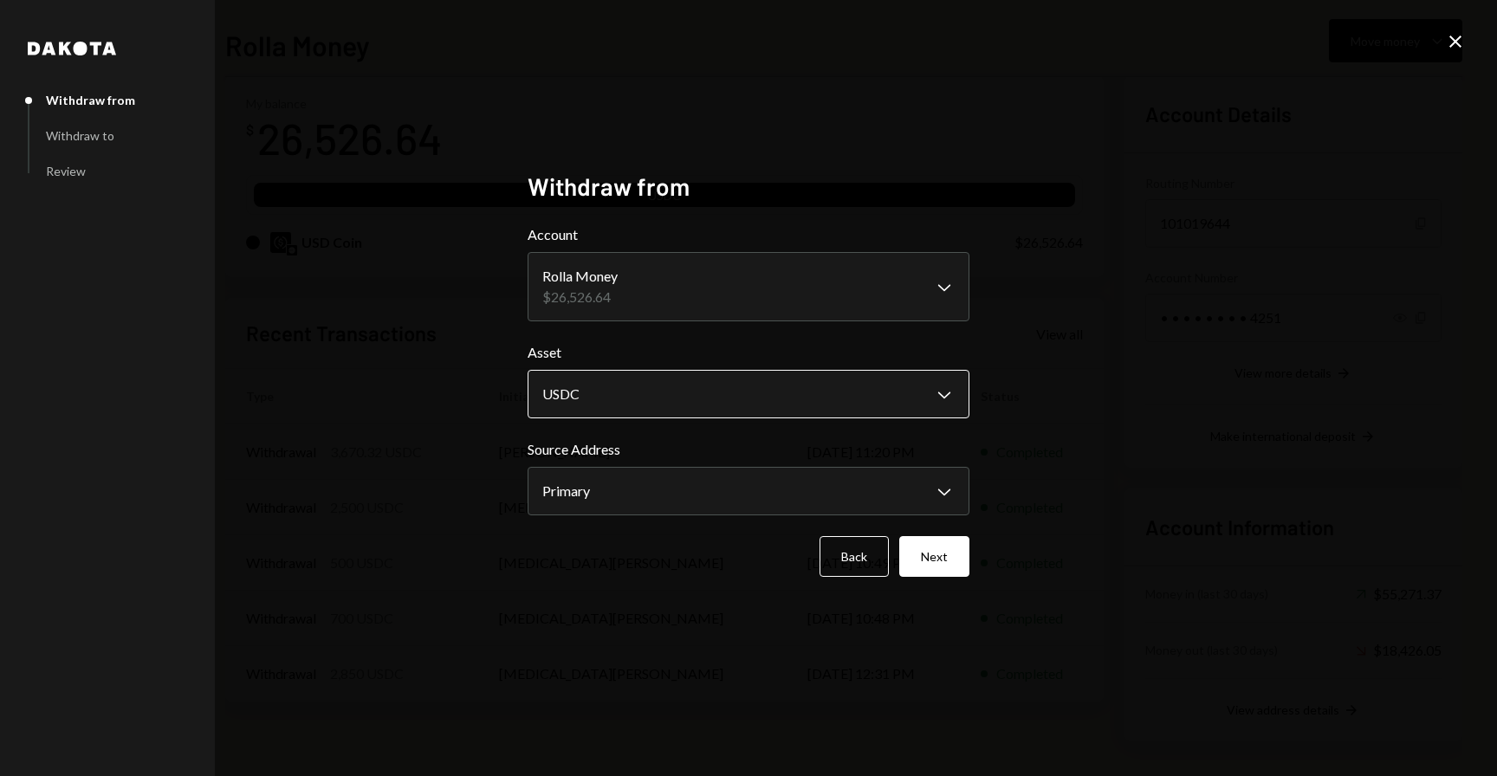
click at [897, 400] on body "R Rolla Finance In... Caret Down Home Home Inbox Inbox Activities Transactions …" at bounding box center [748, 388] width 1497 height 776
click at [923, 543] on button "Next" at bounding box center [935, 556] width 70 height 41
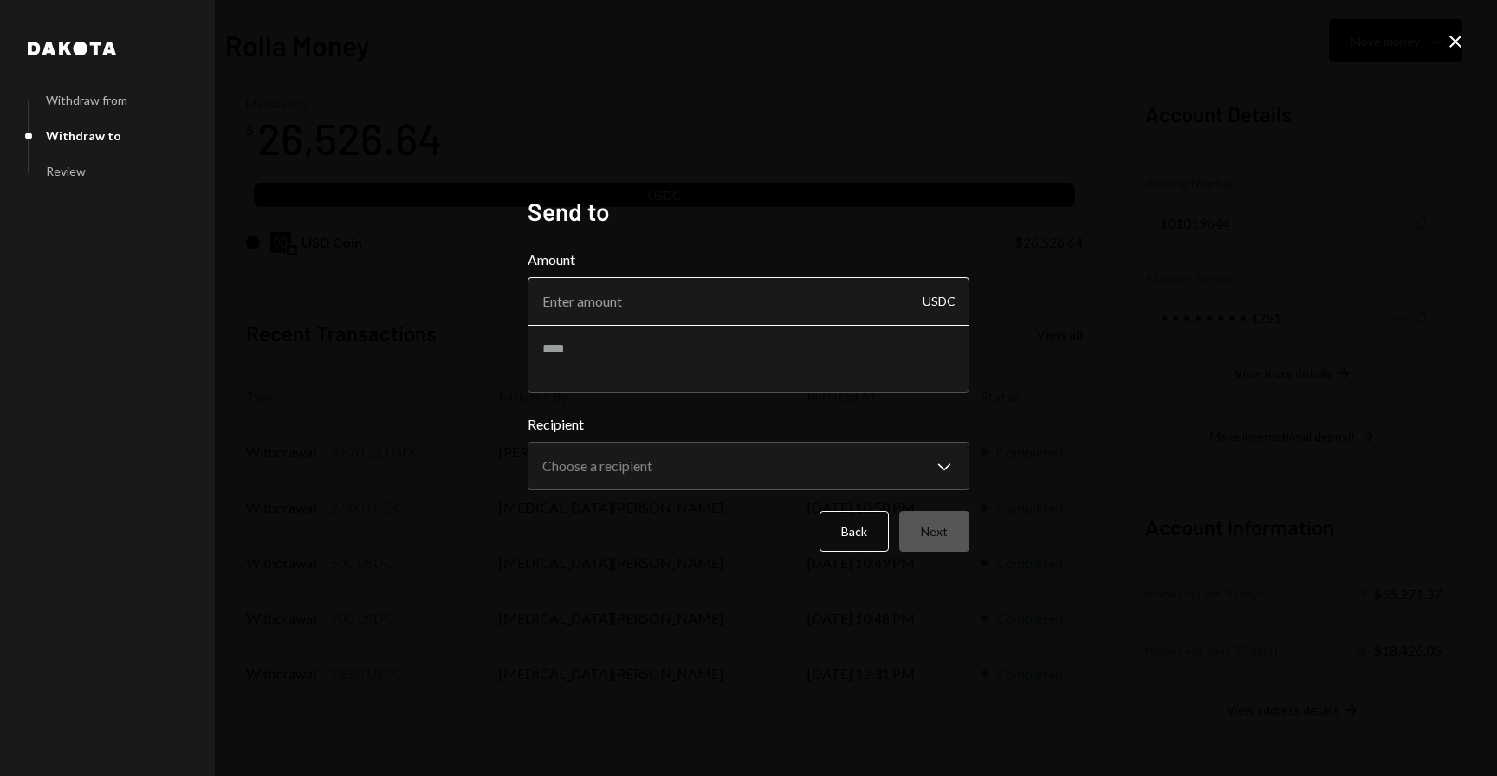
click at [734, 311] on input "Amount" at bounding box center [749, 301] width 442 height 49
type input "4000"
paste textarea "**********"
type textarea "**********"
click at [707, 480] on body "R Rolla Finance In... Caret Down Home Home Inbox Inbox Activities Transactions …" at bounding box center [748, 388] width 1497 height 776
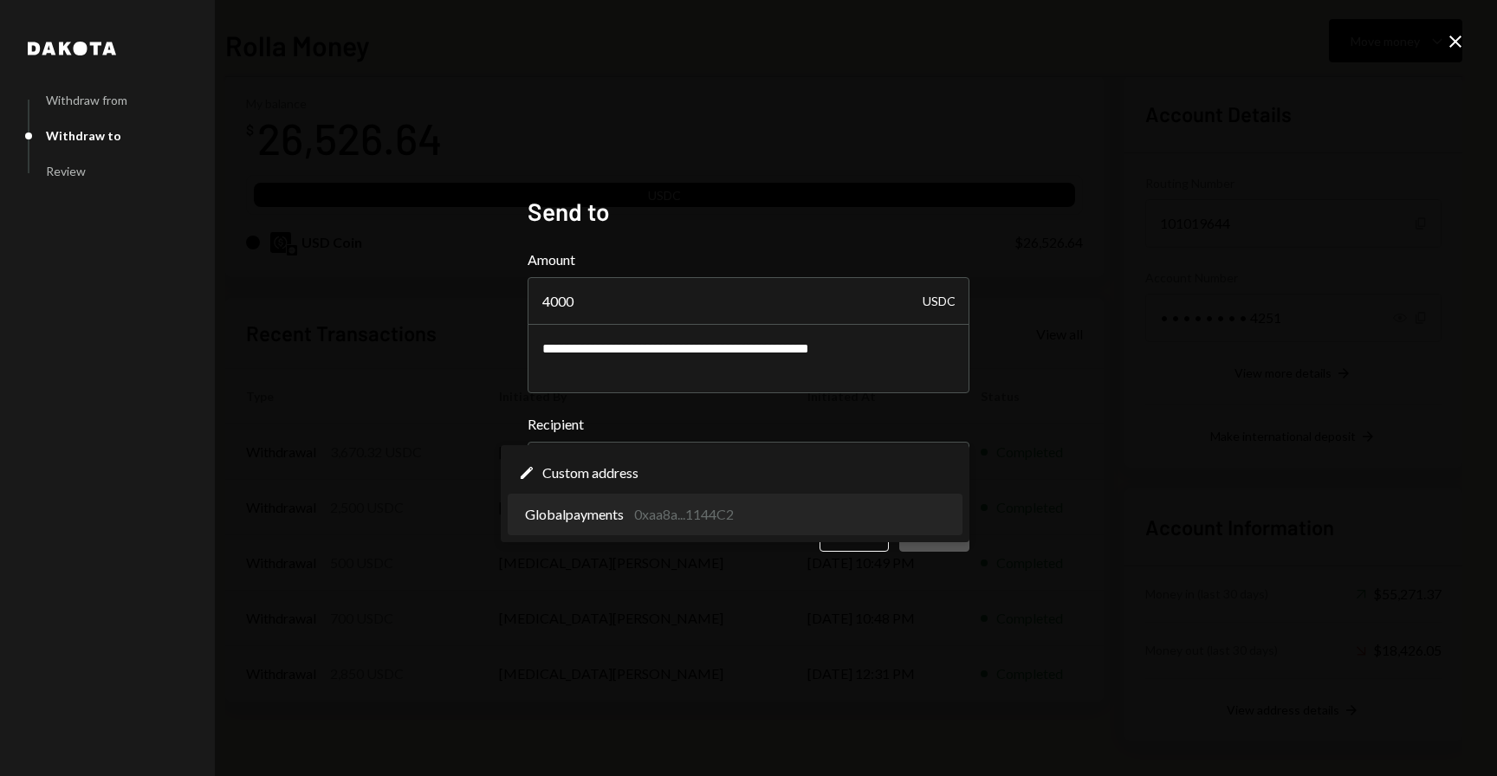
select select "**********"
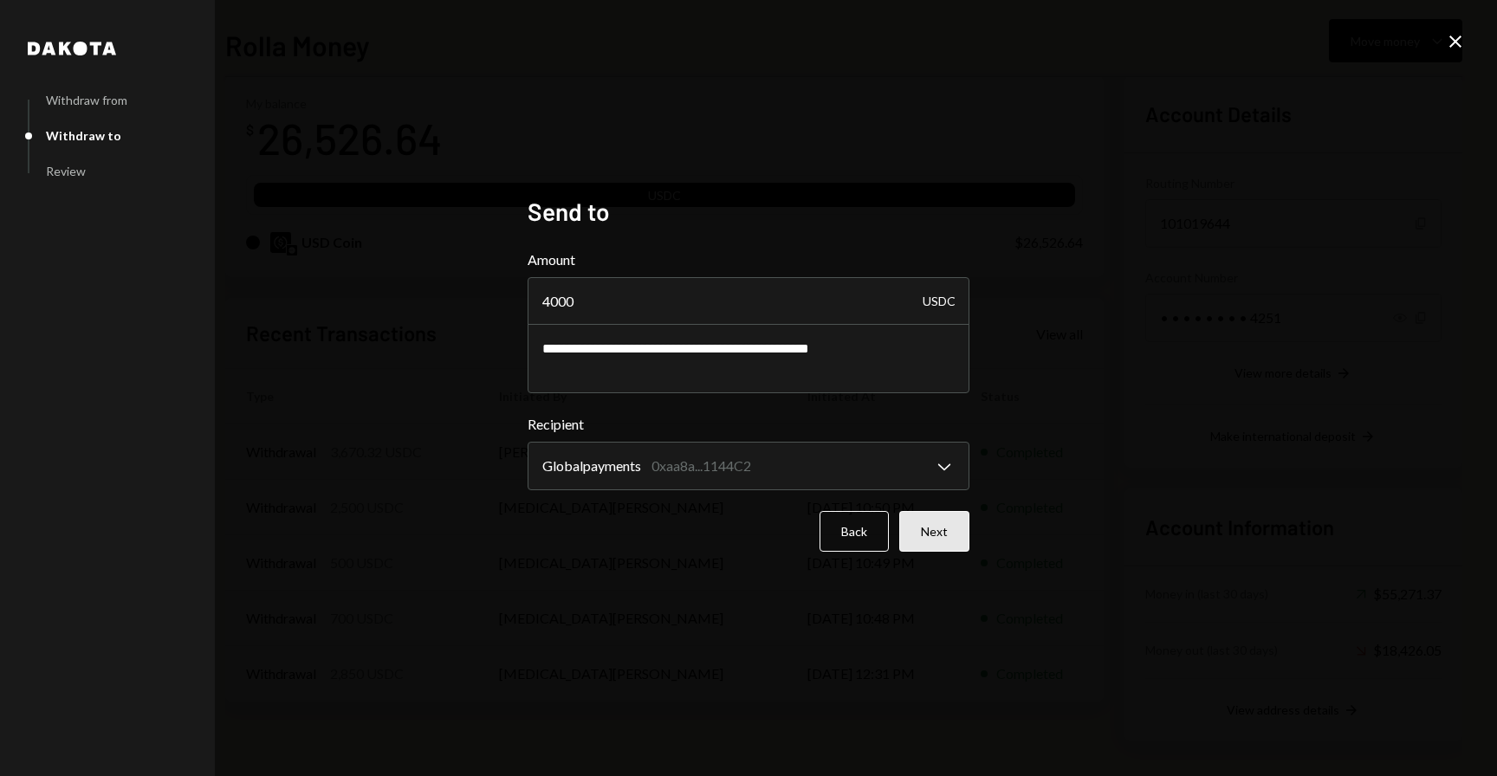
click at [921, 527] on button "Next" at bounding box center [935, 531] width 70 height 41
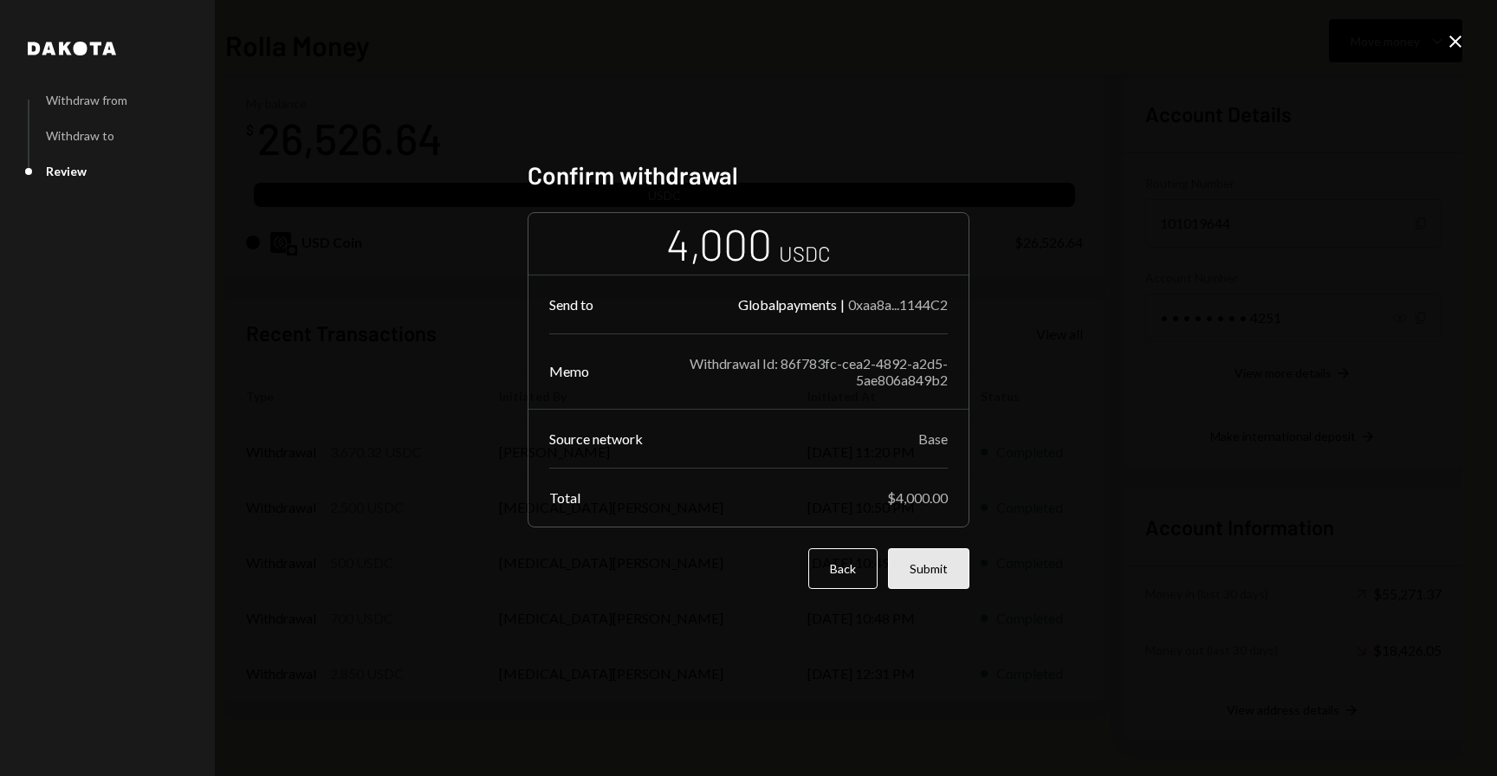
click at [940, 589] on button "Submit" at bounding box center [928, 569] width 81 height 41
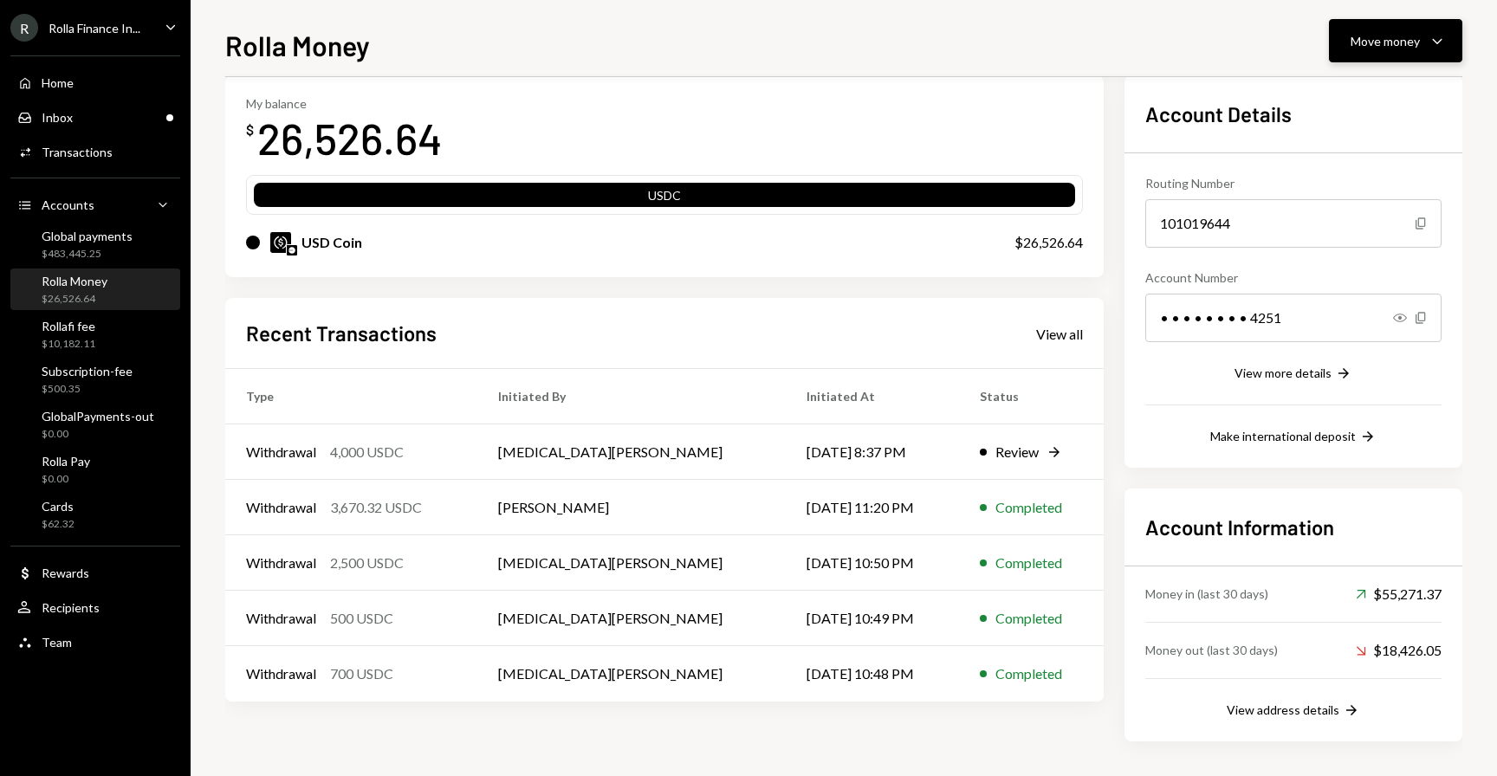
click at [1357, 52] on button "Move money Caret Down" at bounding box center [1395, 40] width 133 height 43
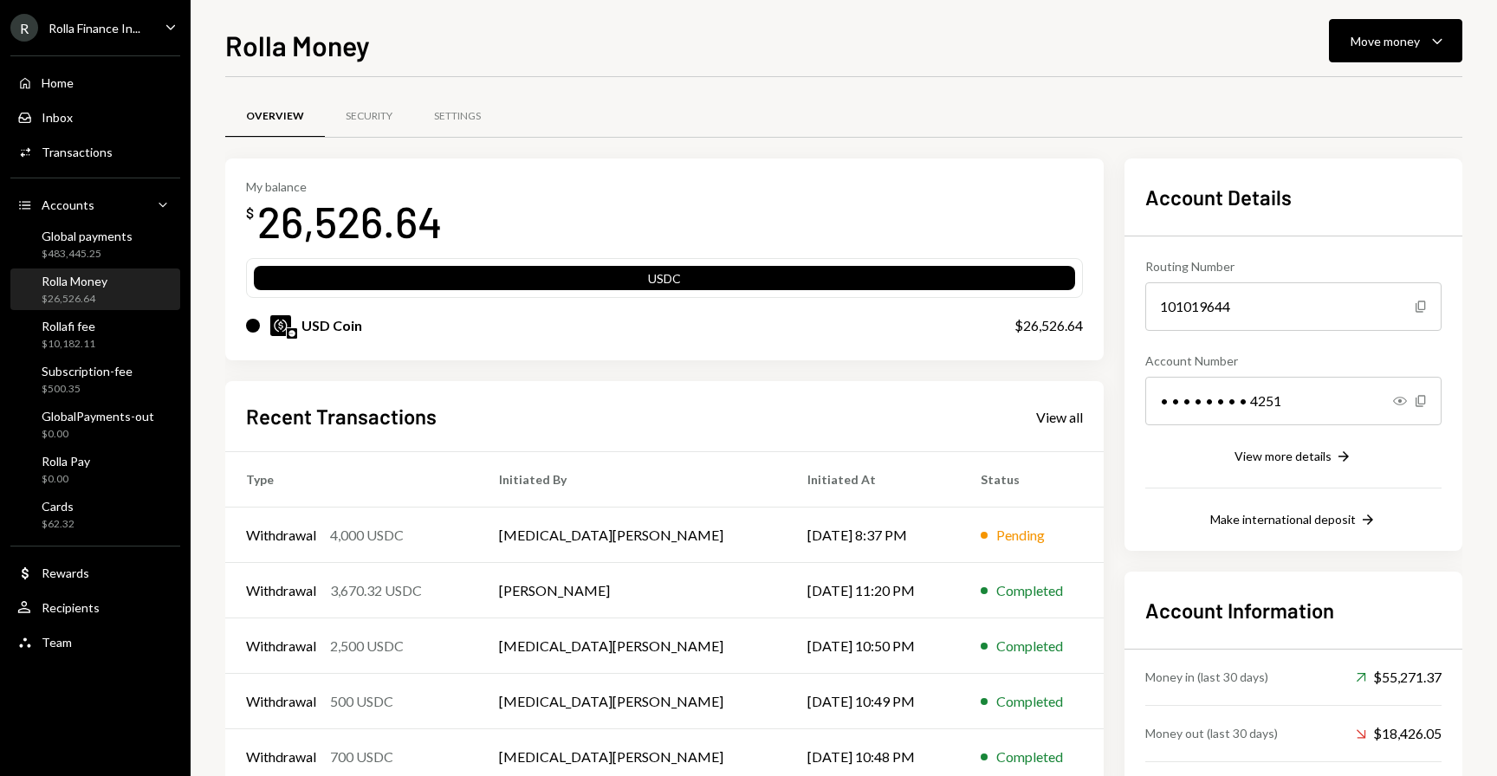
click at [1394, 12] on div "Rolla Money Move money Caret Down Overview Security Settings My balance $ 26,52…" at bounding box center [844, 388] width 1307 height 776
click at [1383, 28] on button "Move money Caret Down" at bounding box center [1395, 40] width 133 height 43
click at [1341, 84] on div "Send" at bounding box center [1382, 93] width 127 height 18
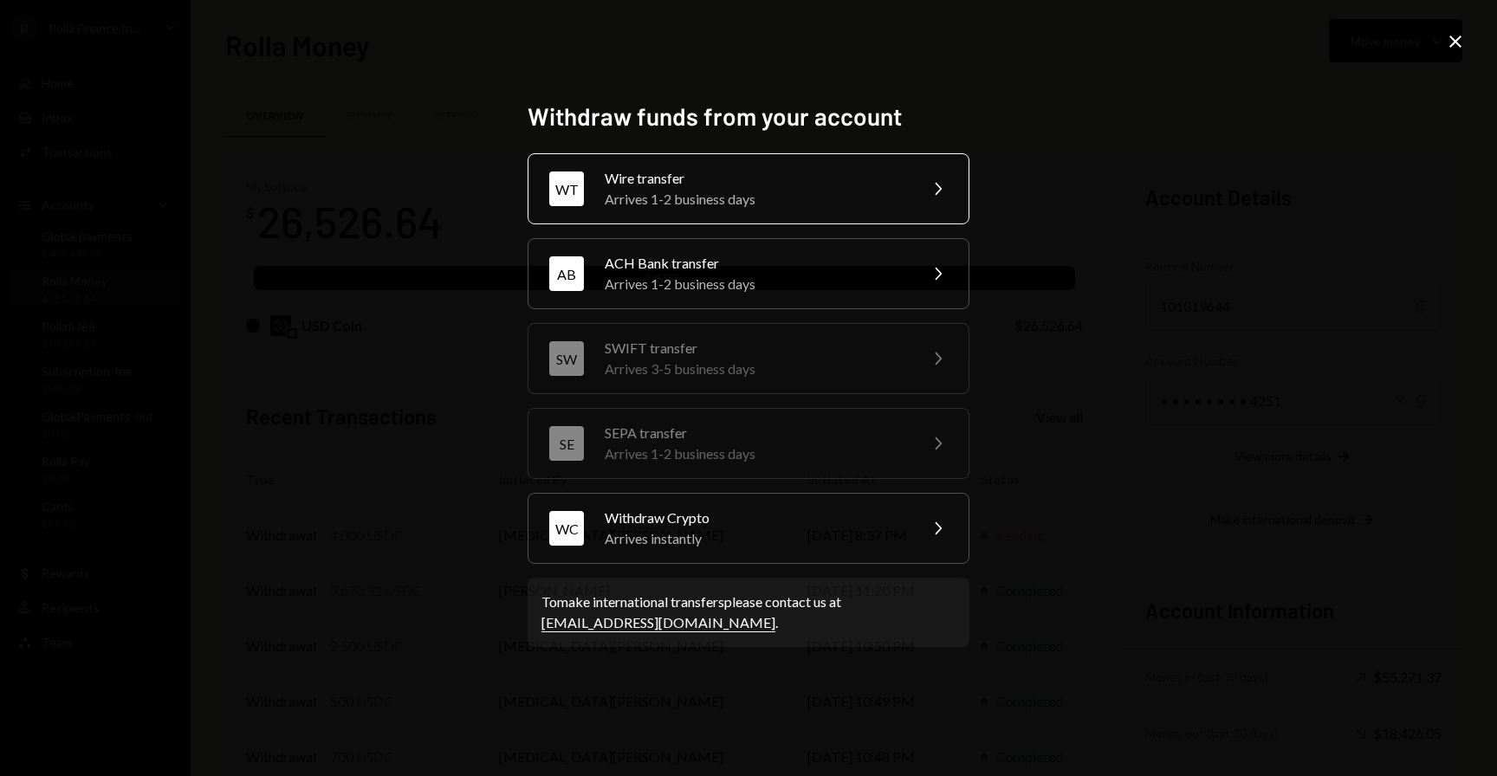
click at [739, 195] on div "Arrives 1-2 business days" at bounding box center [756, 199] width 302 height 21
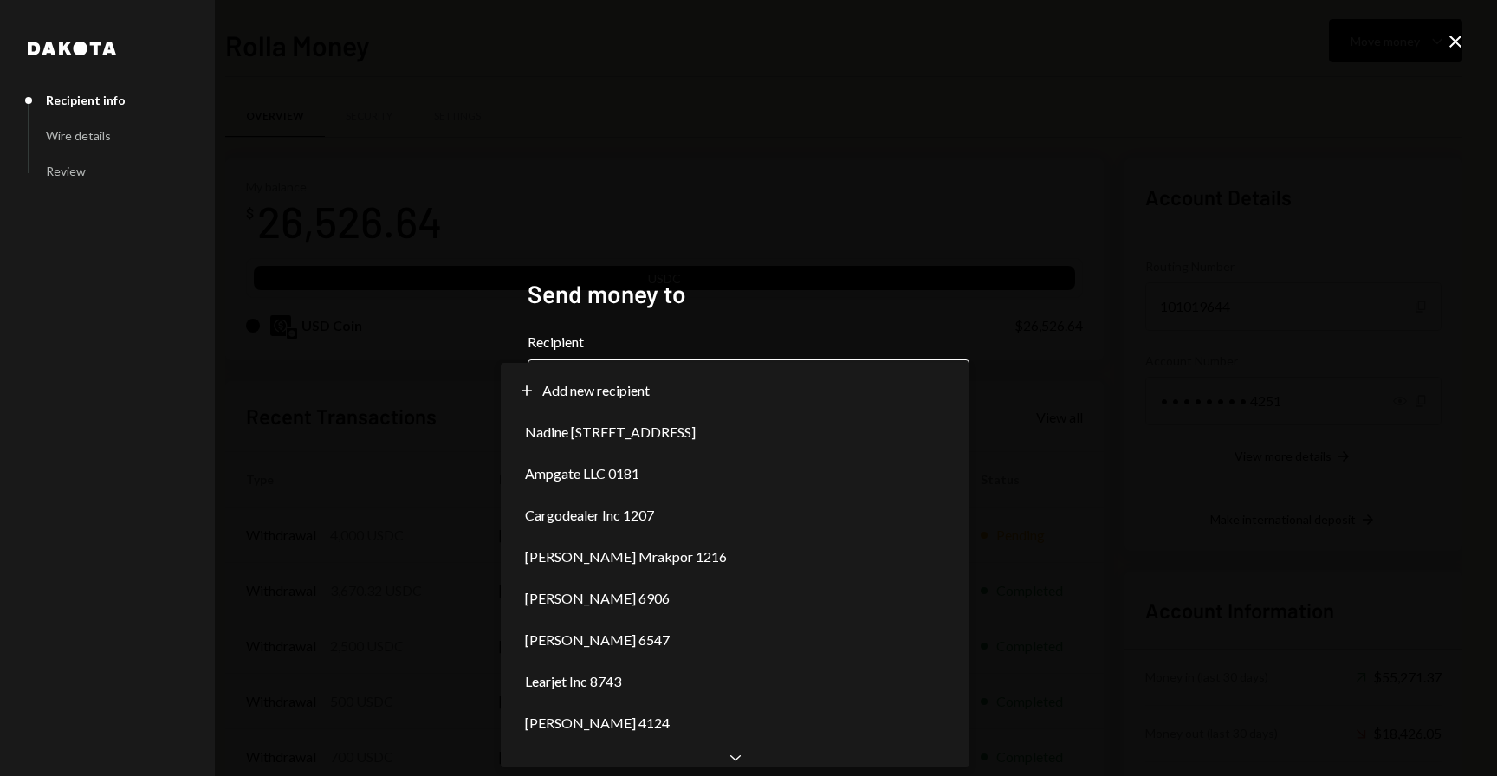
click at [671, 366] on body "R Rolla Finance In... Caret Down Home Home Inbox Inbox Activities Transactions …" at bounding box center [748, 388] width 1497 height 776
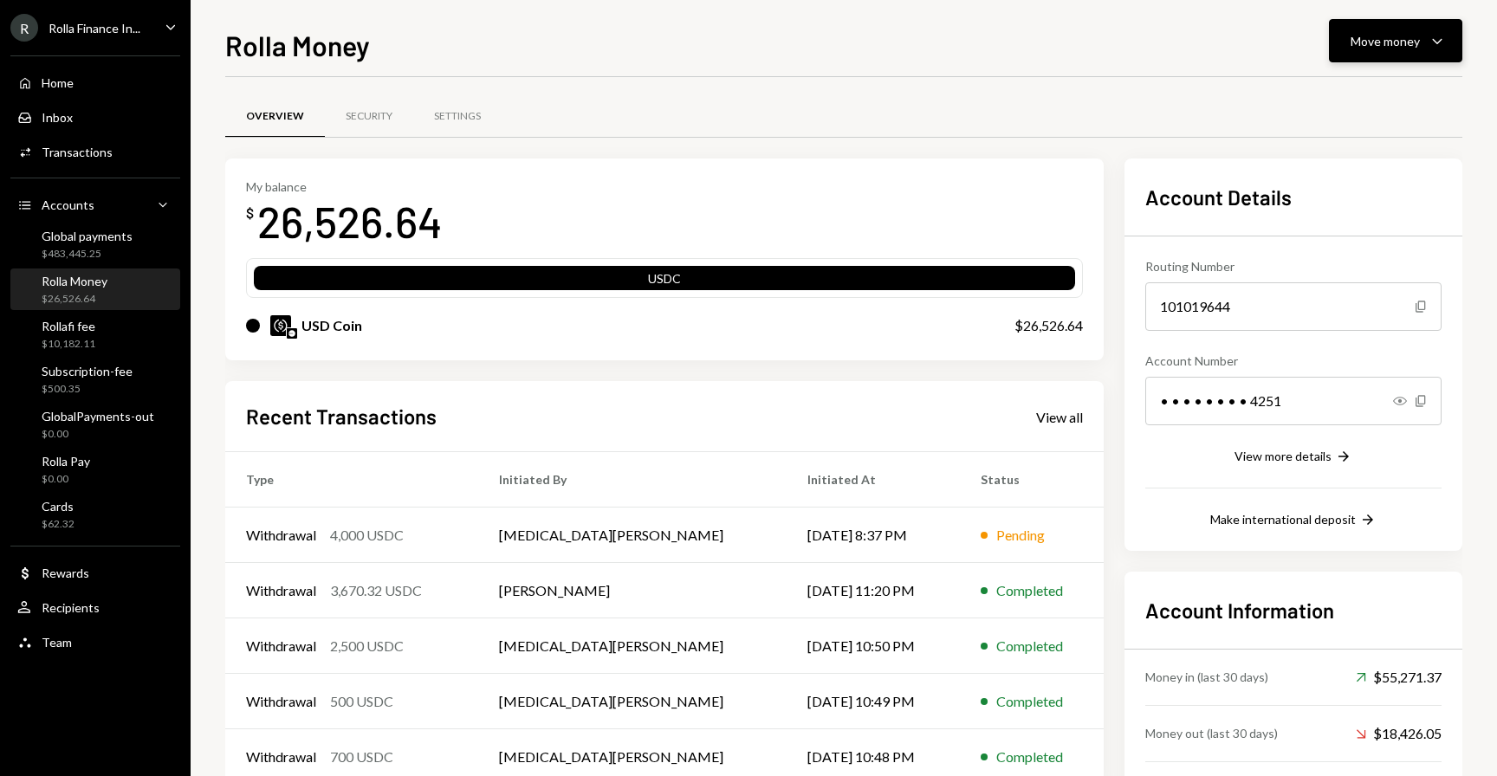
click at [1363, 42] on div "Move money" at bounding box center [1385, 41] width 69 height 18
click at [1337, 94] on div "Send" at bounding box center [1382, 93] width 127 height 18
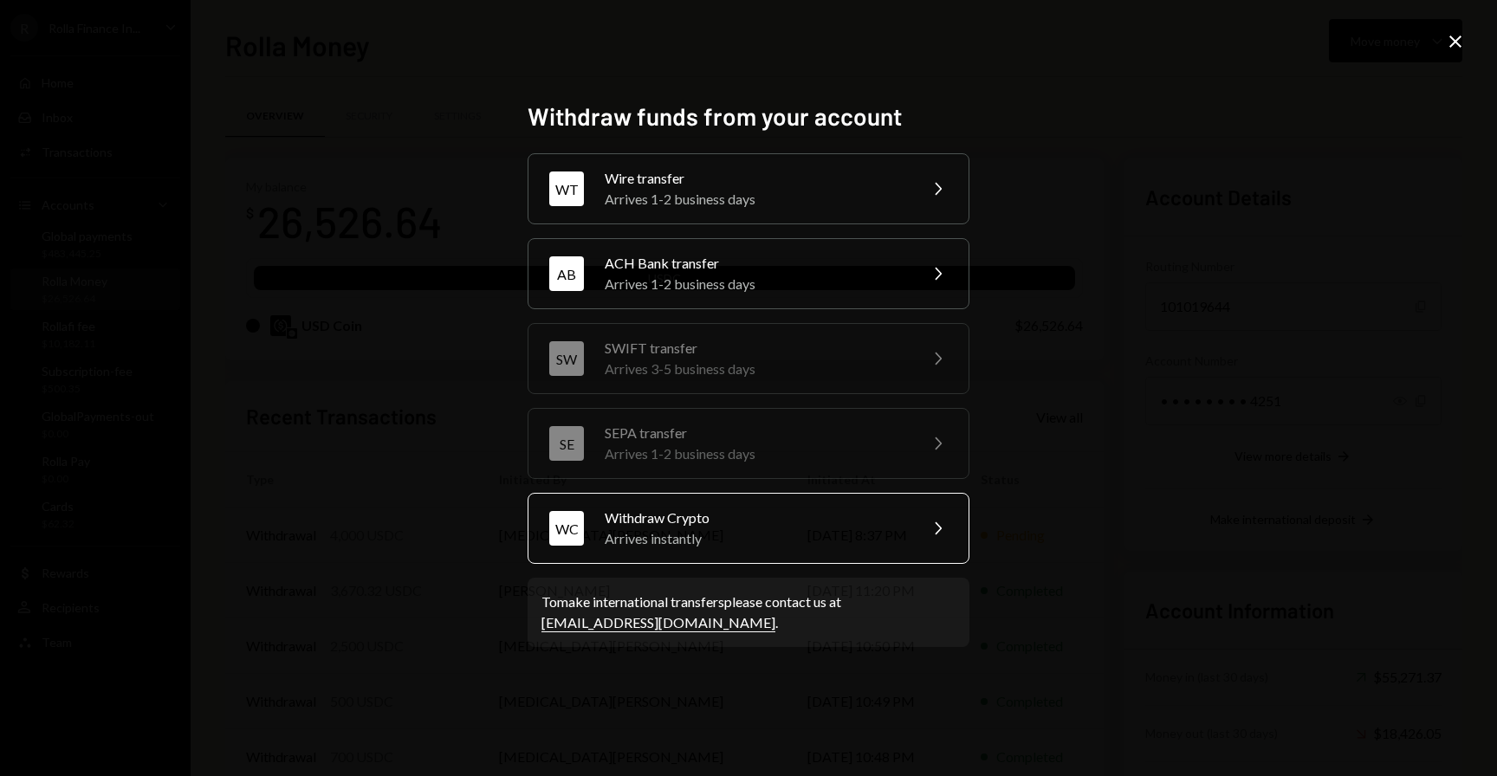
click at [725, 535] on div "Arrives instantly" at bounding box center [756, 539] width 302 height 21
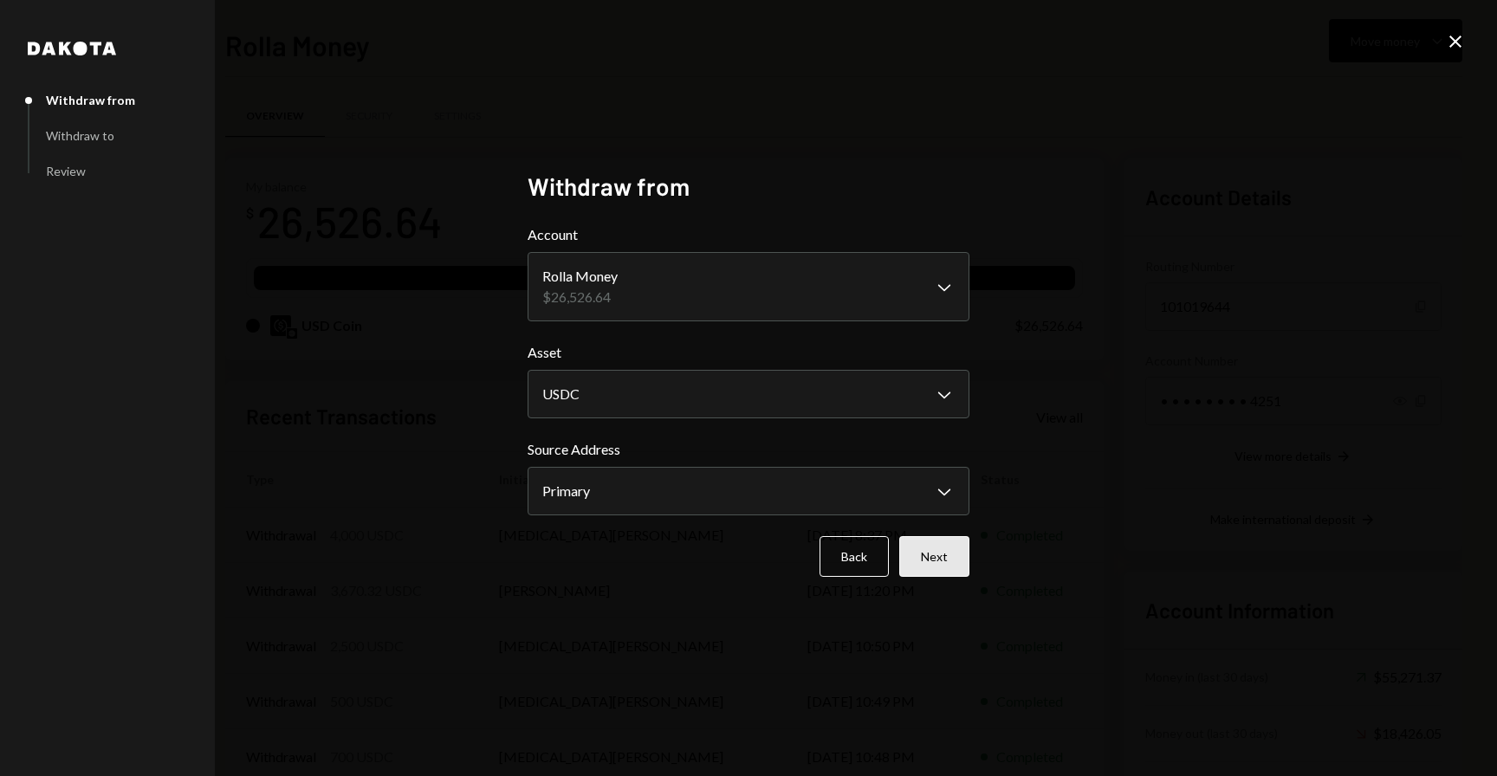
click at [924, 547] on button "Next" at bounding box center [935, 556] width 70 height 41
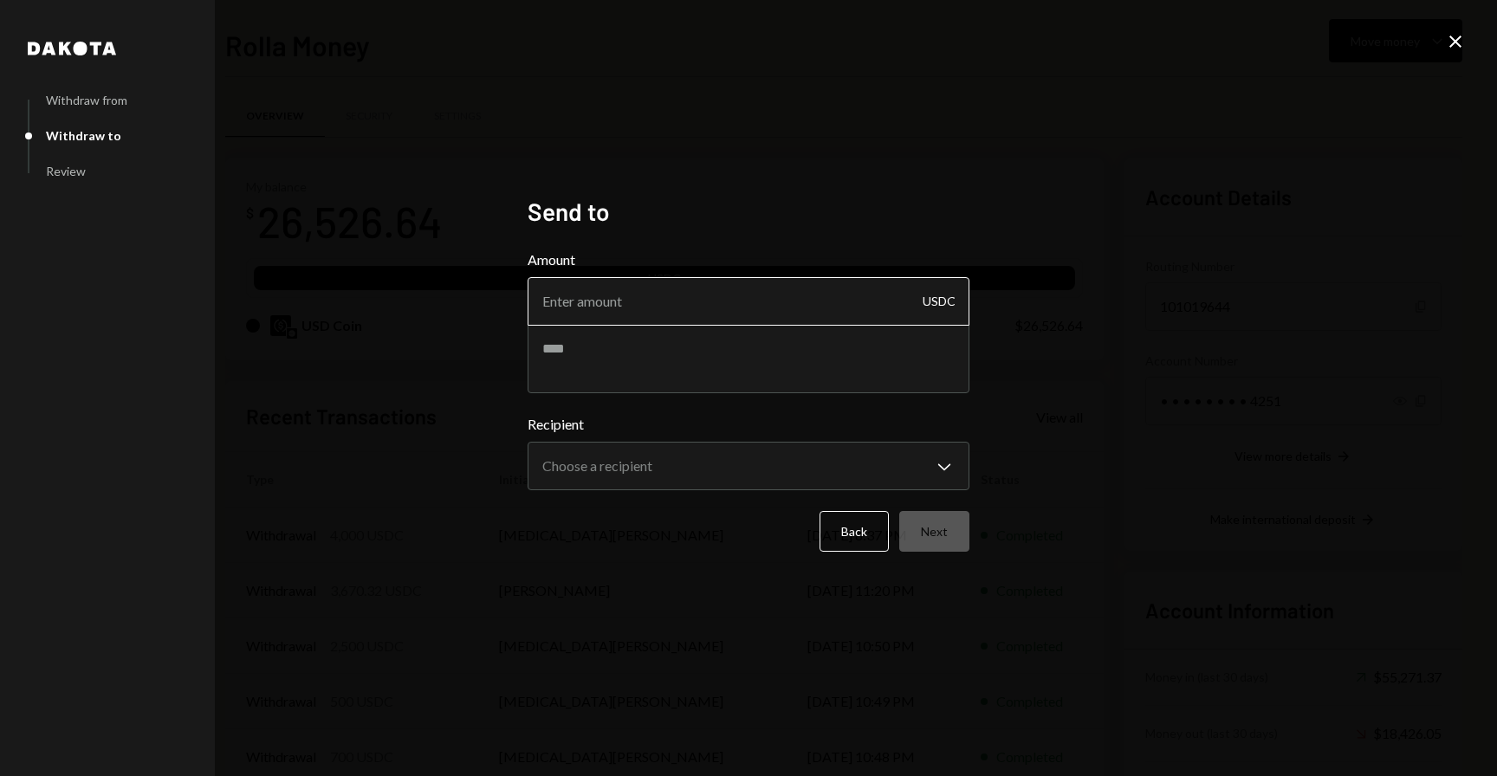
click at [759, 316] on input "Amount" at bounding box center [749, 301] width 442 height 49
type input "1000"
paste textarea "**********"
type textarea "**********"
click at [916, 462] on body "R Rolla Finance In... Caret Down Home Home Inbox Inbox Activities Transactions …" at bounding box center [748, 388] width 1497 height 776
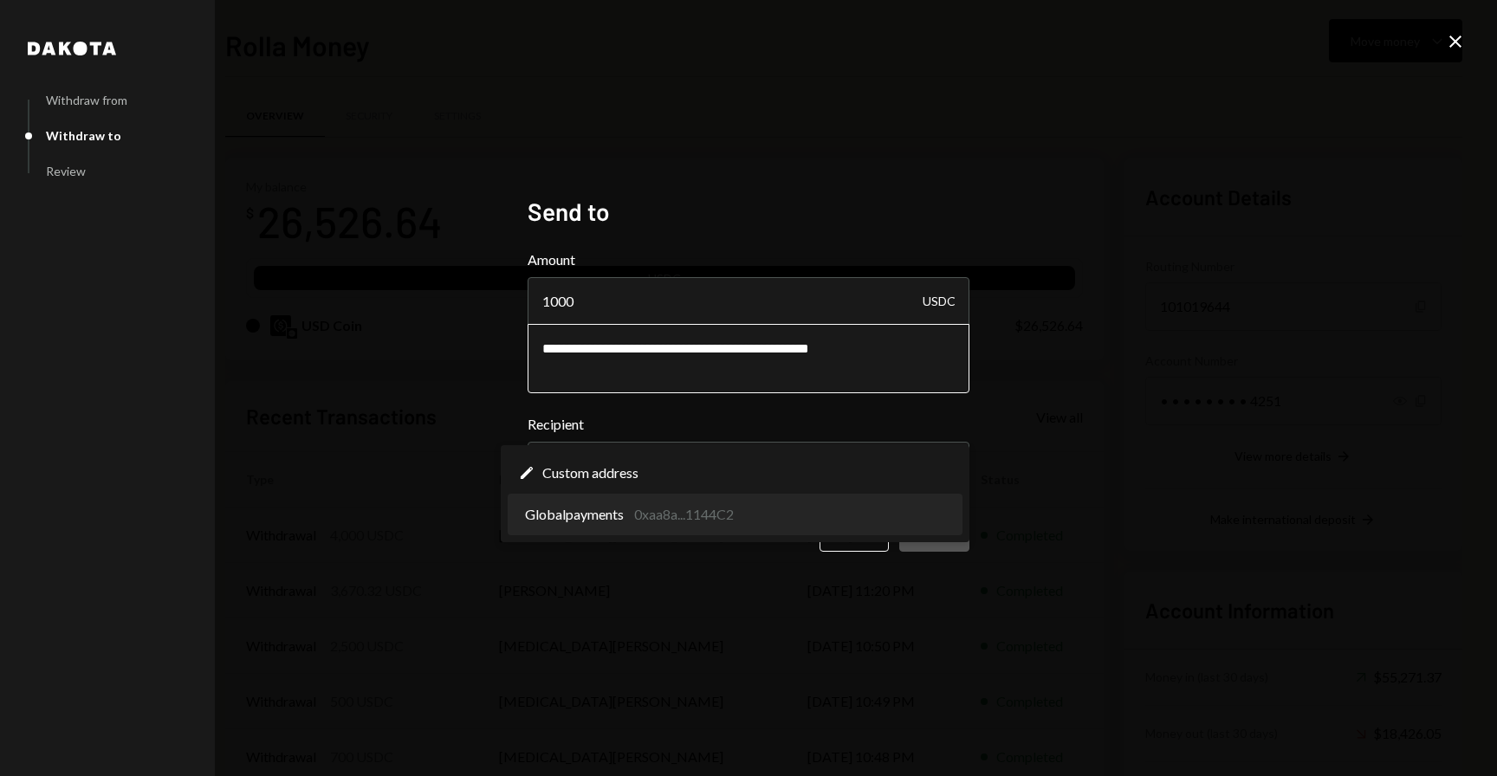
select select "**********"
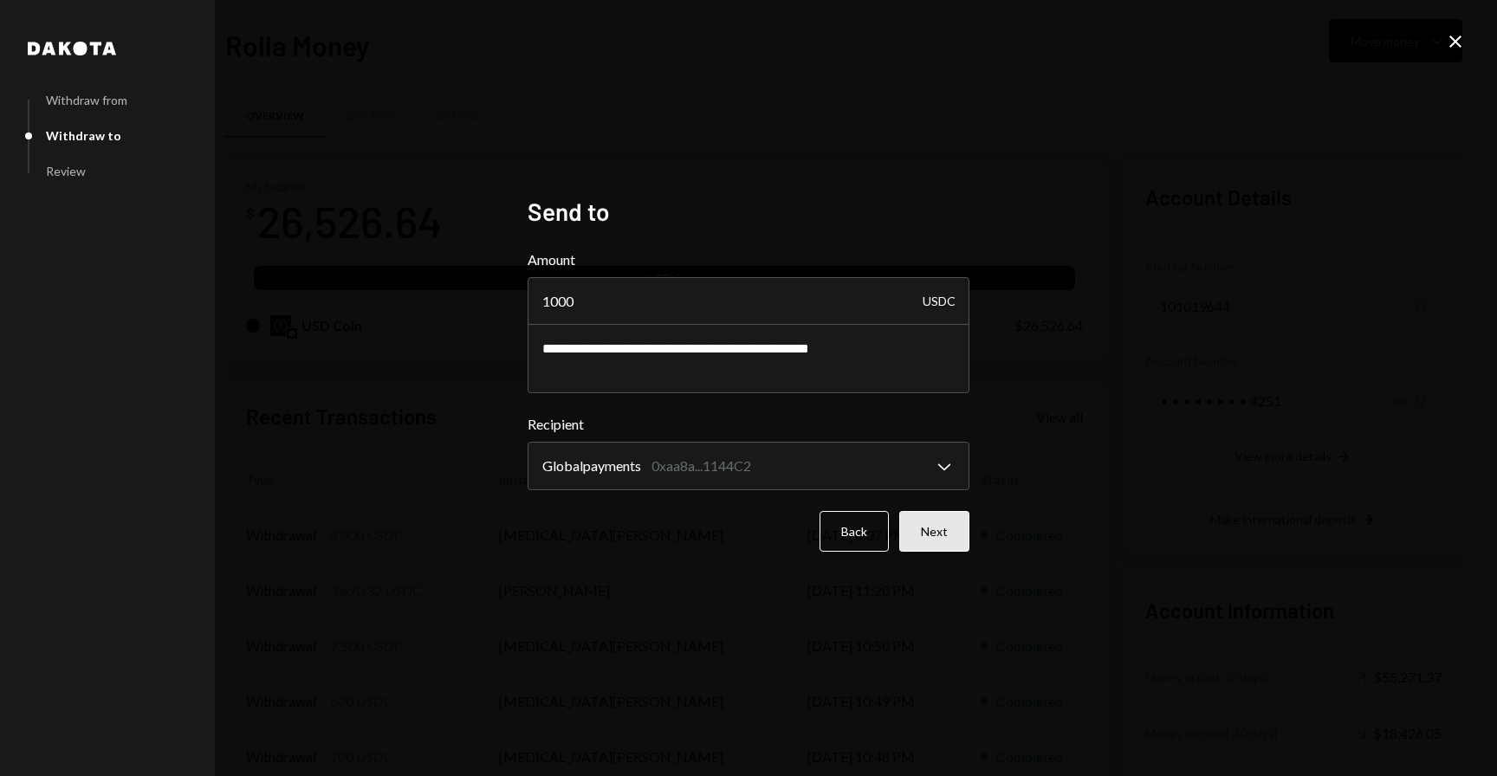
click at [945, 538] on button "Next" at bounding box center [935, 531] width 70 height 41
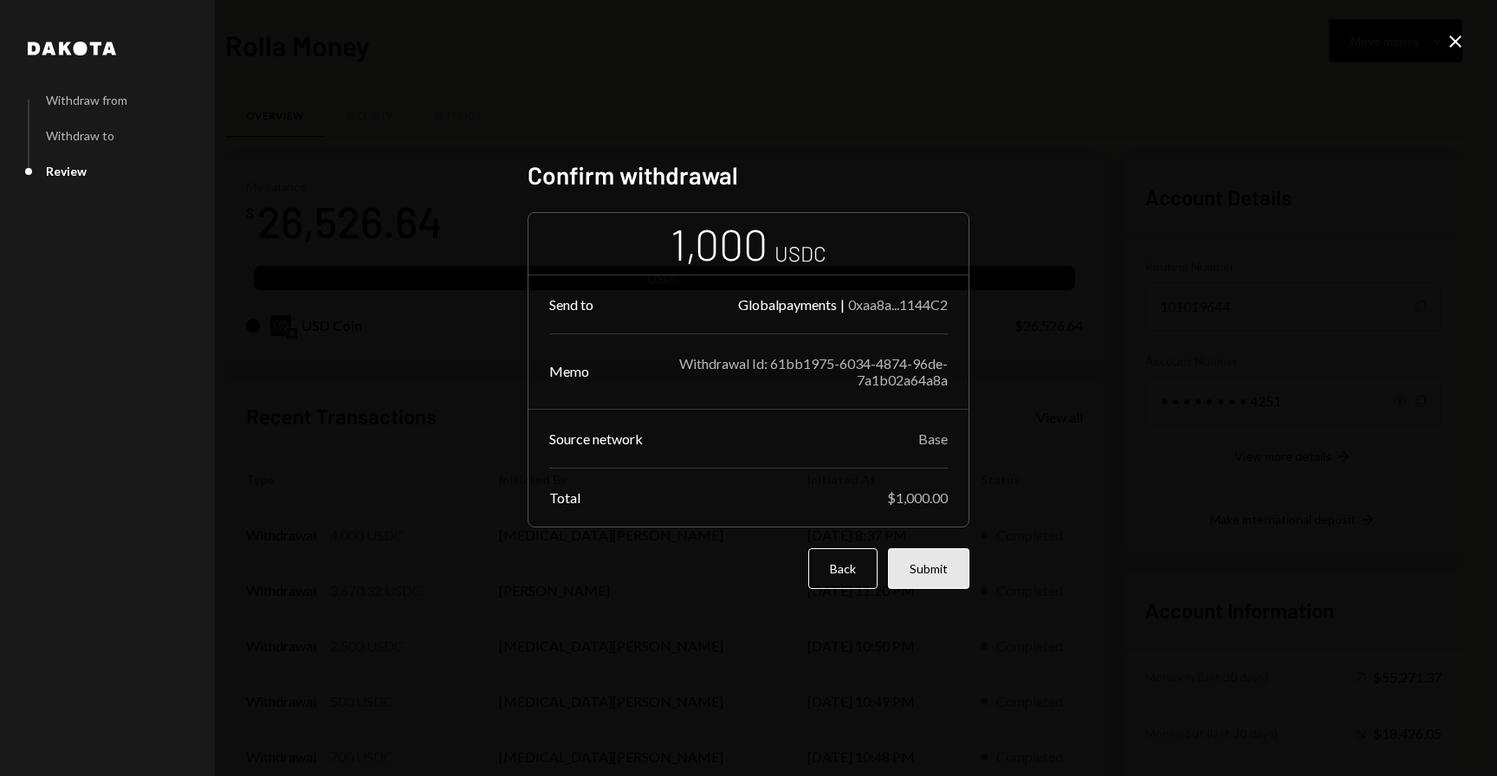
click at [926, 582] on button "Submit" at bounding box center [928, 569] width 81 height 41
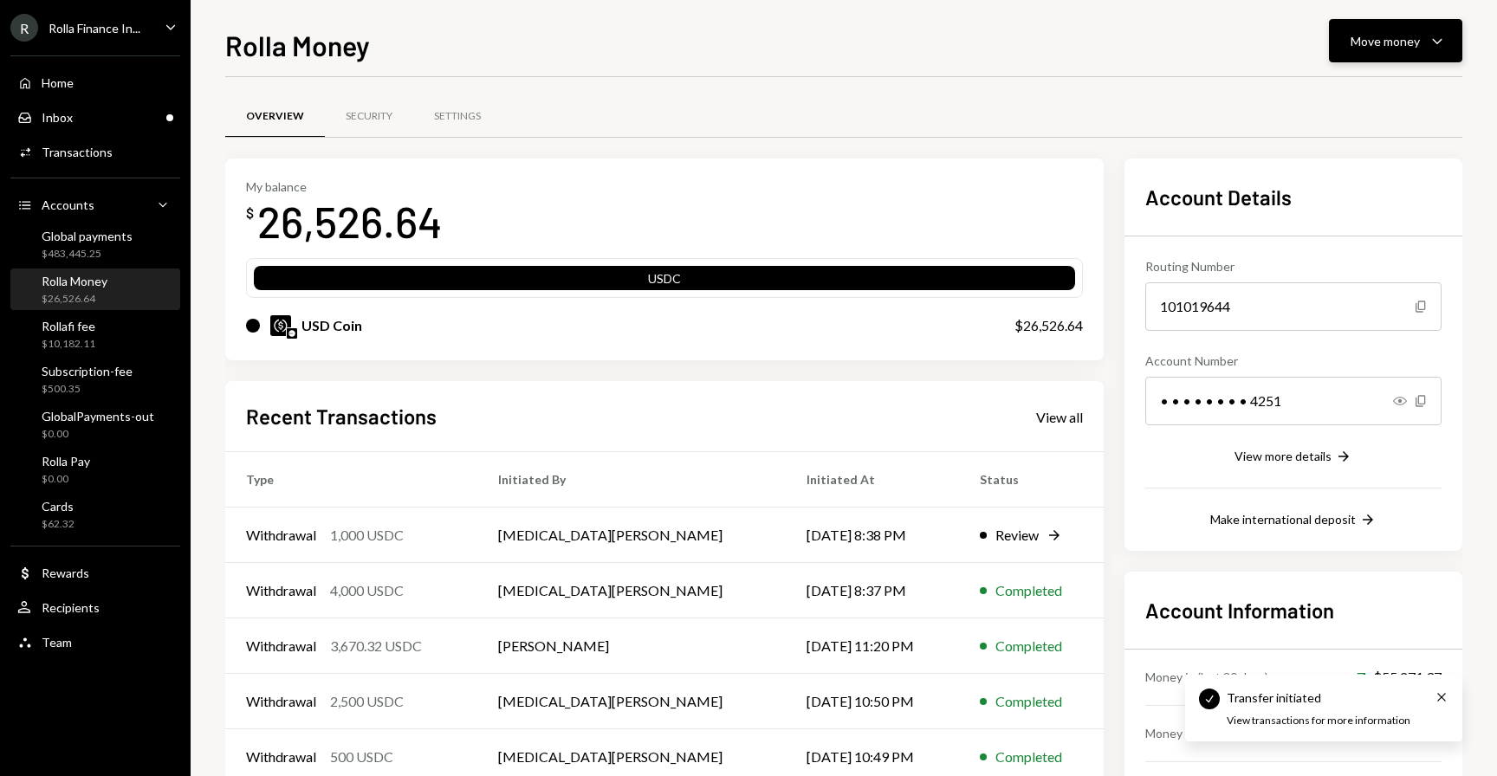
click at [1393, 32] on div "Move money" at bounding box center [1385, 41] width 69 height 18
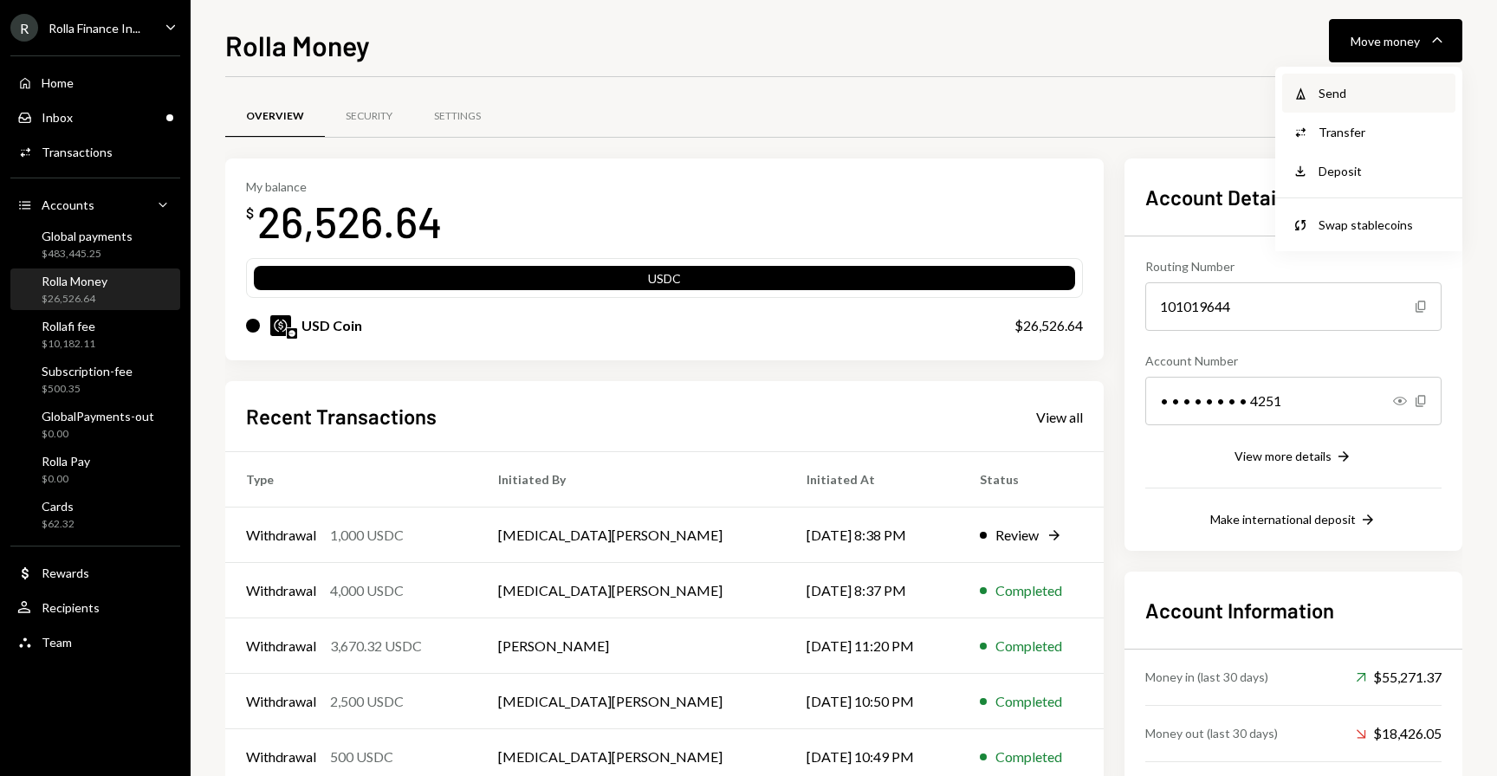
click at [1343, 102] on div "Withdraw Send" at bounding box center [1369, 93] width 173 height 39
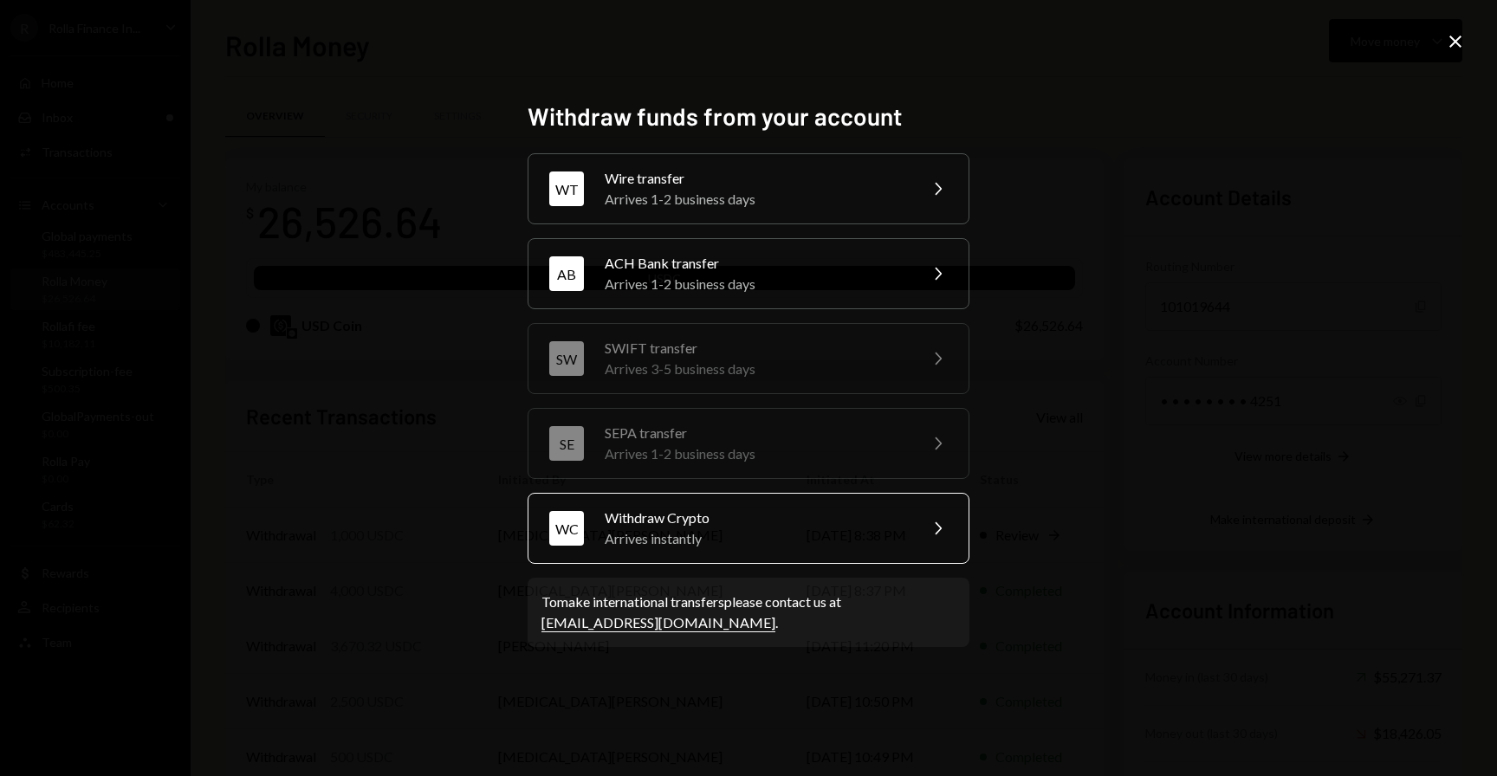
click at [743, 516] on div "Withdraw Crypto" at bounding box center [756, 518] width 302 height 21
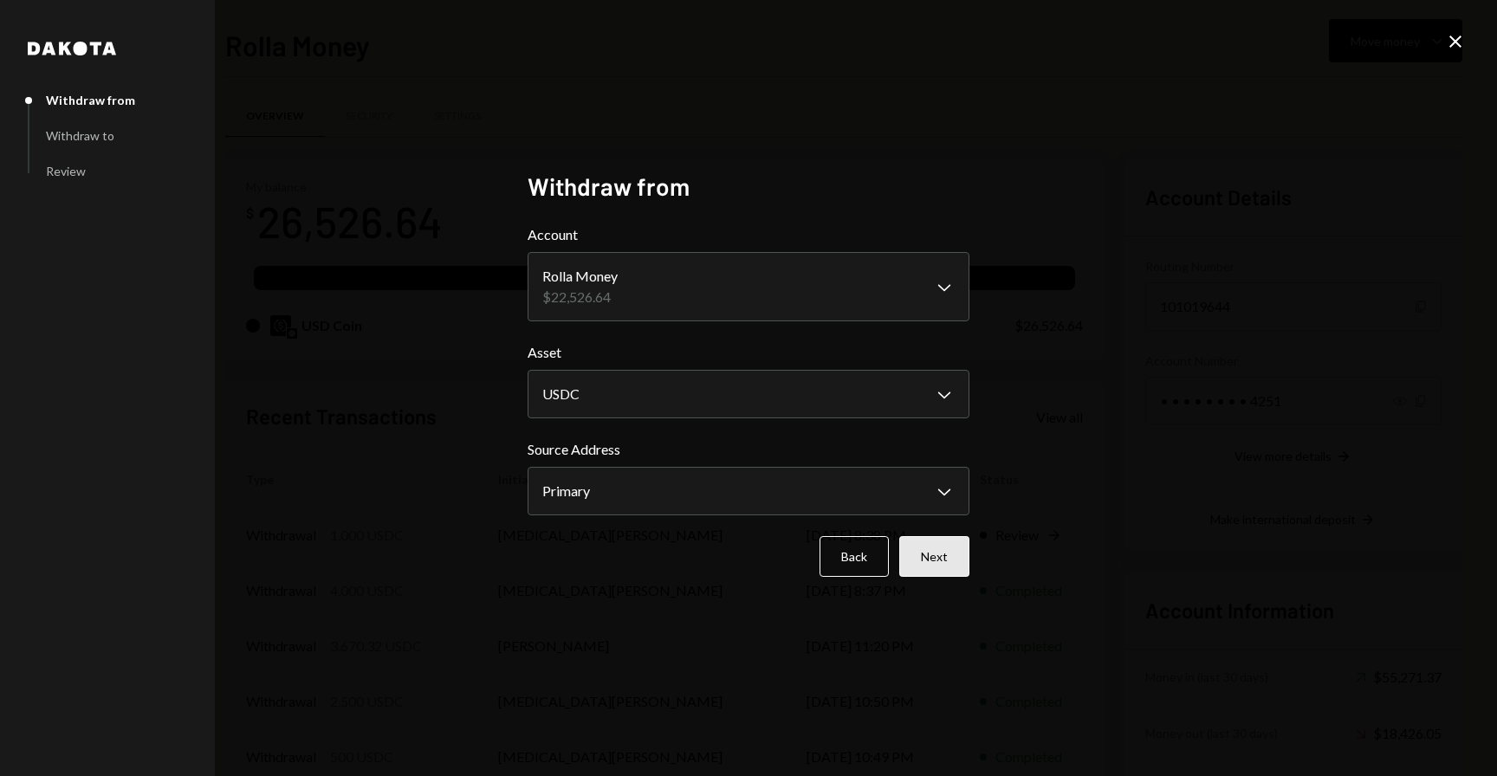
click at [941, 556] on button "Next" at bounding box center [935, 556] width 70 height 41
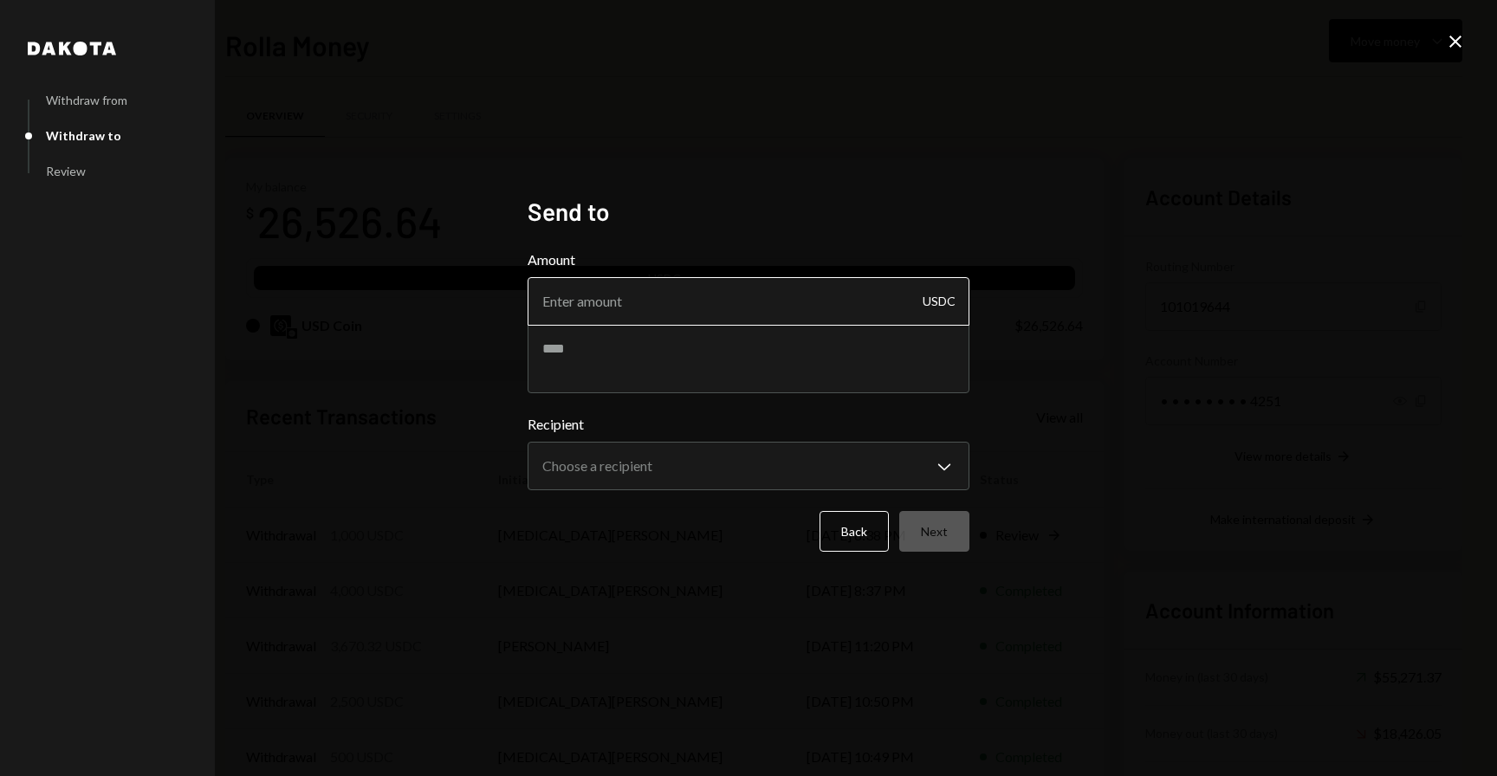
click at [726, 301] on input "Amount" at bounding box center [749, 301] width 442 height 49
click at [683, 323] on input "500" at bounding box center [749, 301] width 442 height 49
type input "500"
click at [675, 361] on textarea at bounding box center [749, 358] width 442 height 69
paste textarea "**********"
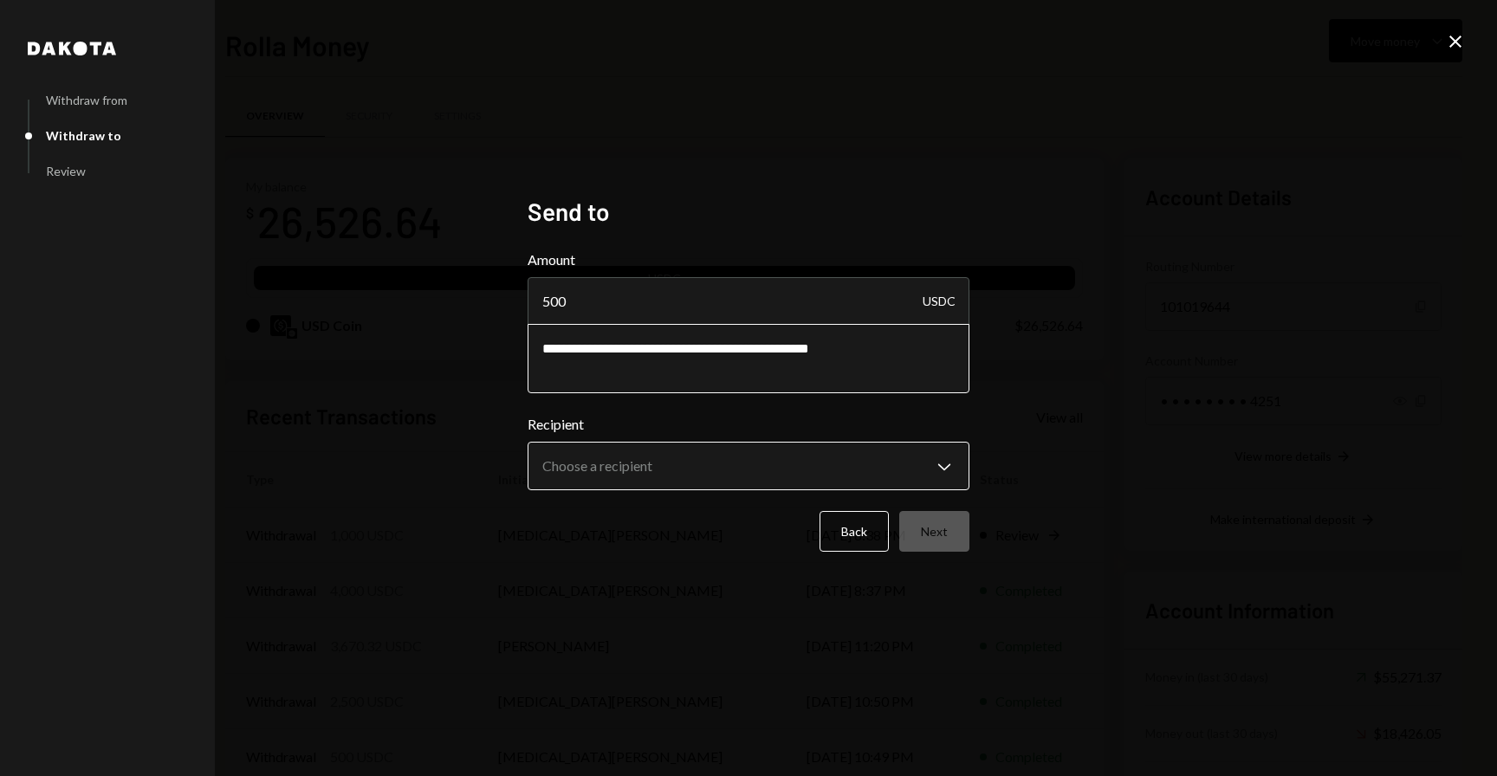
type textarea "**********"
click at [724, 477] on body "R Rolla Finance In... Caret Down Home Home Inbox Inbox Activities Transactions …" at bounding box center [748, 388] width 1497 height 776
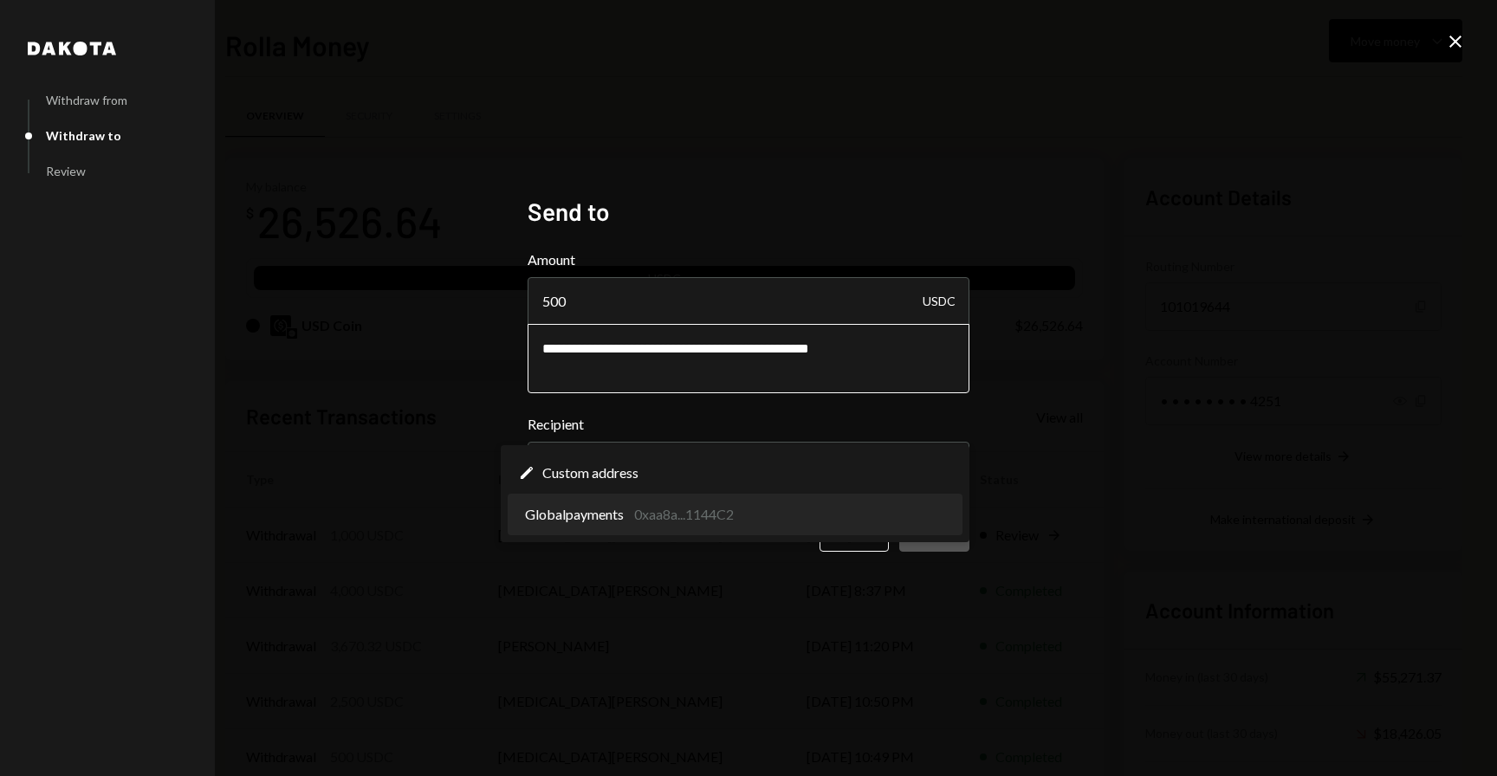
select select "**********"
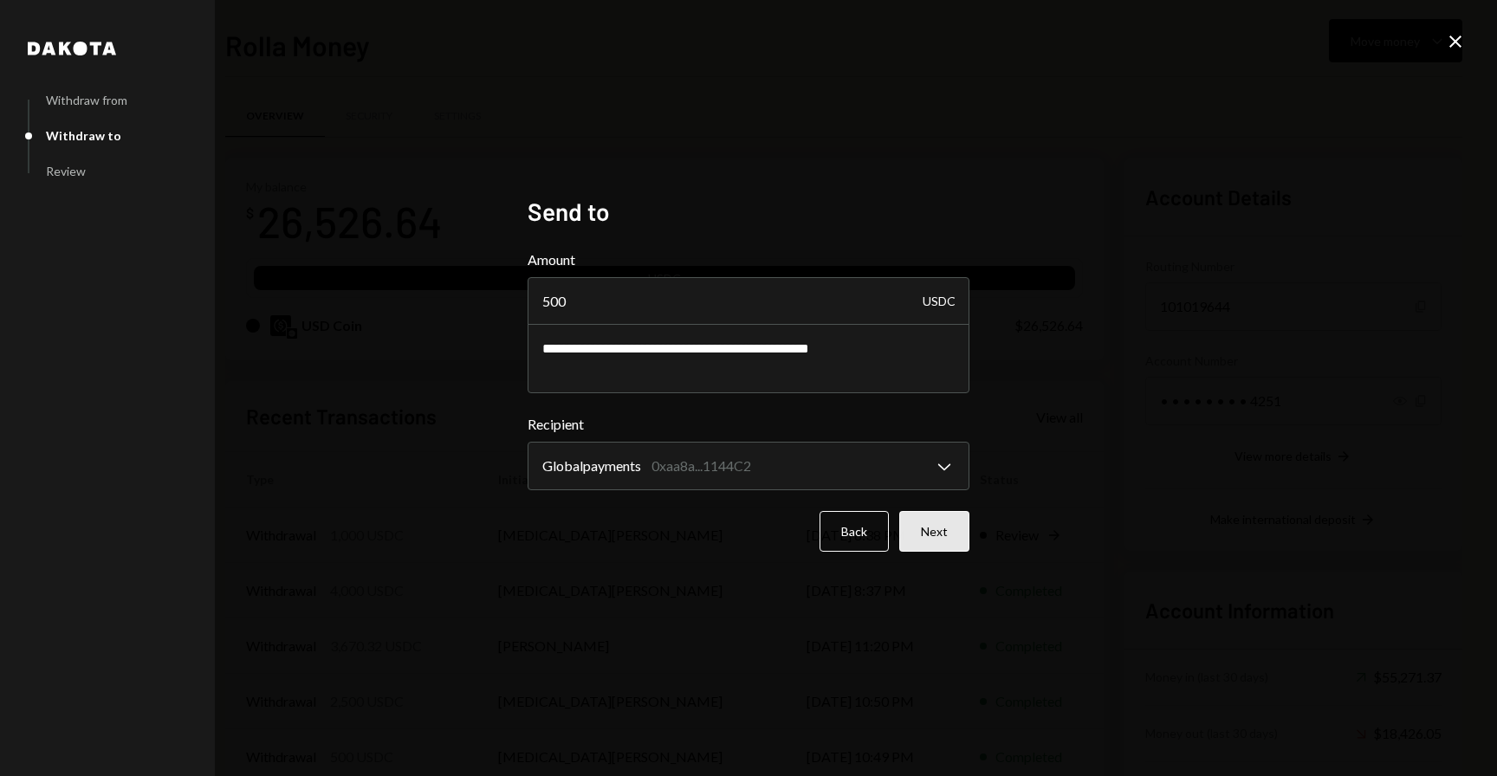
click at [960, 549] on button "Next" at bounding box center [935, 531] width 70 height 41
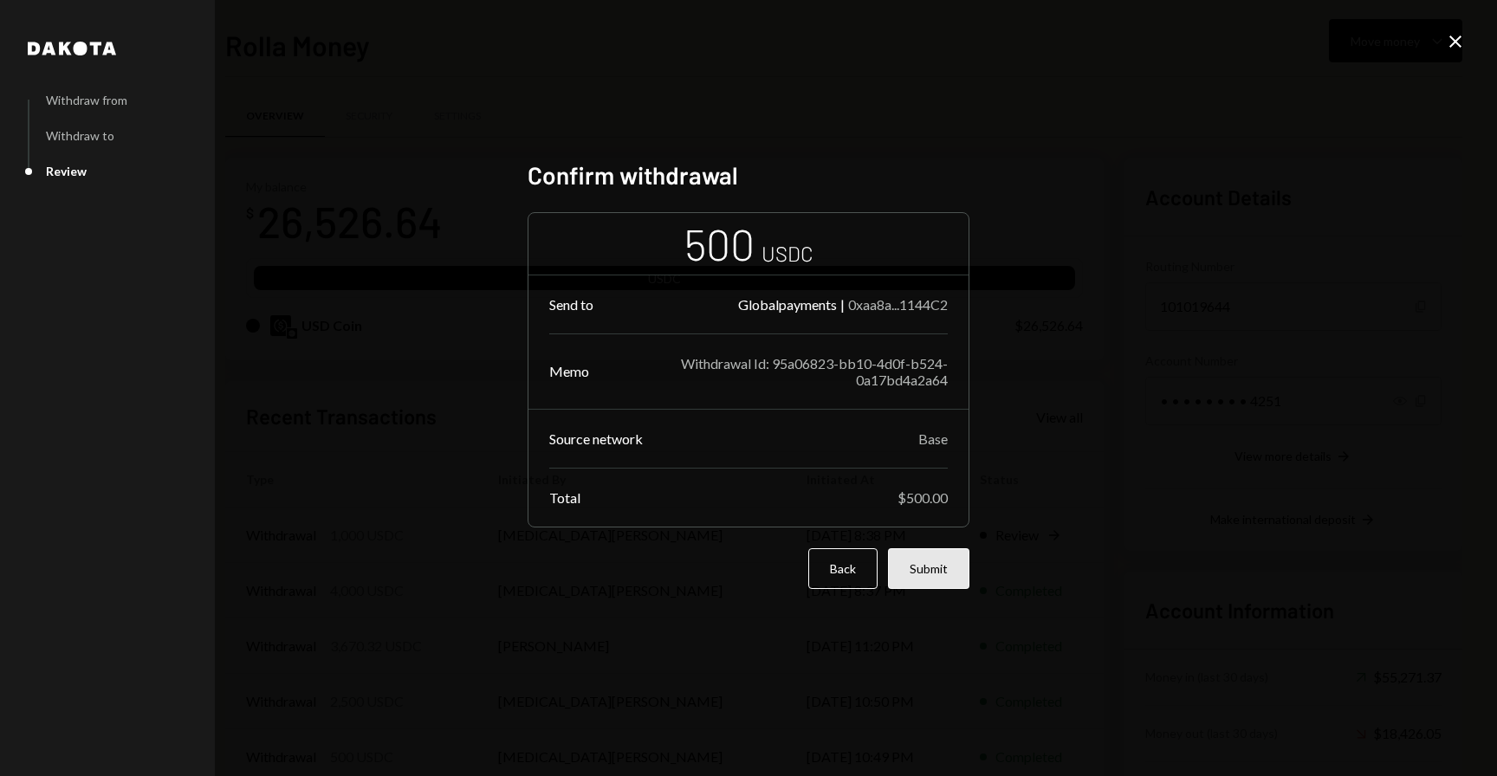
click at [932, 566] on button "Submit" at bounding box center [928, 569] width 81 height 41
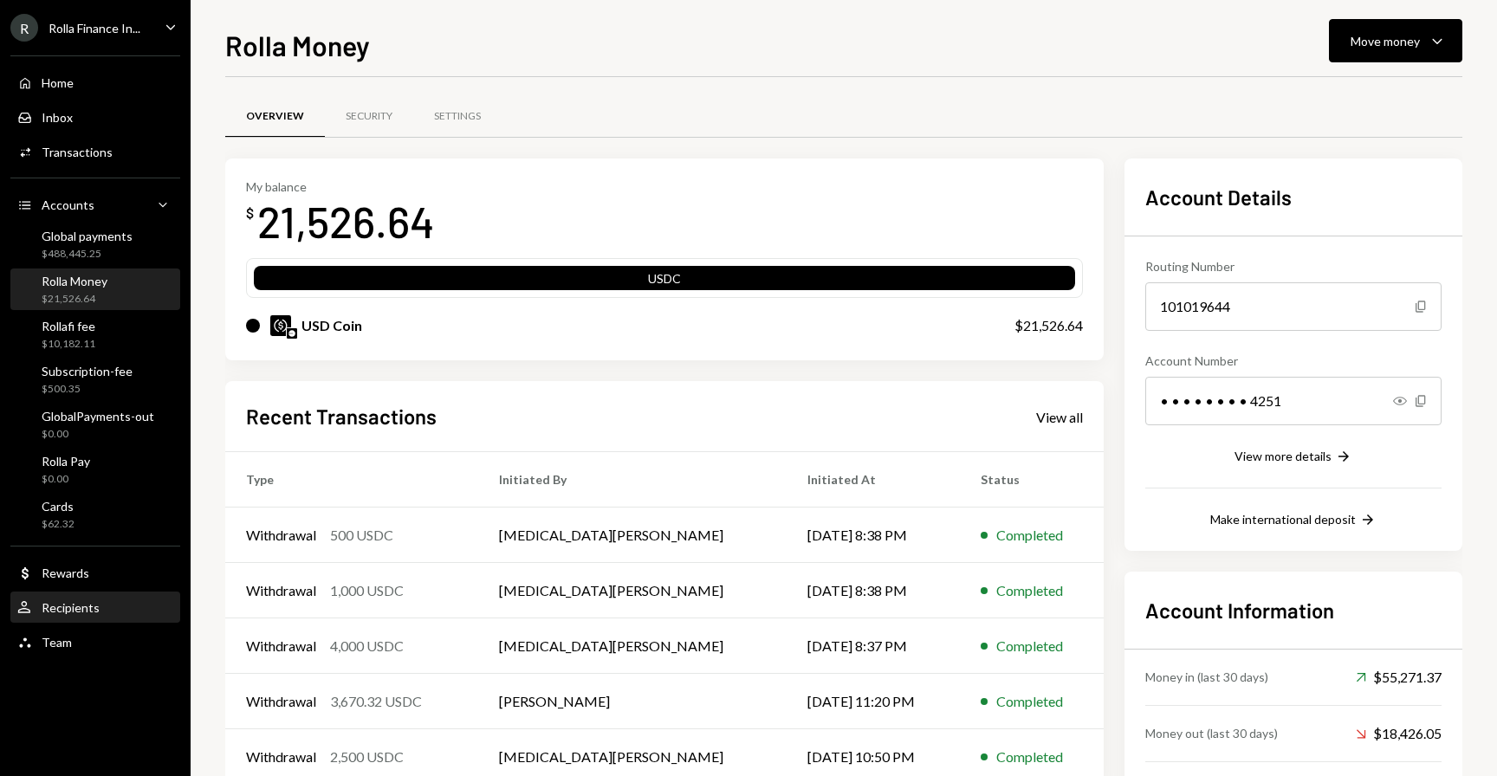
click at [82, 606] on div "Recipients" at bounding box center [71, 608] width 58 height 15
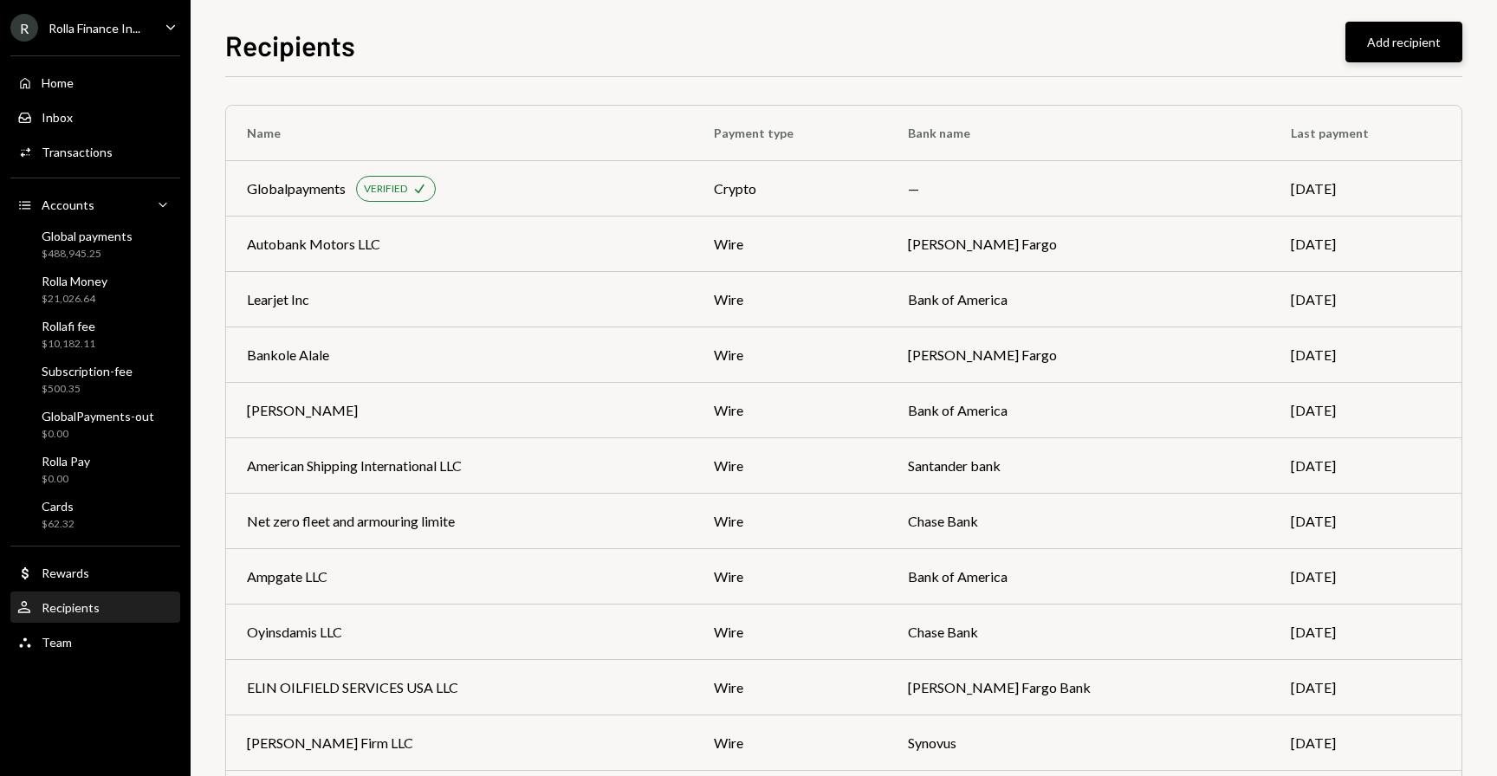
click at [1375, 36] on button "Add recipient" at bounding box center [1404, 42] width 117 height 41
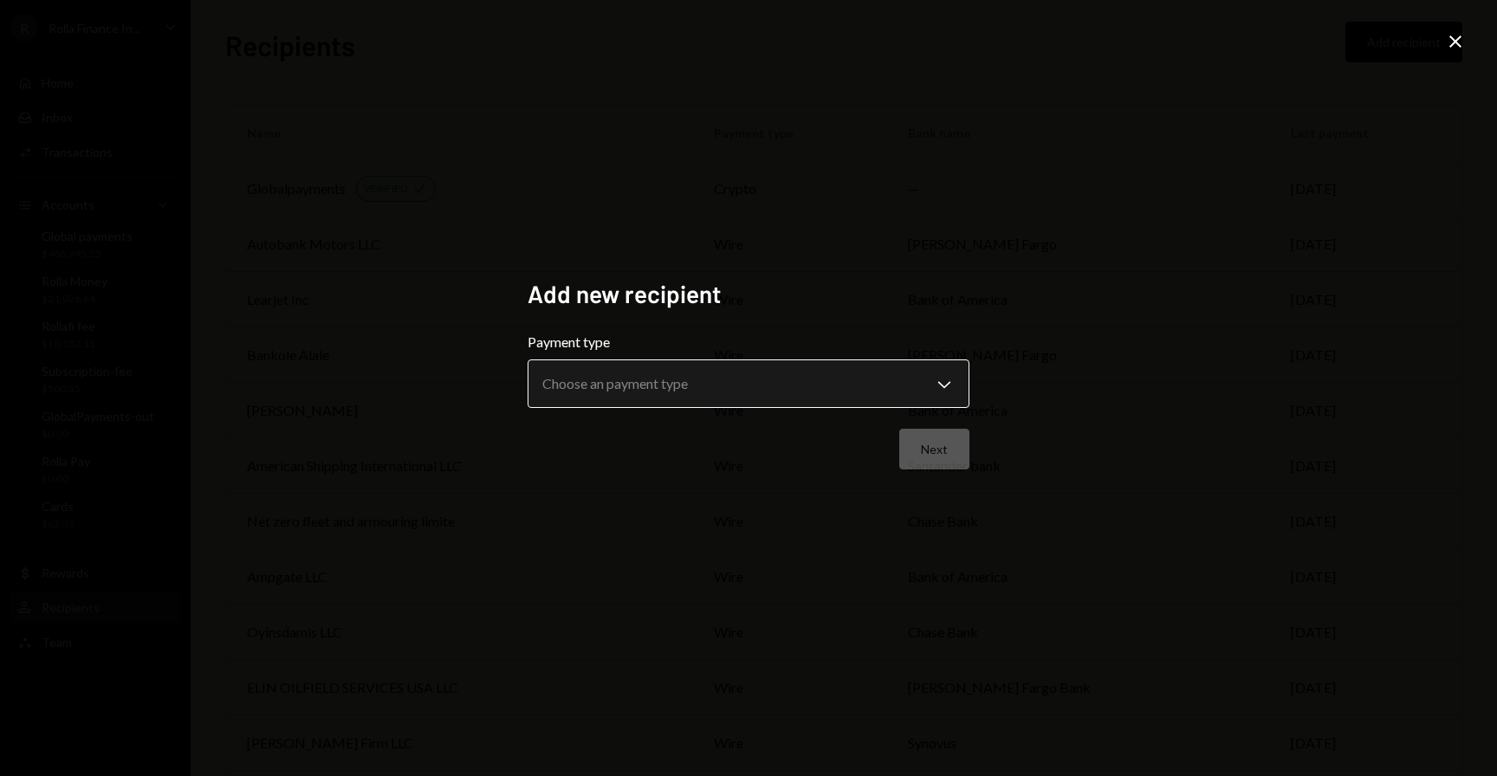
click at [651, 390] on body "R Rolla Finance In... Caret Down Home Home Inbox Inbox Activities Transactions …" at bounding box center [748, 388] width 1497 height 776
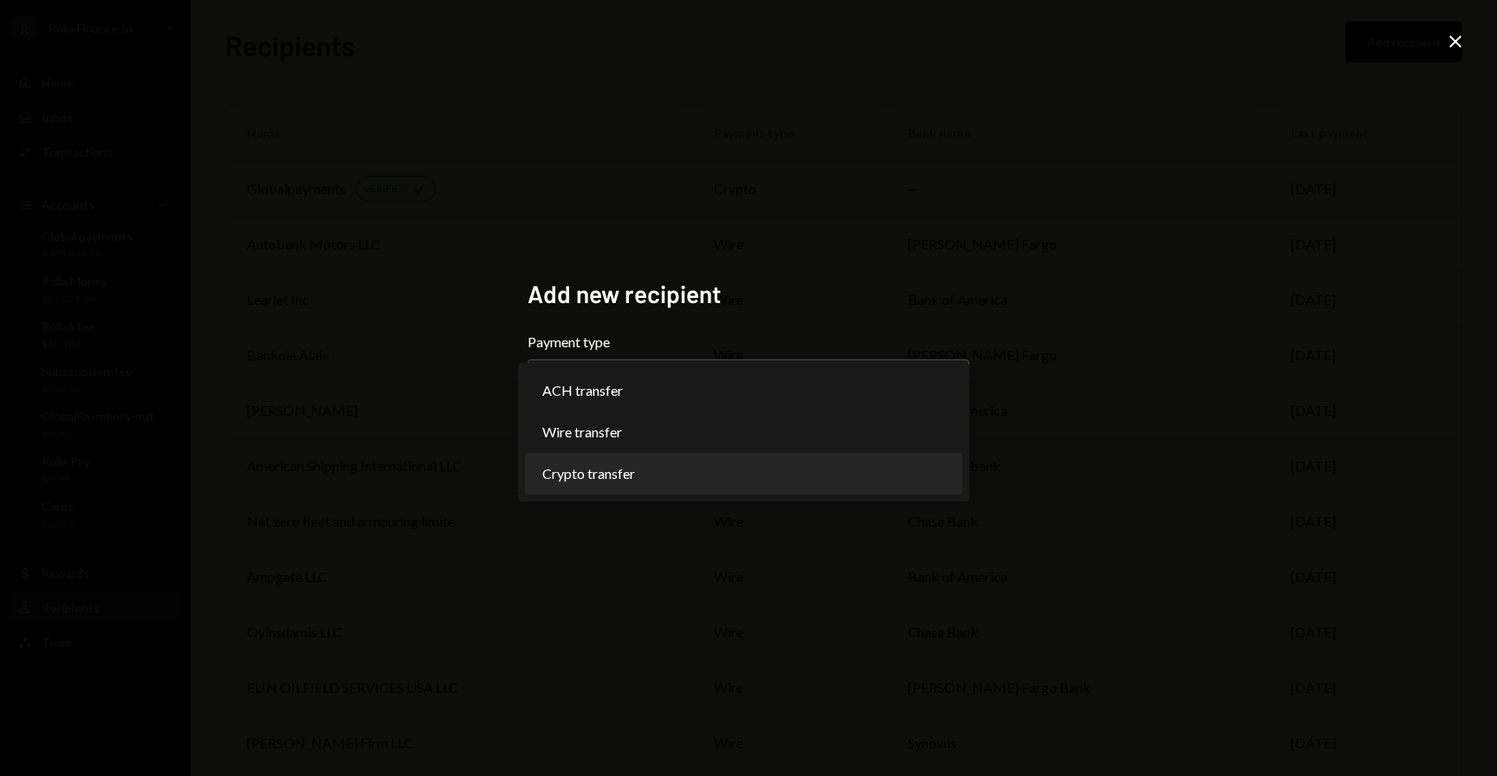
select select "******"
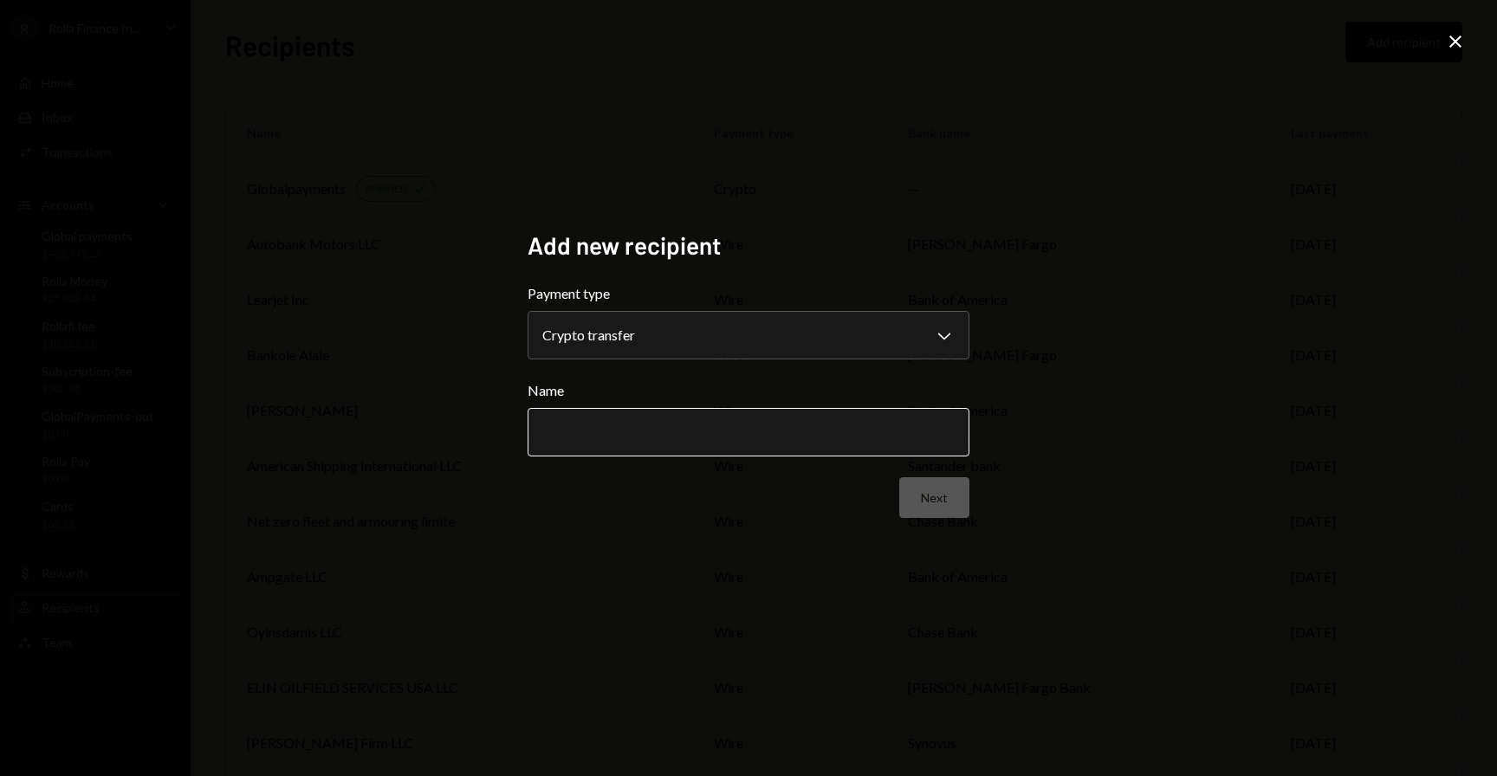
click at [627, 428] on input "Name" at bounding box center [749, 432] width 442 height 49
type input "**********"
click at [947, 491] on button "Next" at bounding box center [935, 497] width 70 height 41
click at [764, 345] on body "R Rolla Finance In... Caret Down Home Home Inbox Inbox Activities Transactions …" at bounding box center [748, 388] width 1497 height 776
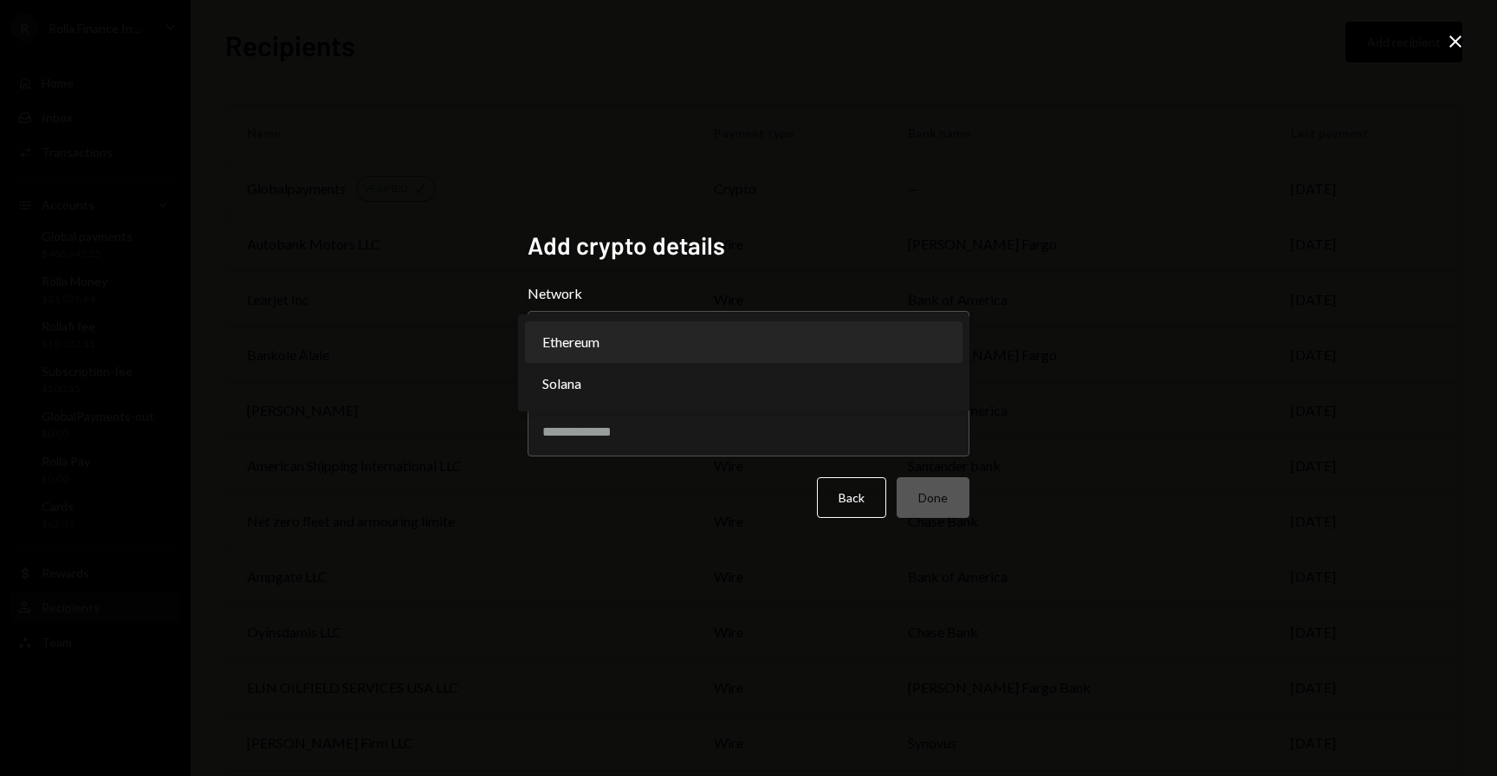
select select "**********"
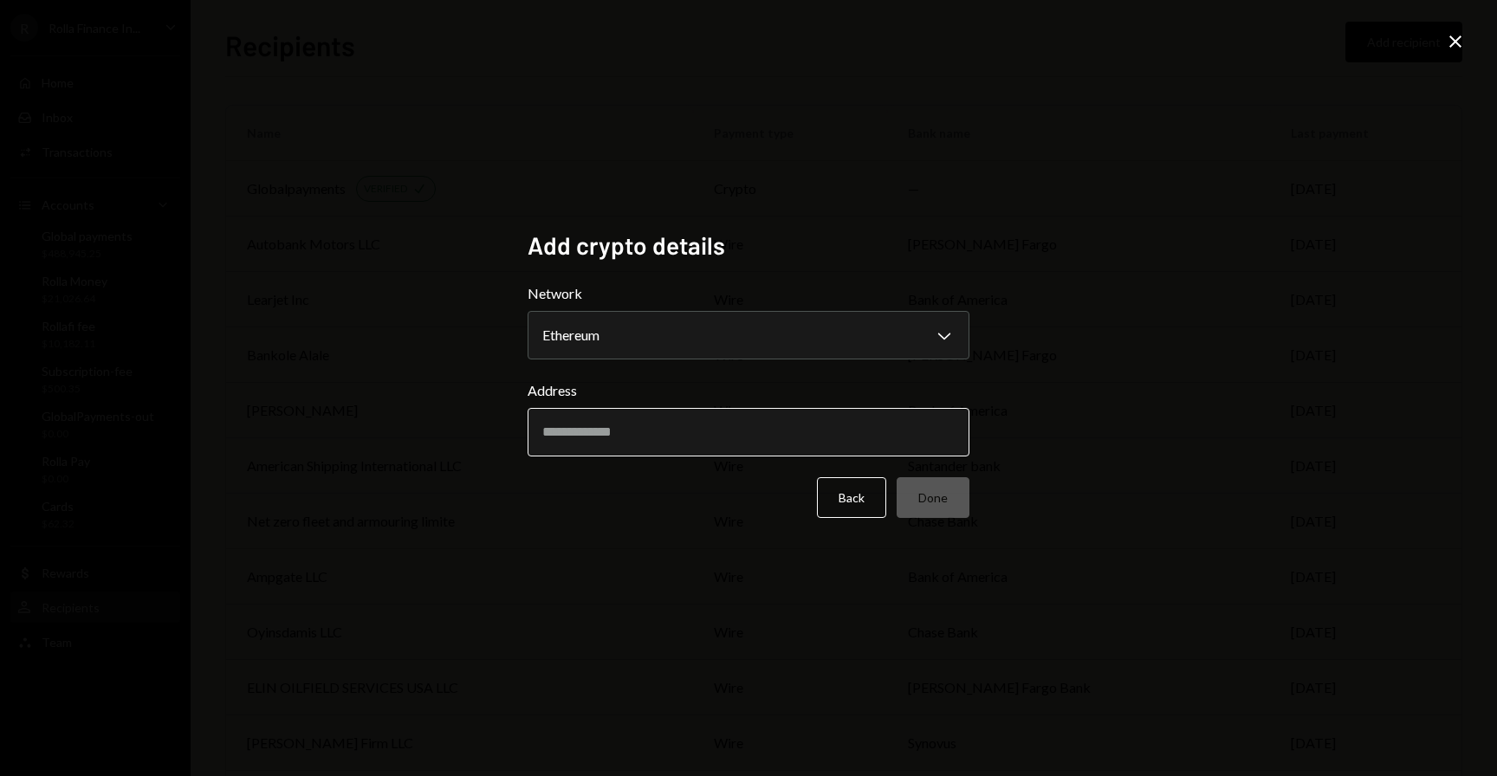
click at [713, 432] on input "Address" at bounding box center [749, 432] width 442 height 49
paste input "**********"
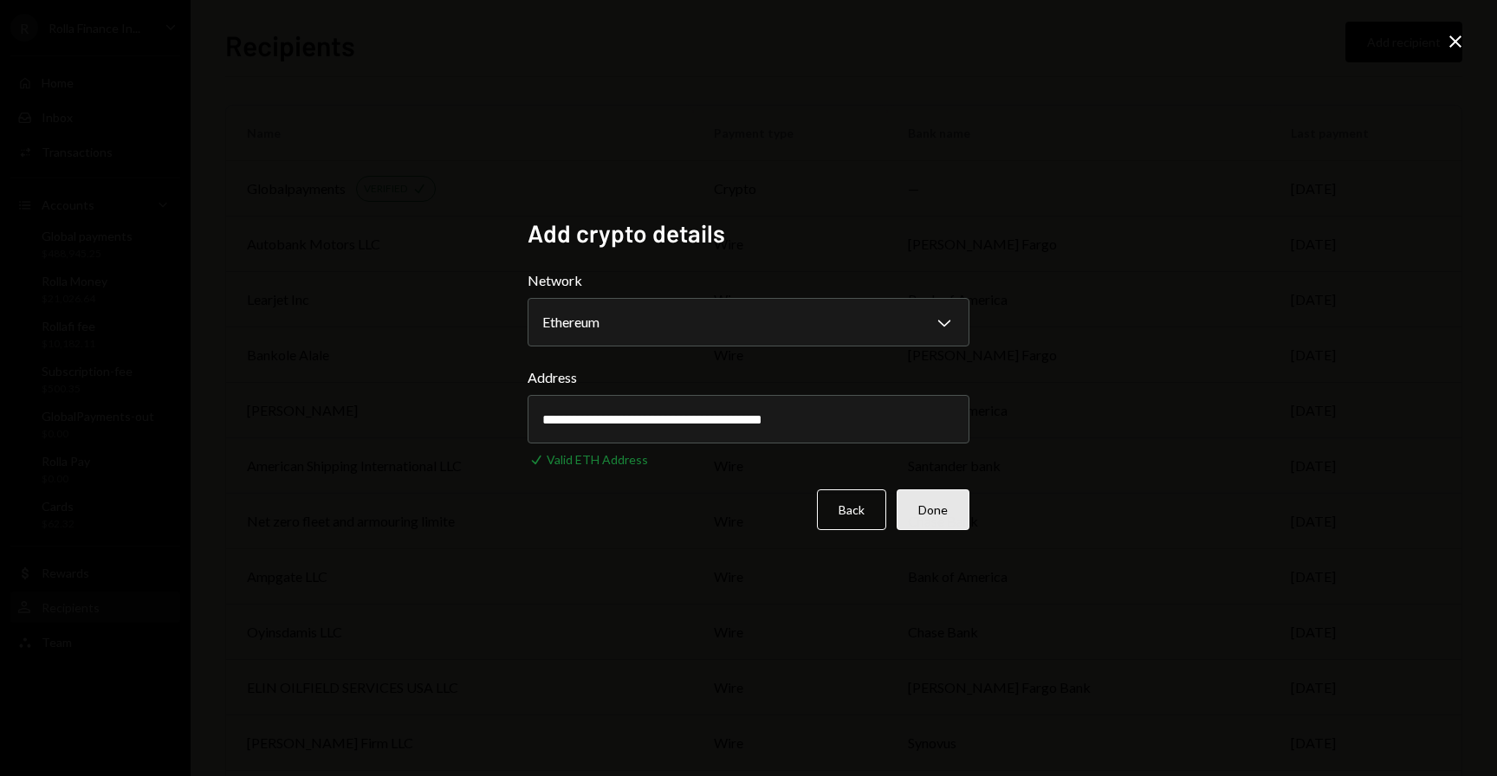
type input "**********"
click at [947, 513] on button "Done" at bounding box center [933, 510] width 73 height 41
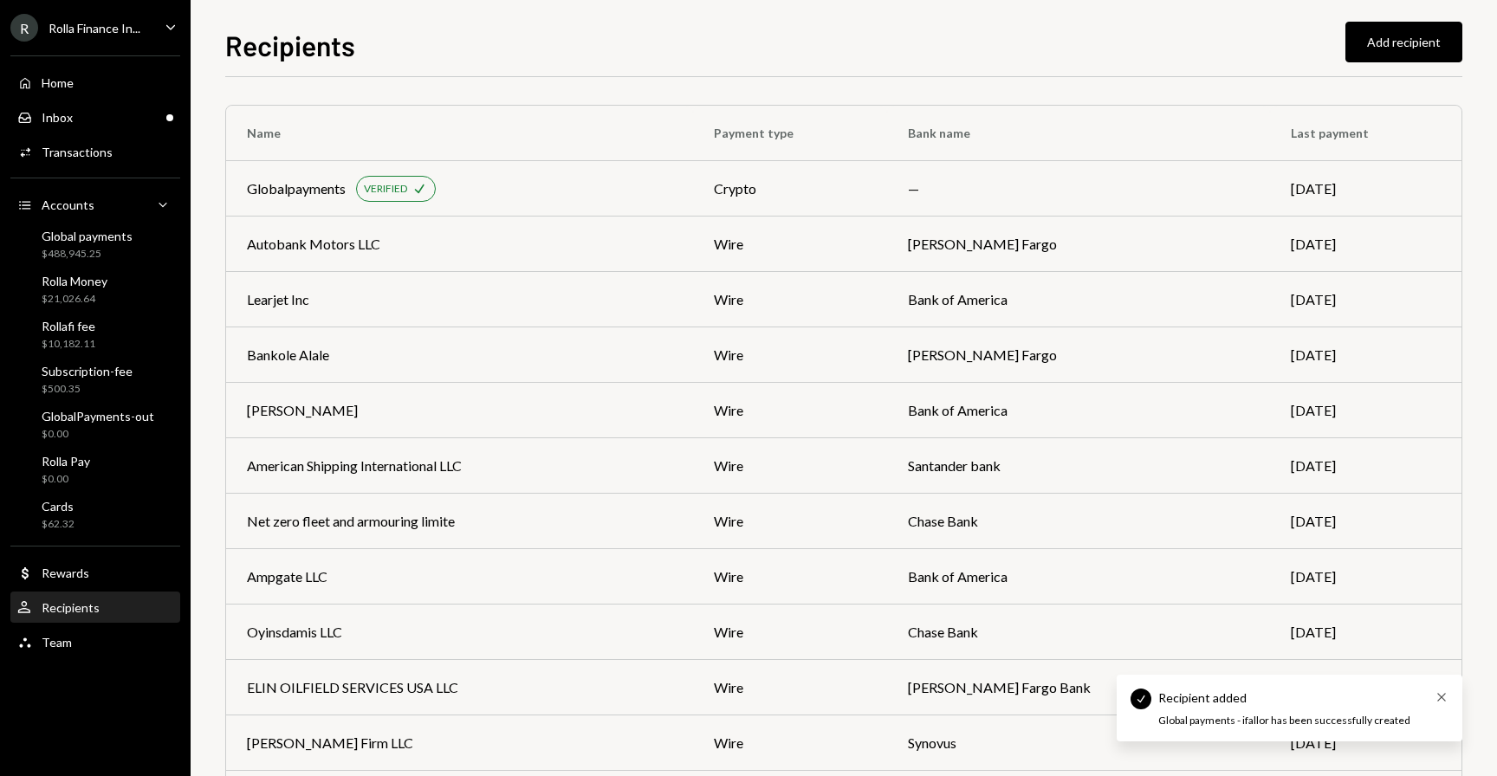
click at [1442, 699] on icon "Cross" at bounding box center [1442, 698] width 14 height 14
click at [118, 13] on ul "R Rolla Finance In... Caret Down Home Home Inbox Inbox Activities Transactions …" at bounding box center [95, 330] width 191 height 661
click at [107, 22] on div "Rolla Finance In..." at bounding box center [95, 28] width 92 height 15
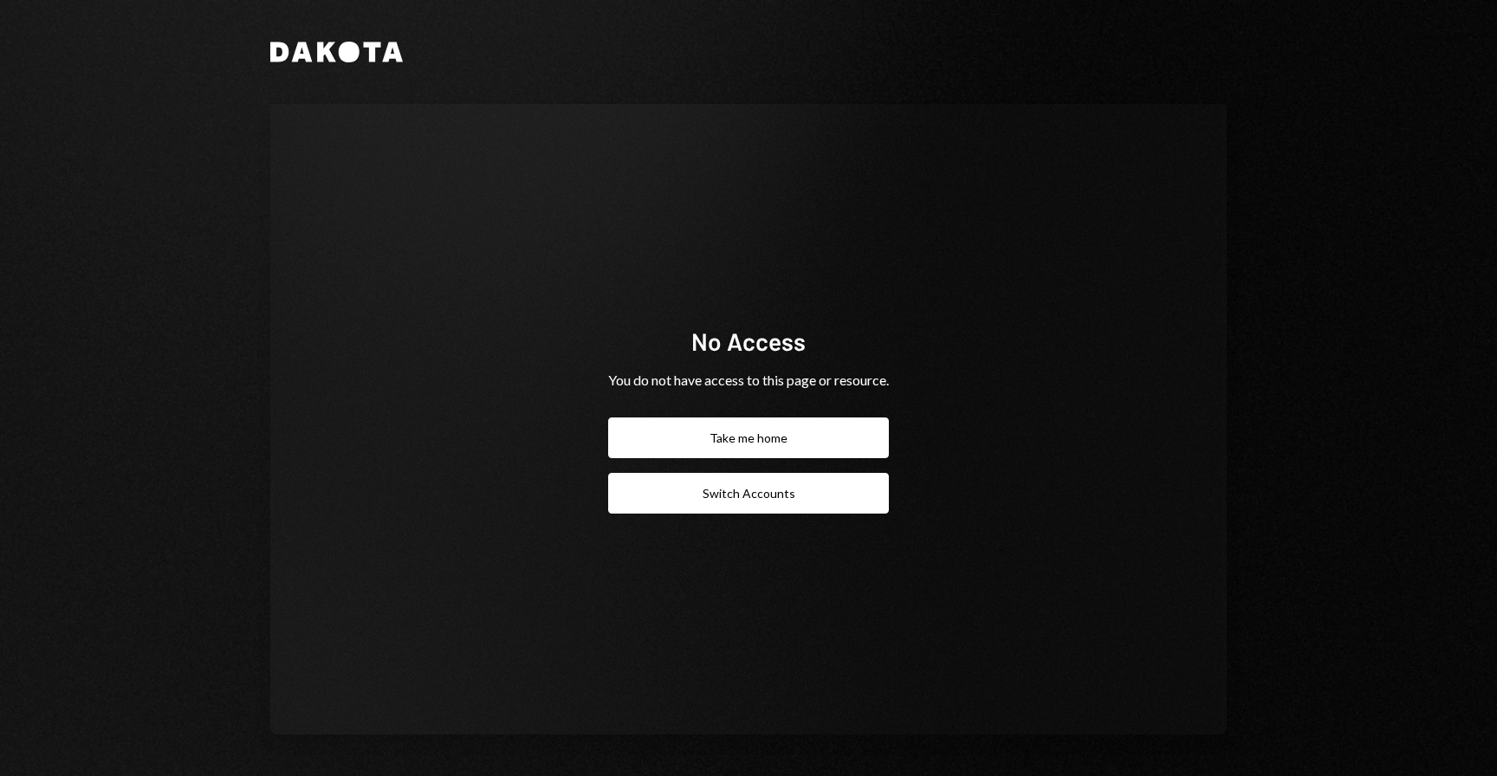
click at [714, 486] on button "Switch Accounts" at bounding box center [748, 493] width 281 height 41
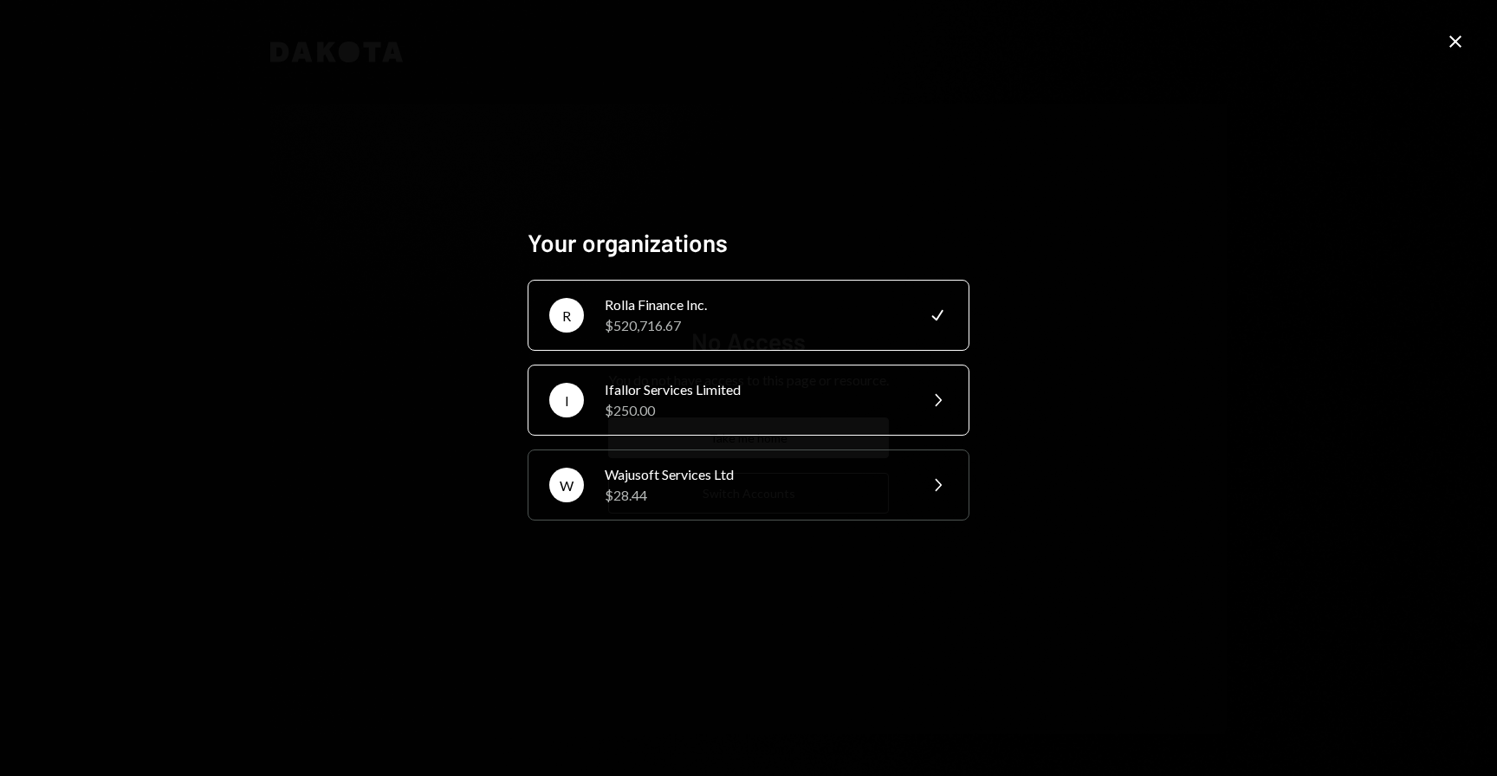
click at [678, 392] on div "Ifallor Services Limited" at bounding box center [756, 390] width 302 height 21
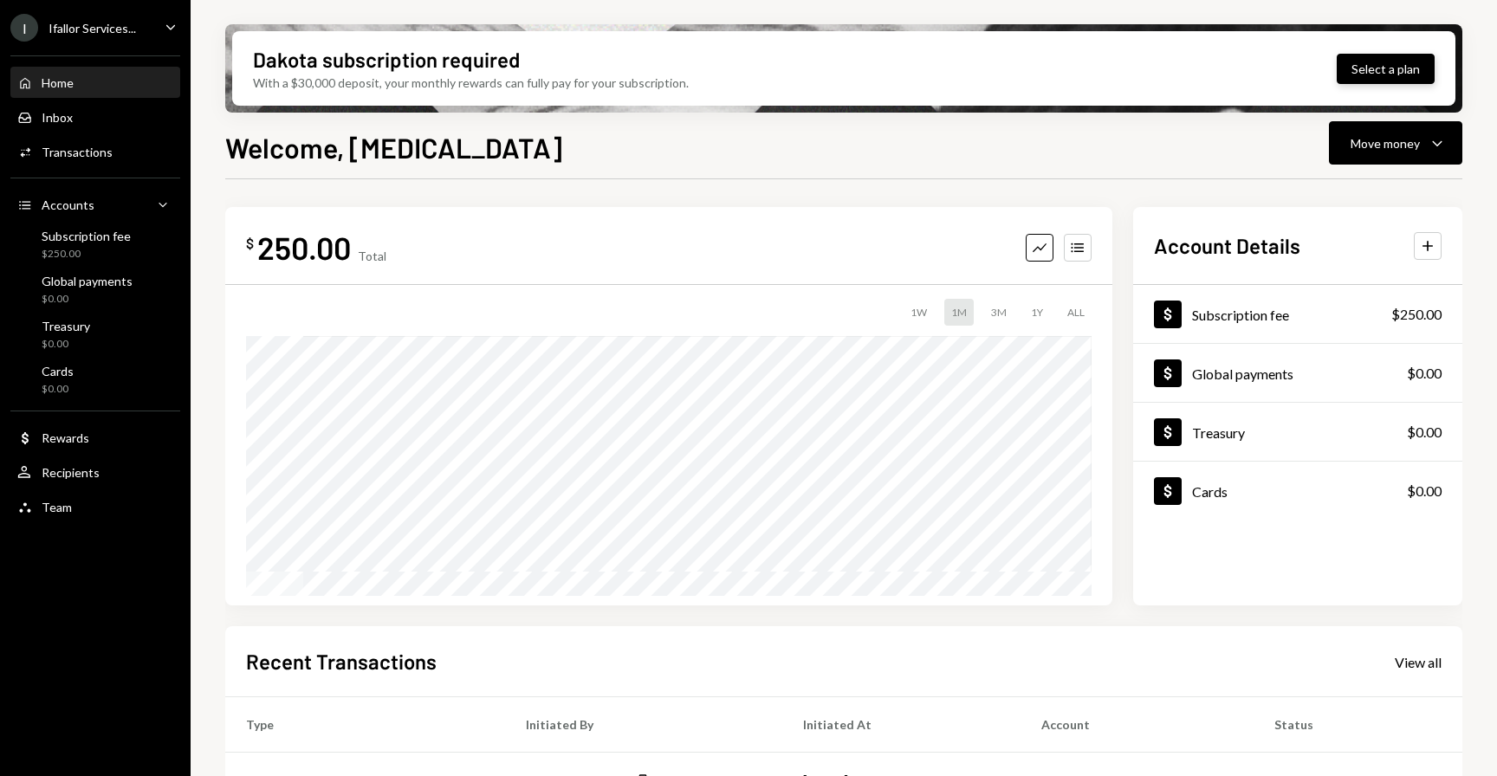
click at [1410, 73] on button "Select a plan" at bounding box center [1386, 69] width 98 height 30
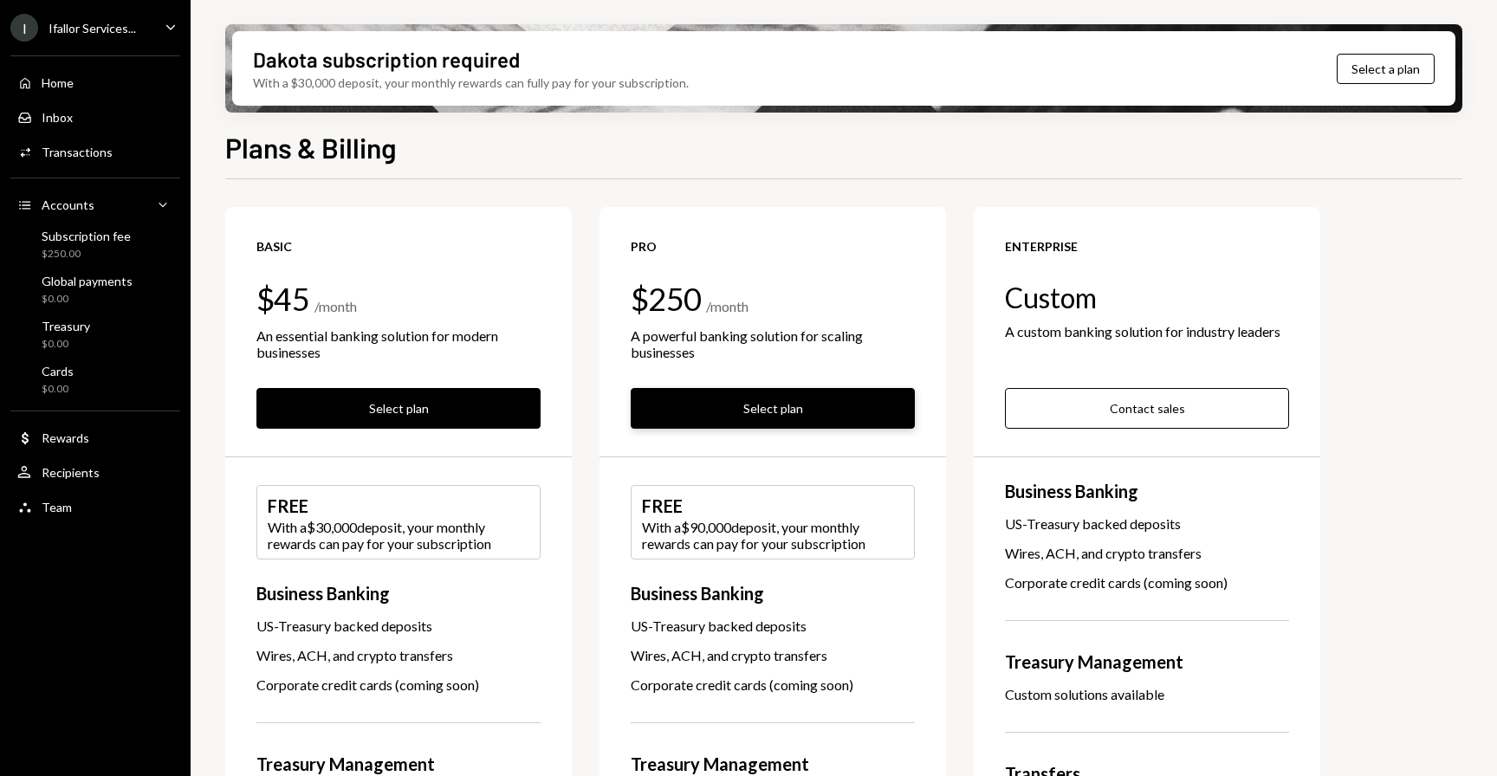
click at [749, 415] on button "Select plan" at bounding box center [773, 408] width 284 height 41
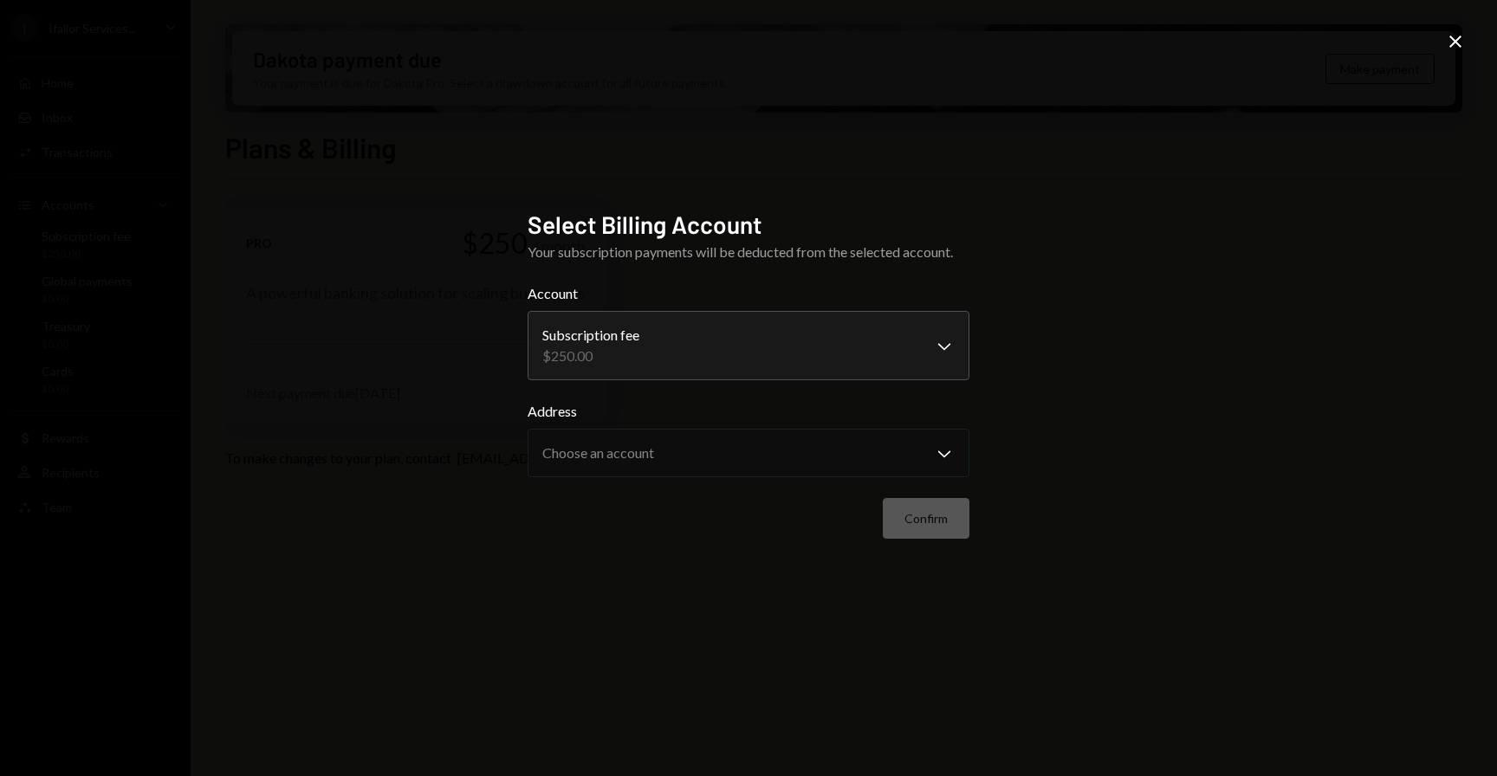
click at [748, 393] on form "**********" at bounding box center [749, 411] width 442 height 256
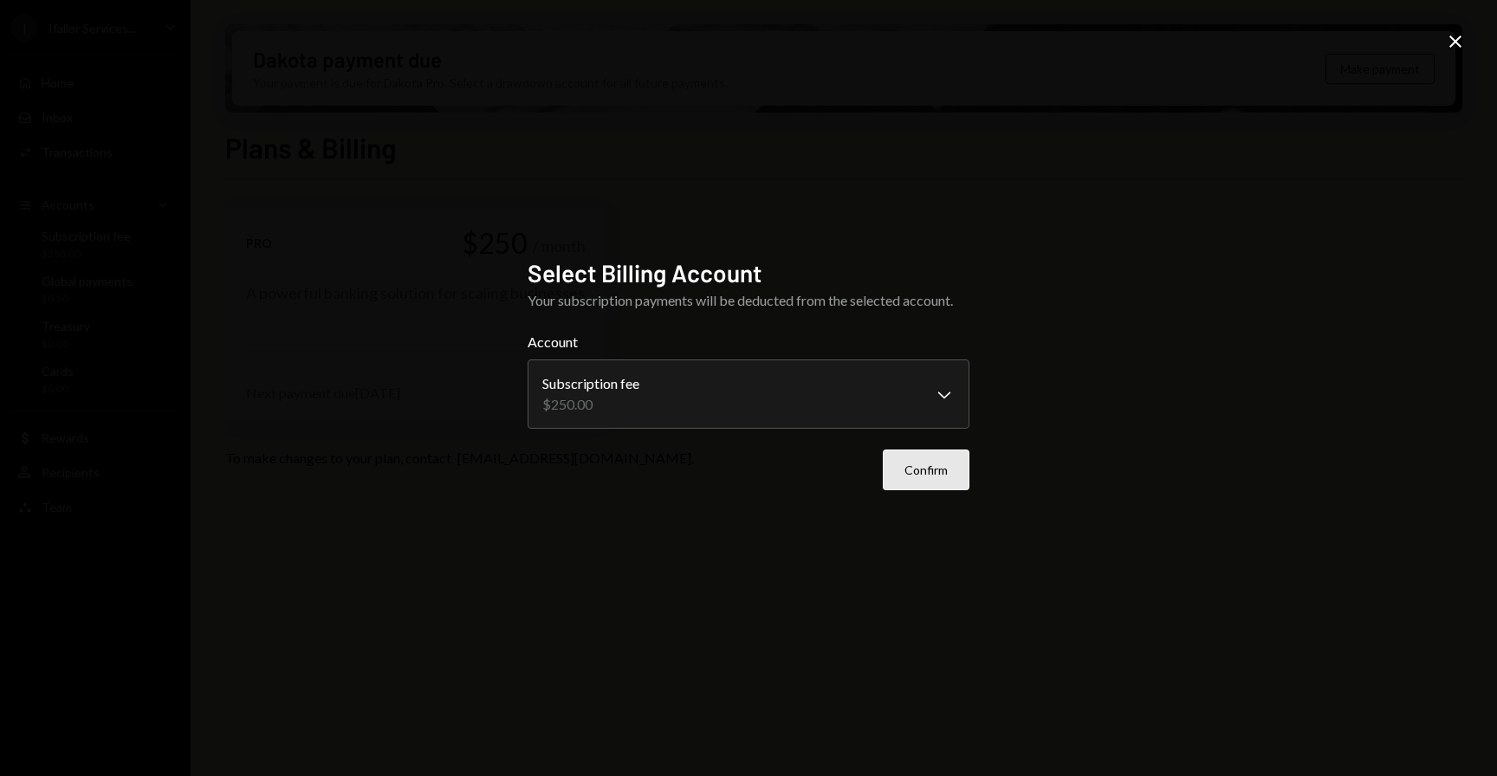
click at [932, 478] on button "Confirm" at bounding box center [926, 470] width 87 height 41
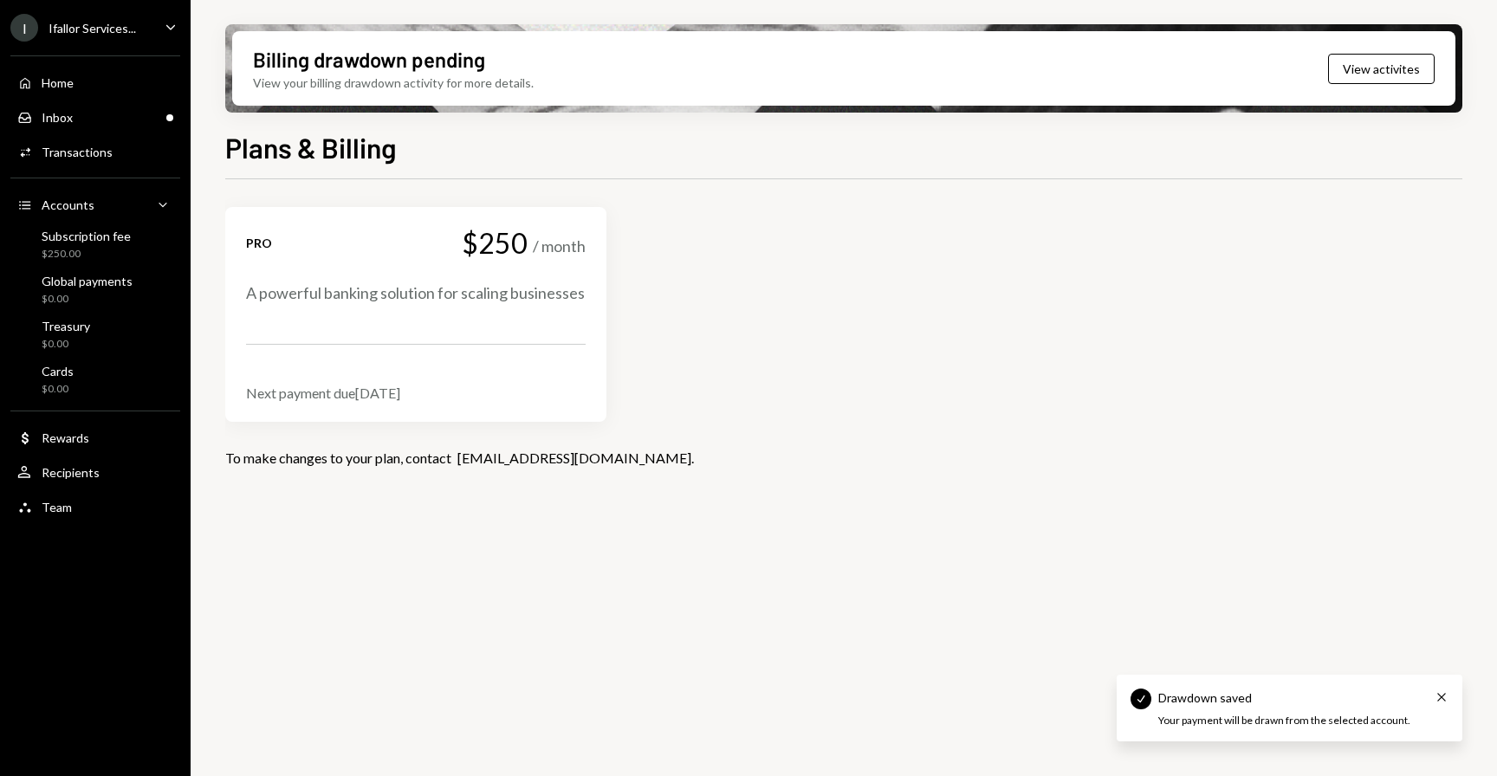
click at [1433, 698] on div "Drawdown saved Cross" at bounding box center [1304, 698] width 290 height 18
click at [1438, 698] on icon "Cross" at bounding box center [1442, 698] width 14 height 14
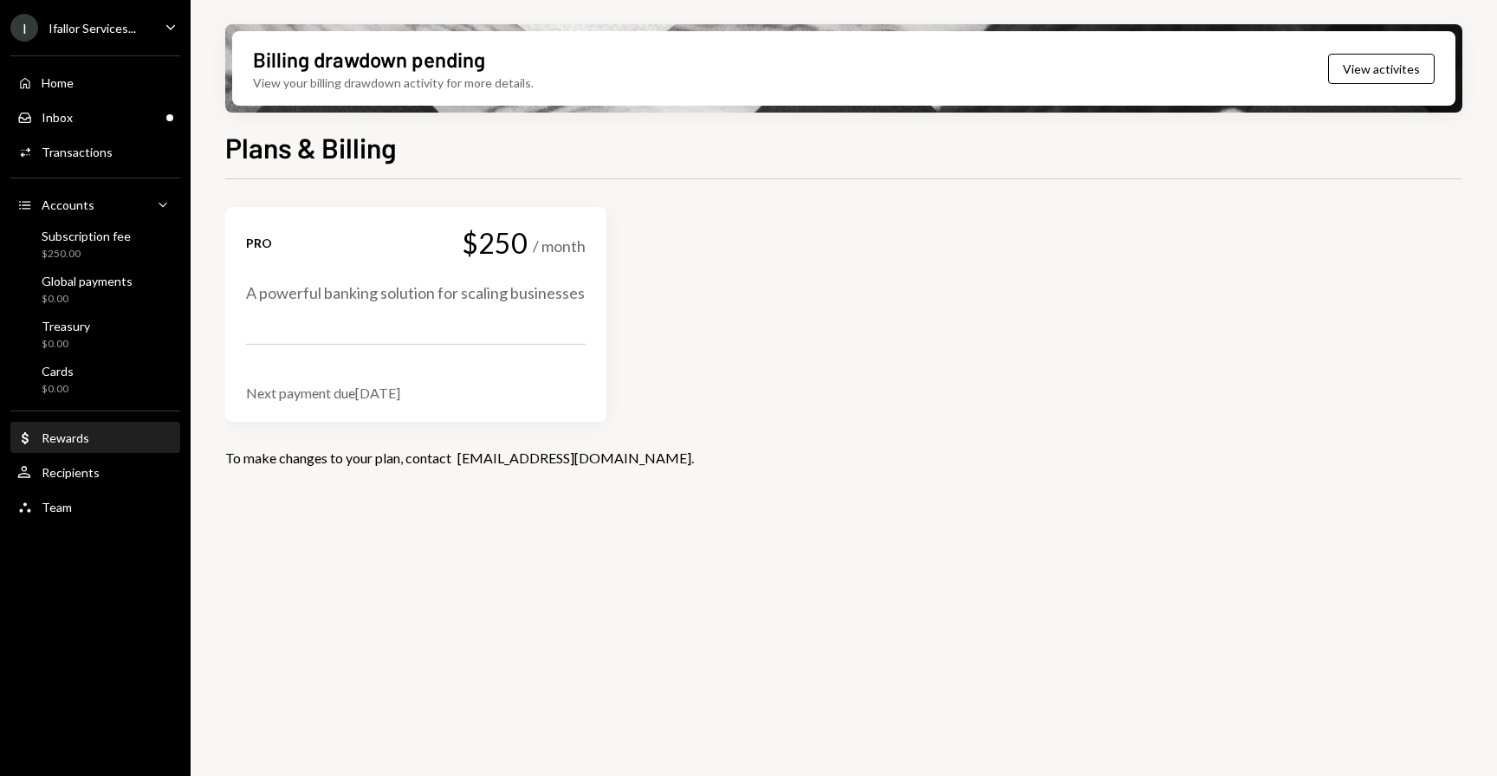
click at [94, 437] on div "Dollar Rewards" at bounding box center [95, 439] width 156 height 16
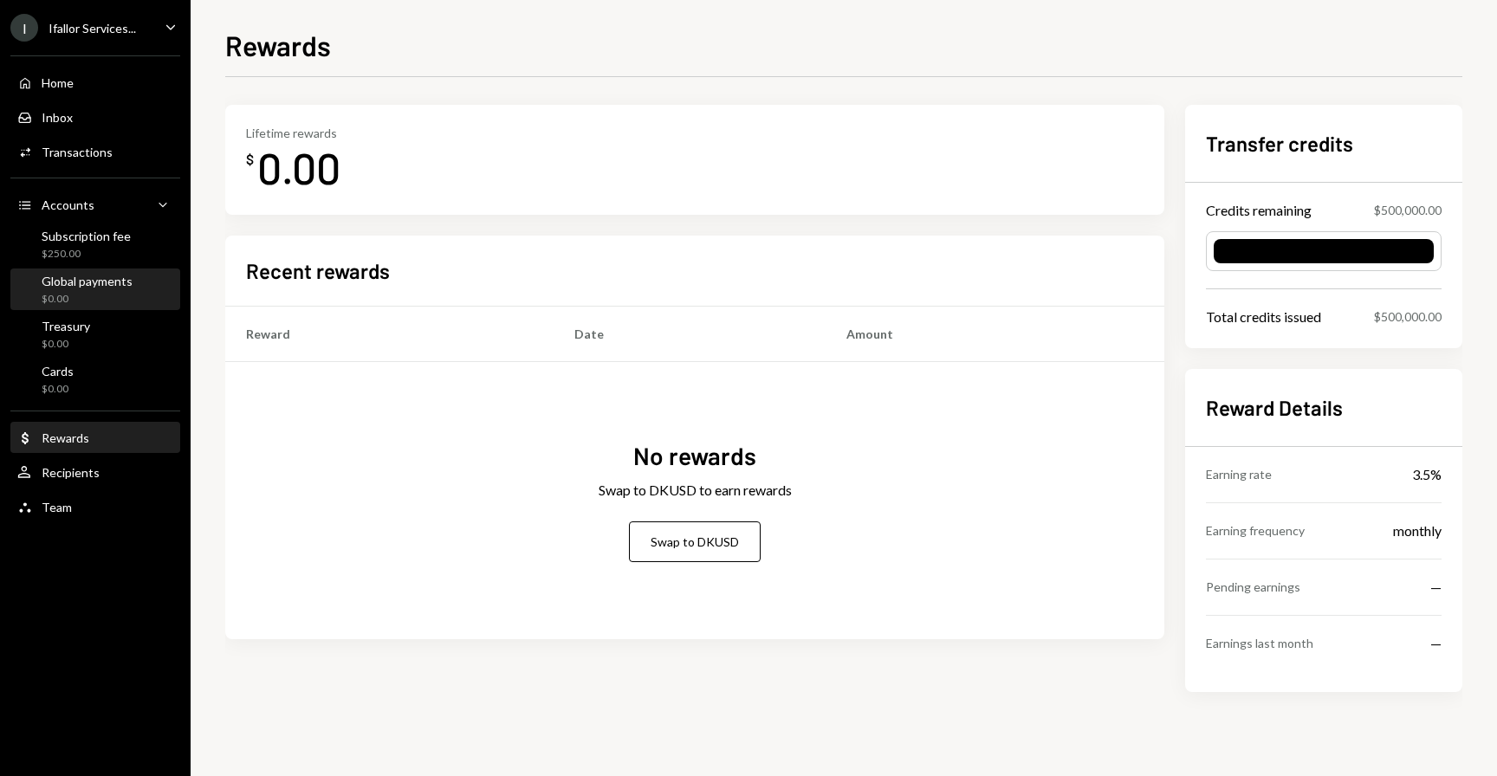
click at [94, 288] on div "Global payments" at bounding box center [87, 281] width 91 height 15
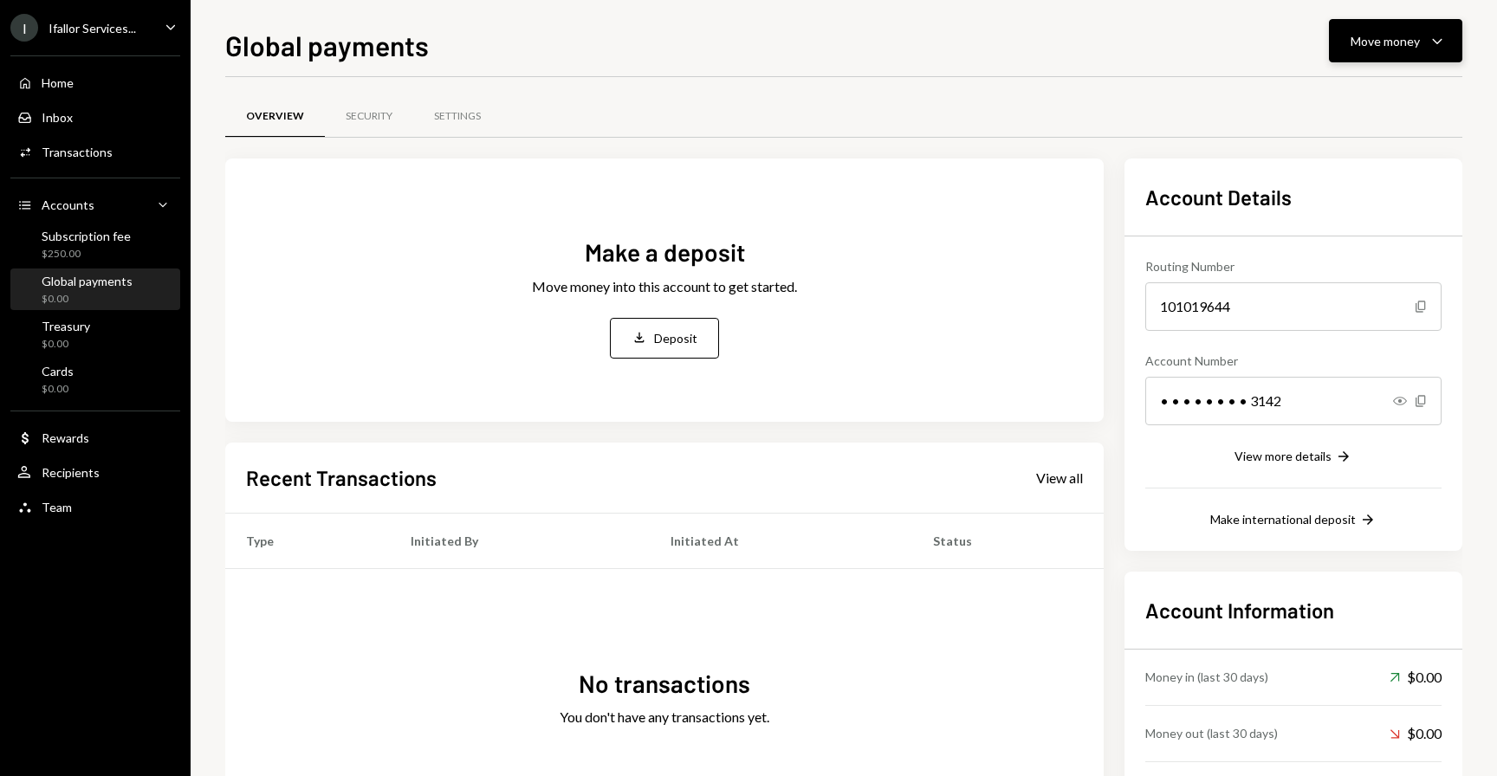
click at [1394, 56] on button "Move money Caret Down" at bounding box center [1395, 40] width 133 height 43
click at [1361, 181] on div "Deposit Deposit" at bounding box center [1369, 171] width 173 height 39
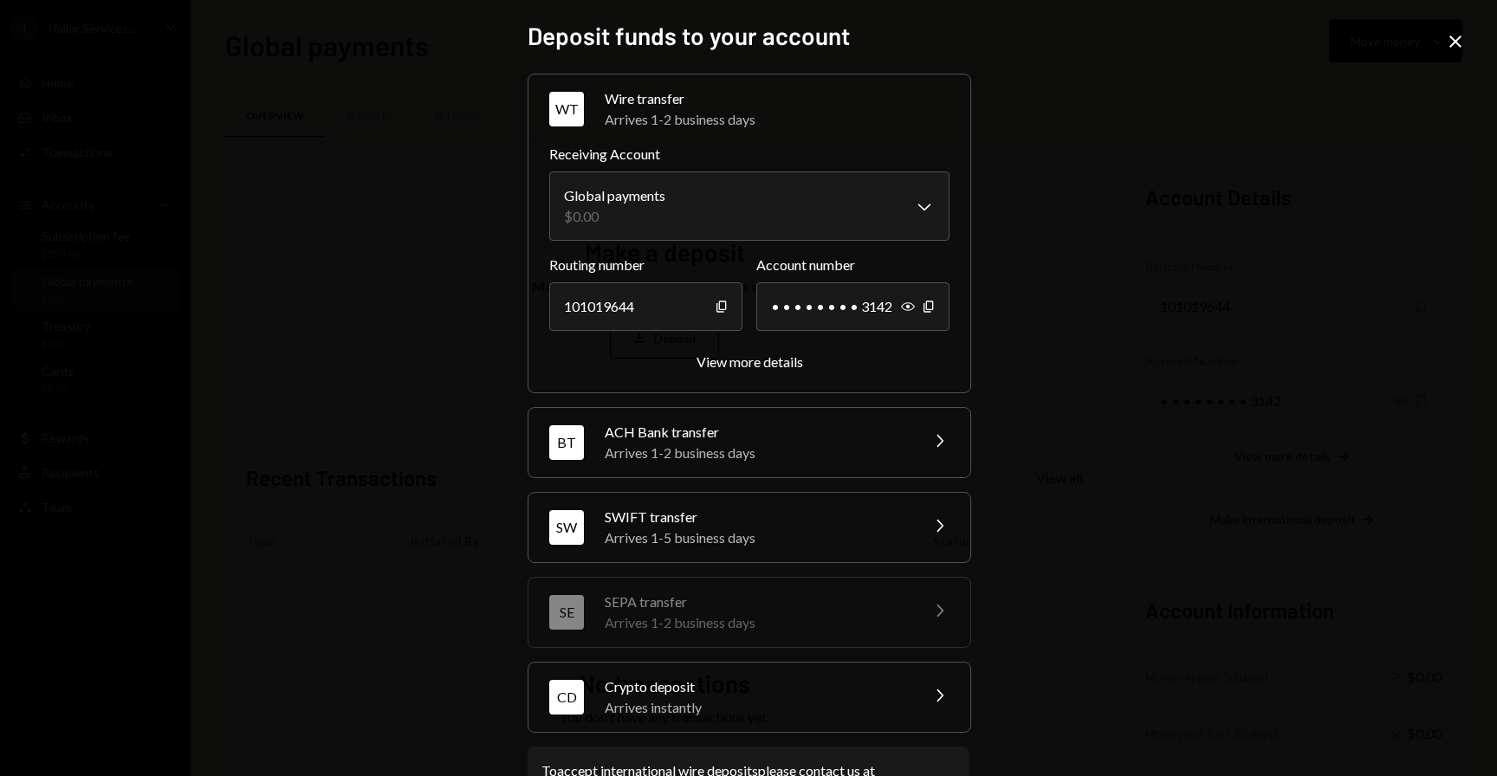
click at [774, 687] on div "Crypto deposit" at bounding box center [756, 687] width 303 height 21
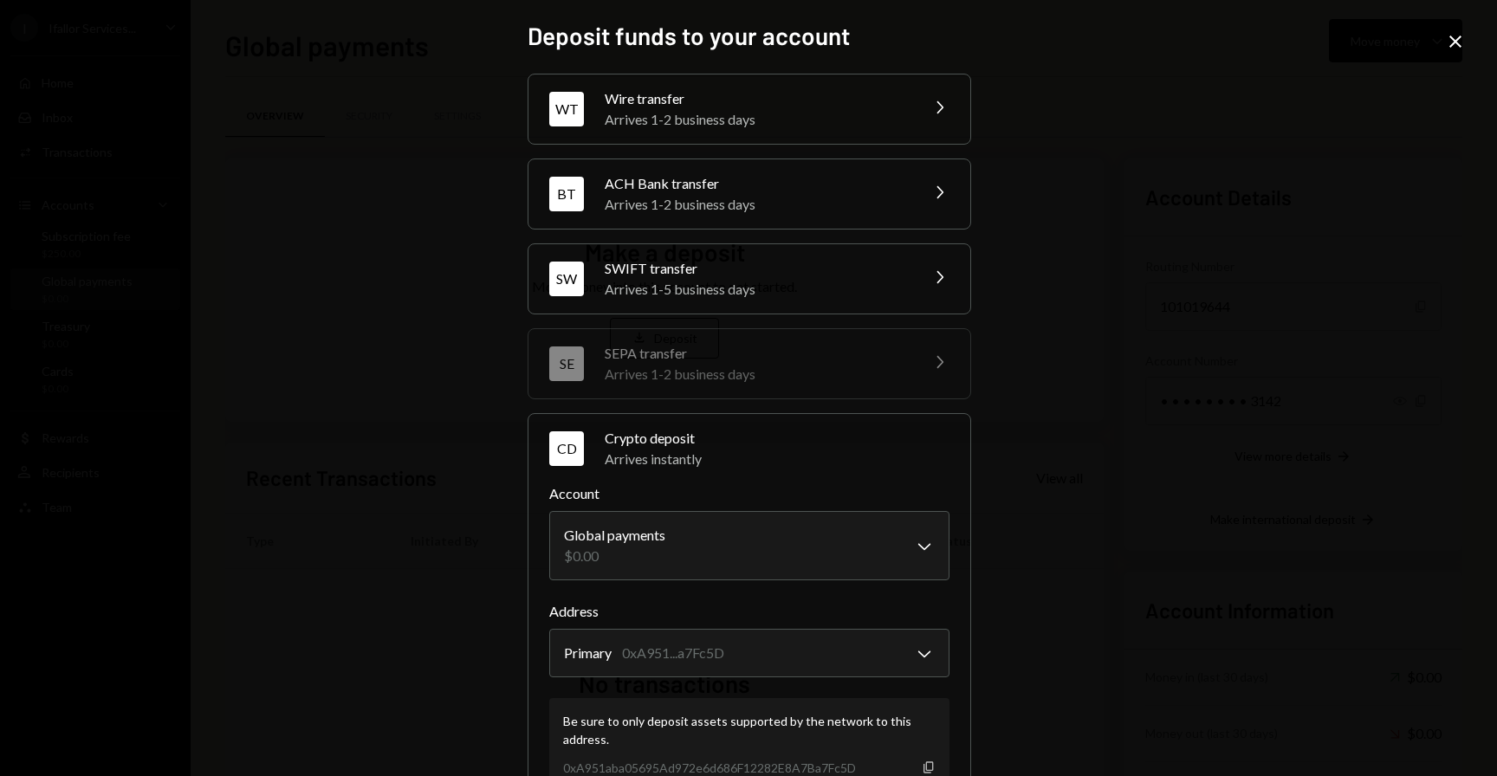
click at [923, 767] on icon "Copy" at bounding box center [929, 768] width 14 height 14
click at [1458, 38] on icon at bounding box center [1456, 42] width 12 height 12
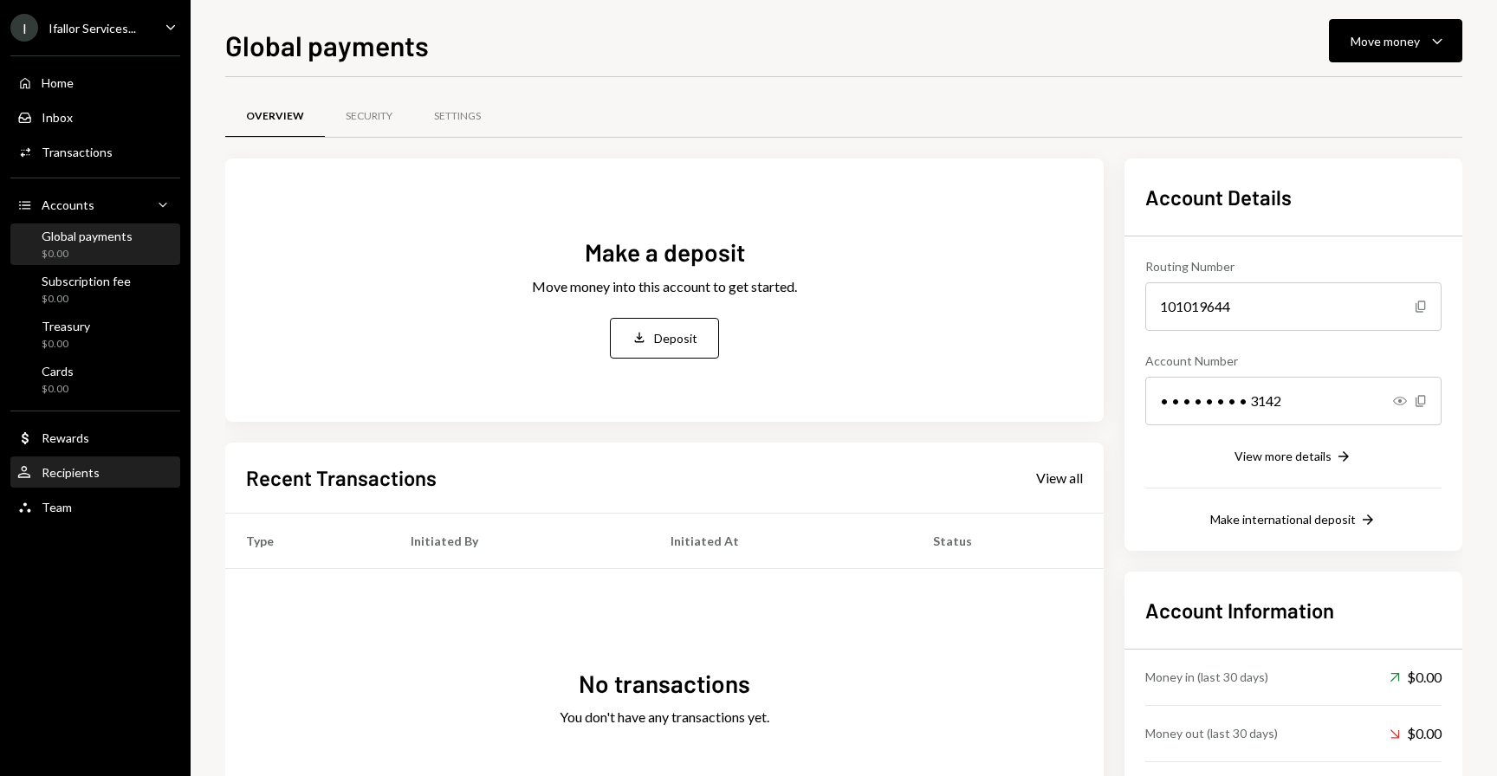
click at [70, 479] on div "Recipients" at bounding box center [71, 472] width 58 height 15
